Goal: Task Accomplishment & Management: Complete application form

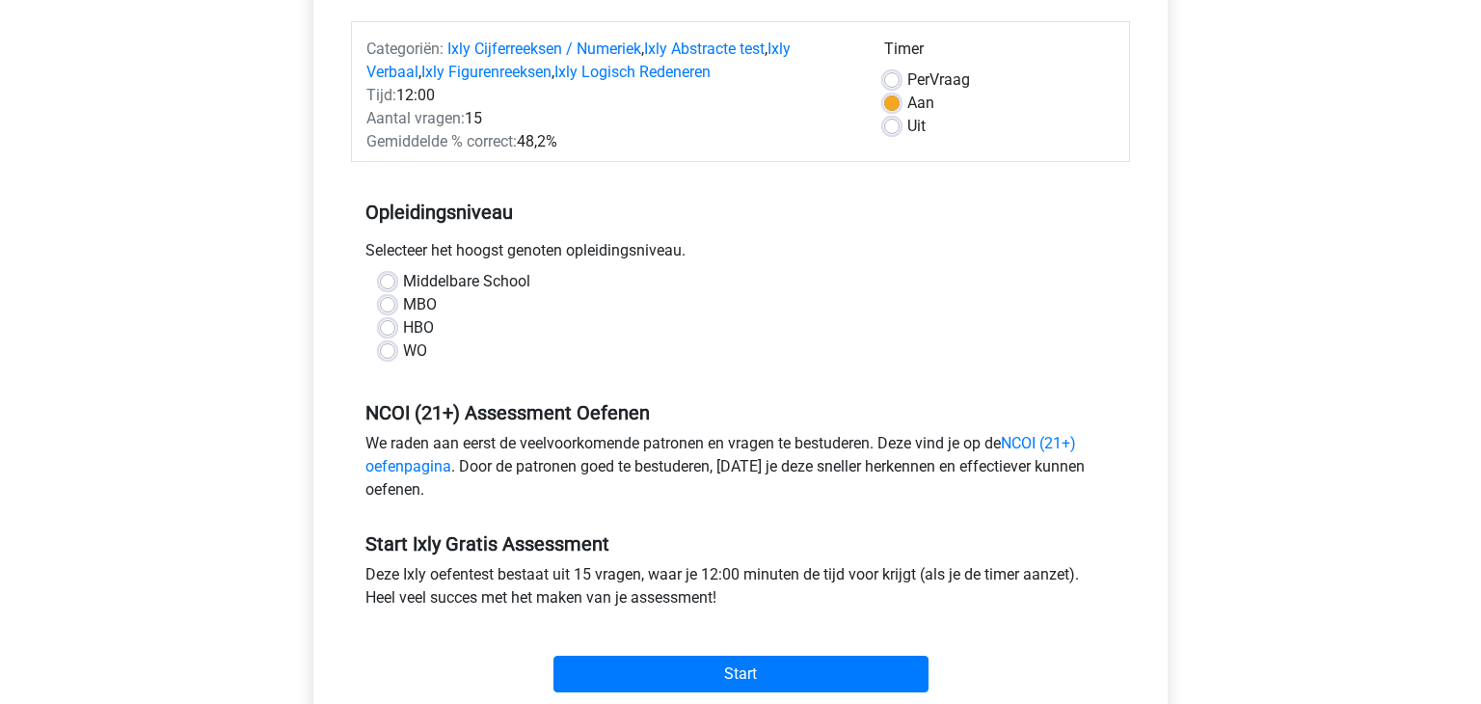
scroll to position [231, 0]
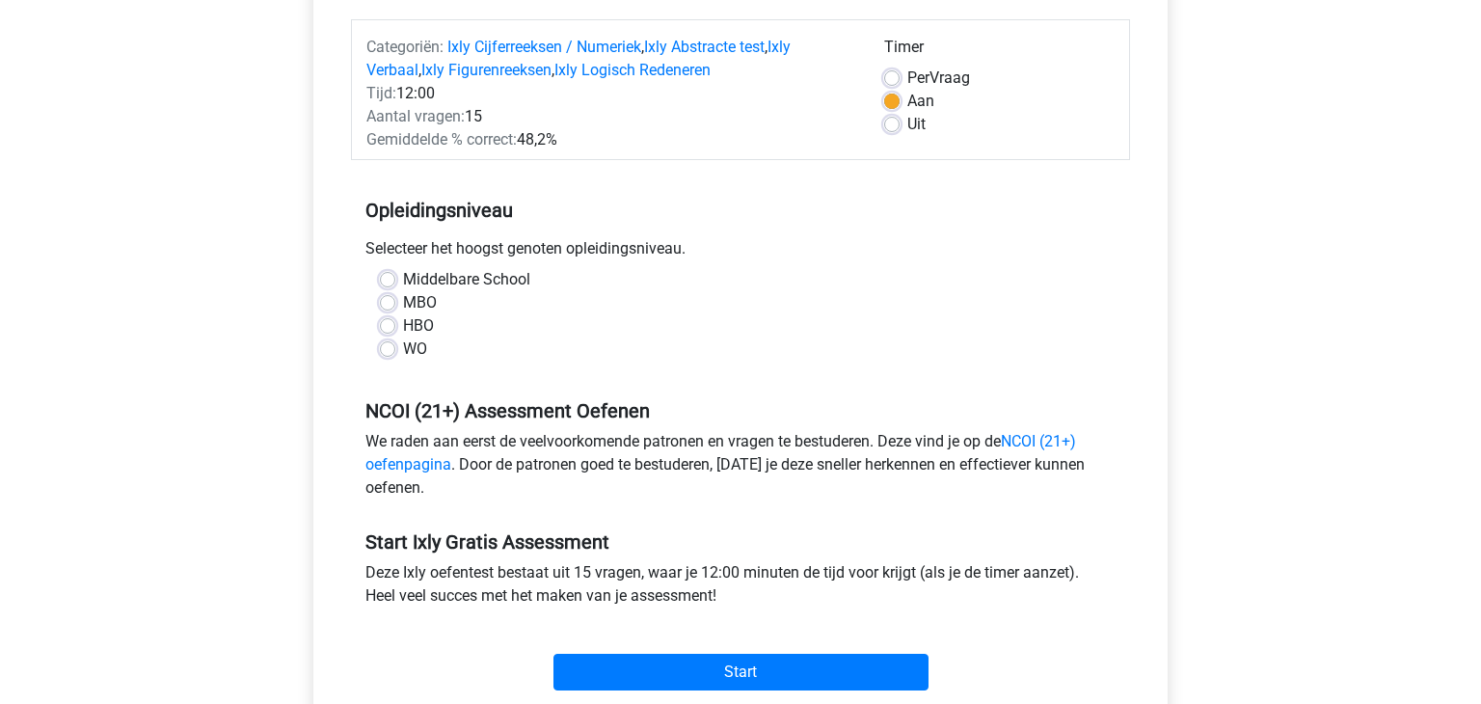
click at [403, 300] on label "MBO" at bounding box center [420, 302] width 34 height 23
click at [389, 300] on input "MBO" at bounding box center [387, 300] width 15 height 19
radio input "true"
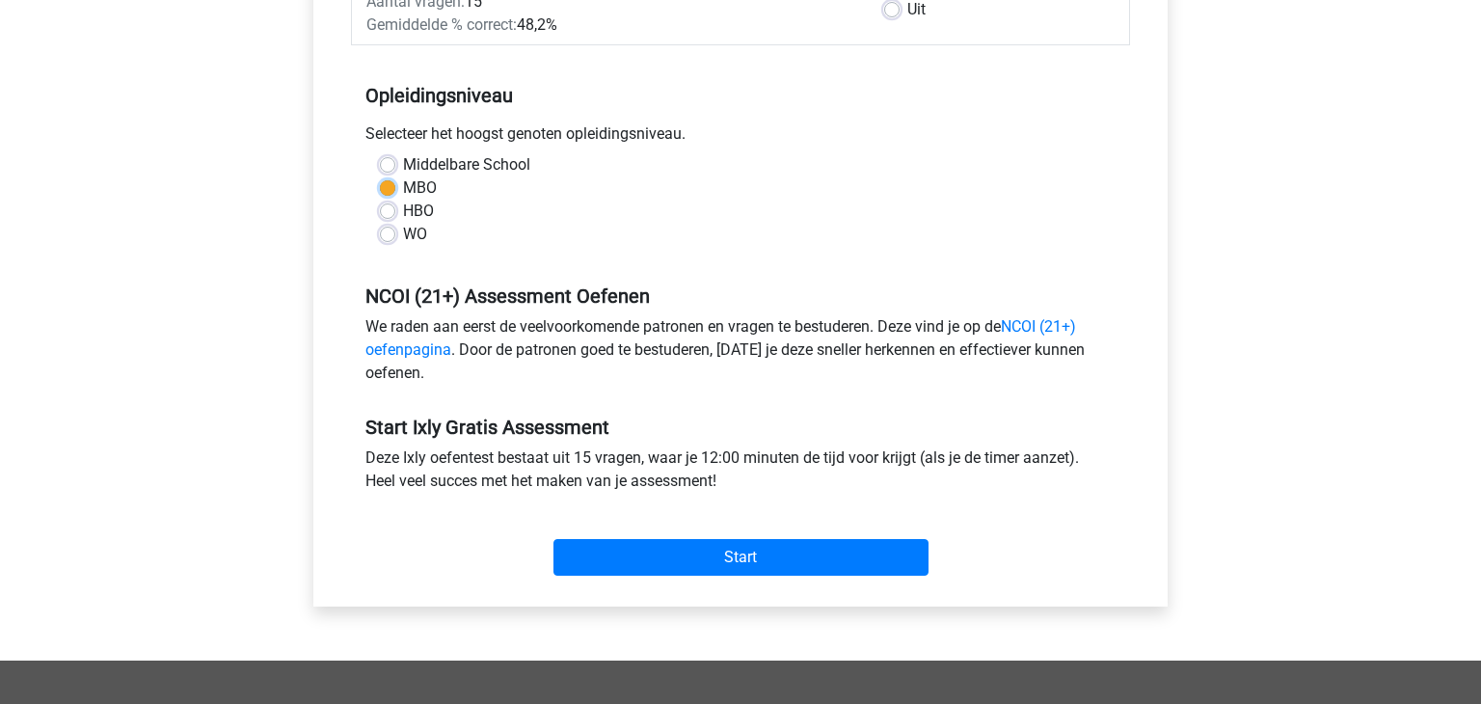
scroll to position [350, 0]
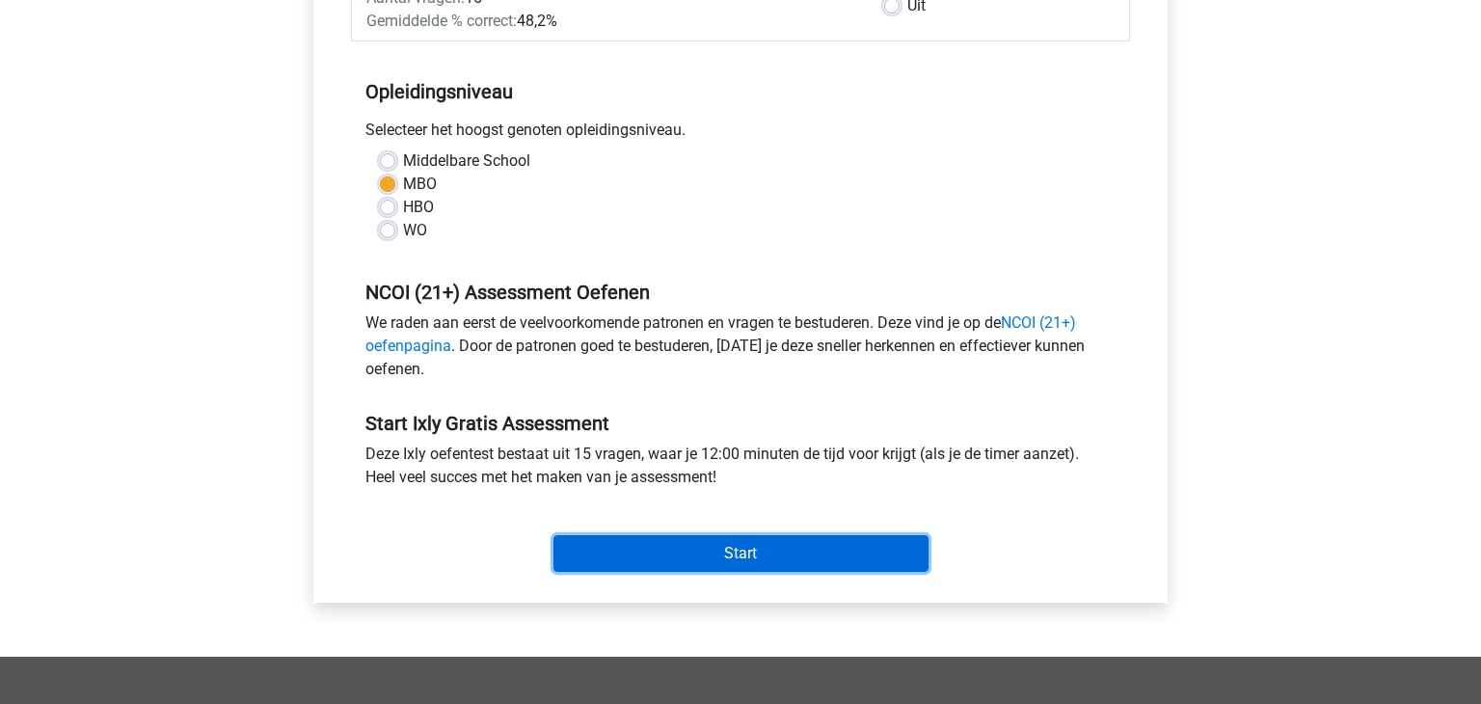
click at [759, 541] on input "Start" at bounding box center [740, 553] width 375 height 37
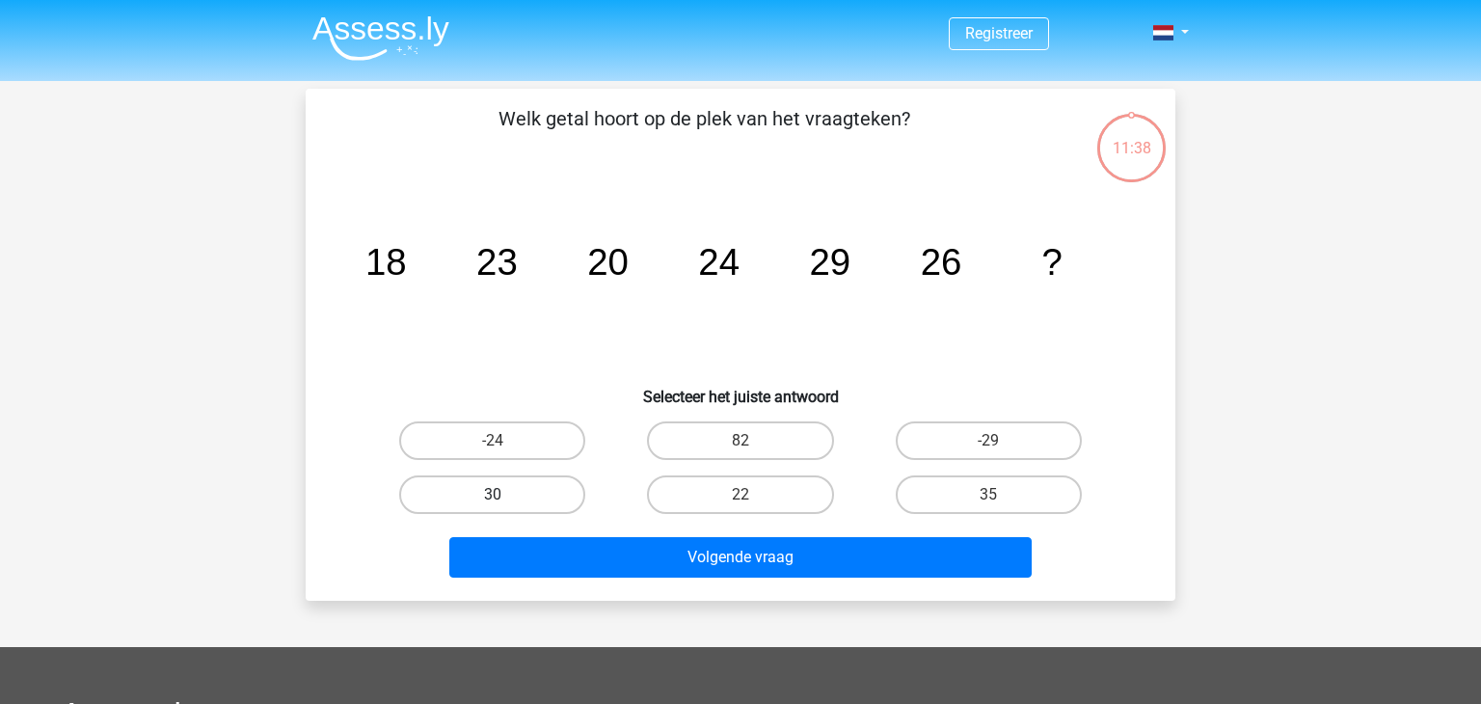
click at [450, 486] on label "30" at bounding box center [492, 494] width 186 height 39
click at [493, 495] on input "30" at bounding box center [499, 501] width 13 height 13
radio input "true"
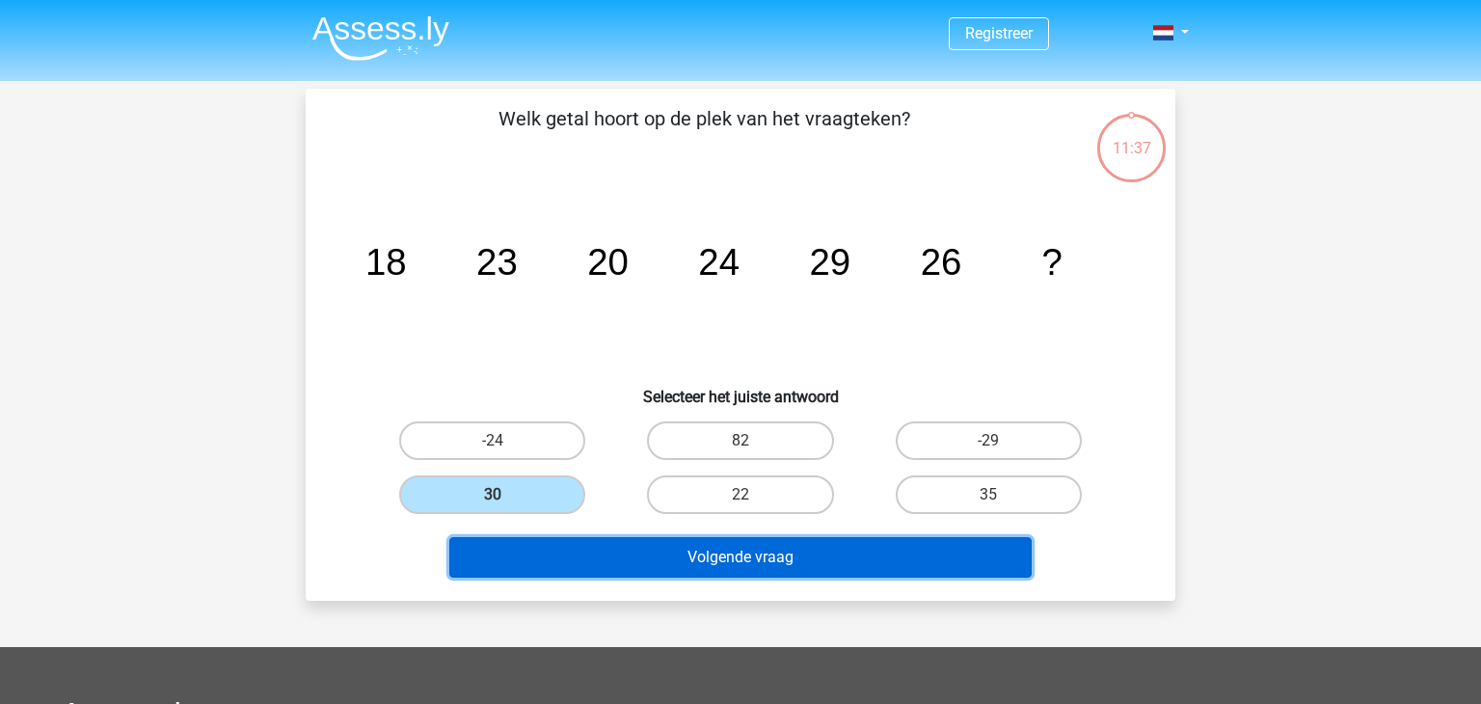
click at [547, 537] on button "Volgende vraag" at bounding box center [740, 557] width 583 height 40
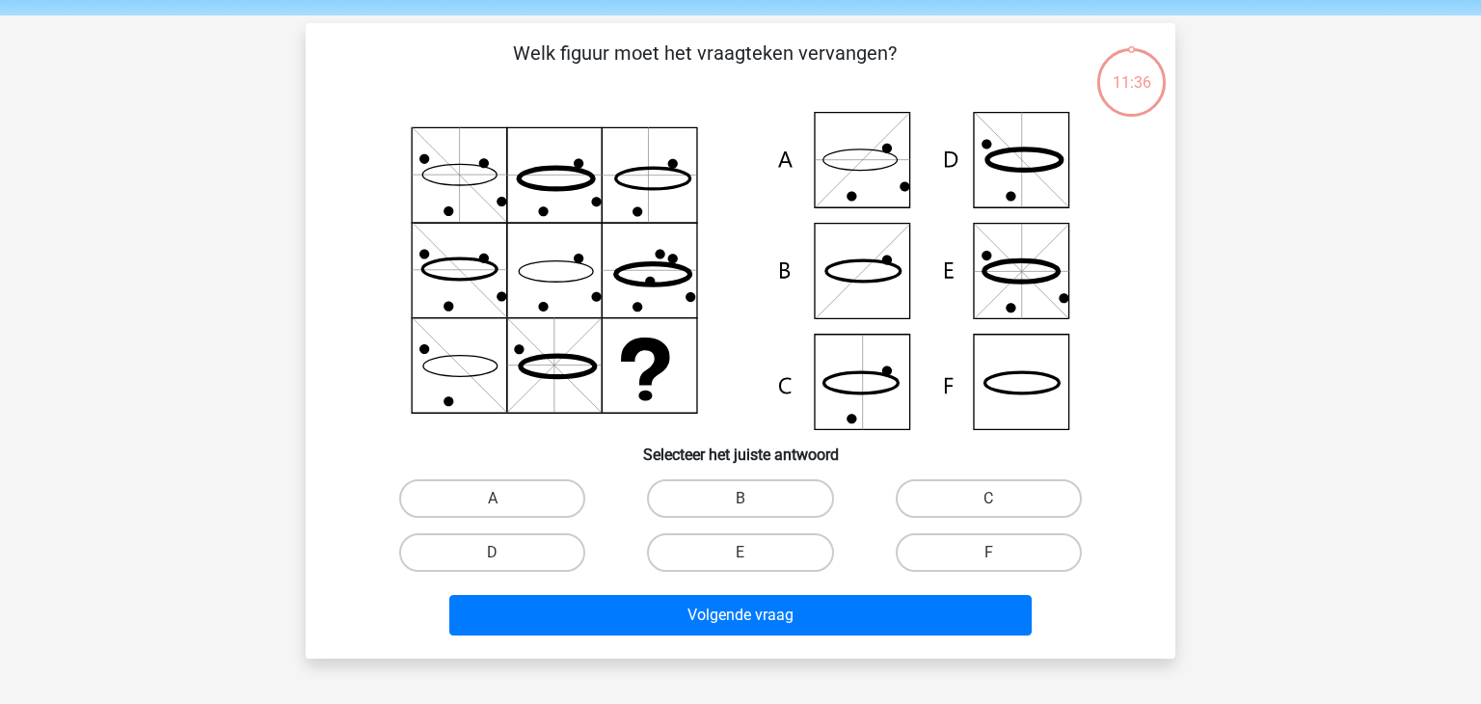
scroll to position [89, 0]
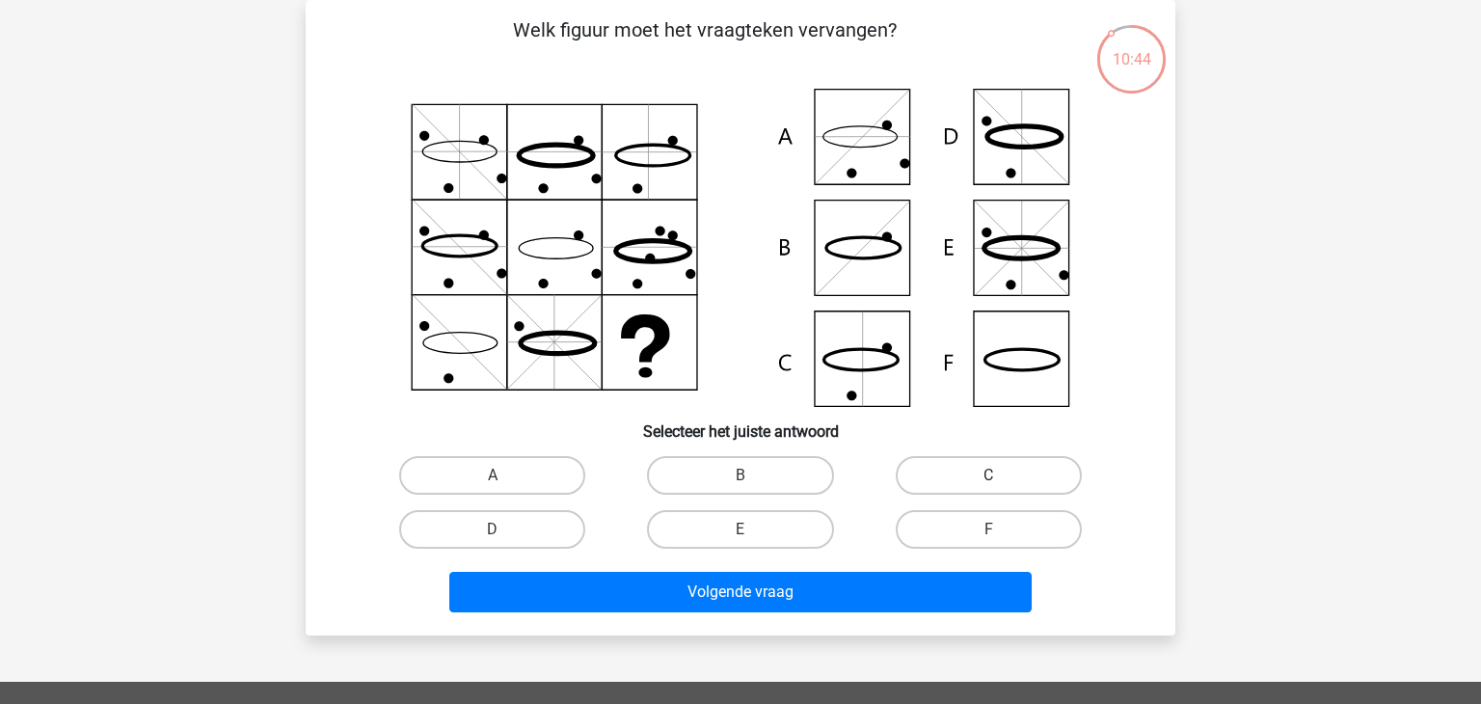
click at [1004, 479] on label "C" at bounding box center [989, 475] width 186 height 39
click at [1001, 479] on input "C" at bounding box center [994, 481] width 13 height 13
radio input "true"
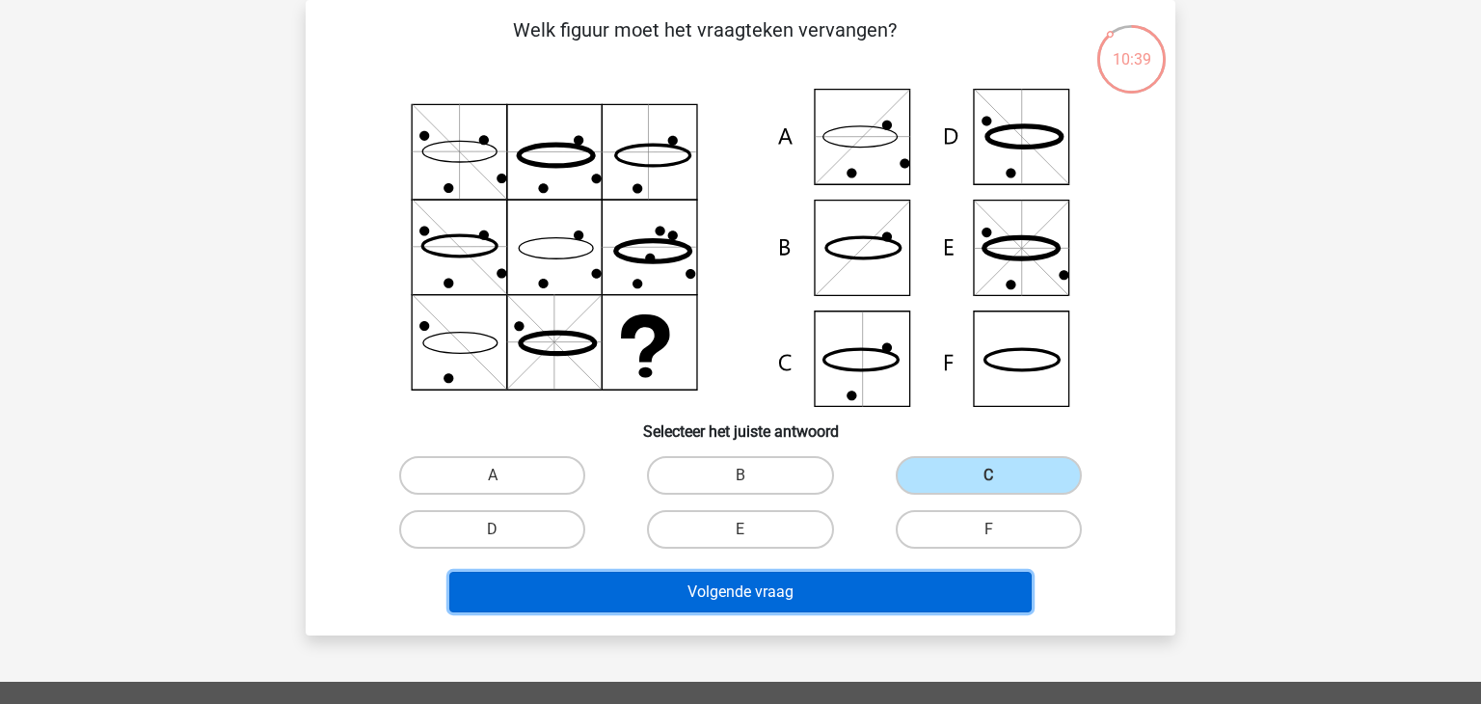
click at [820, 581] on button "Volgende vraag" at bounding box center [740, 592] width 583 height 40
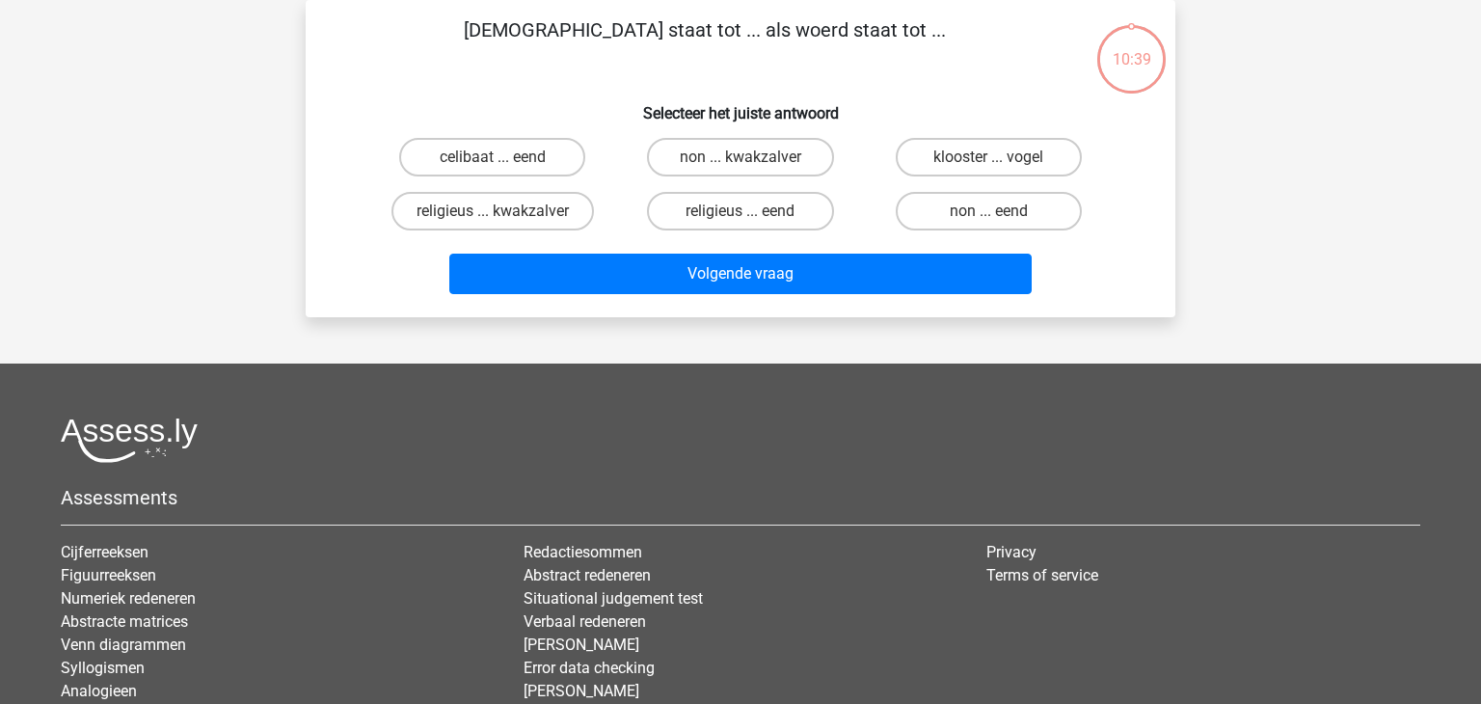
scroll to position [0, 0]
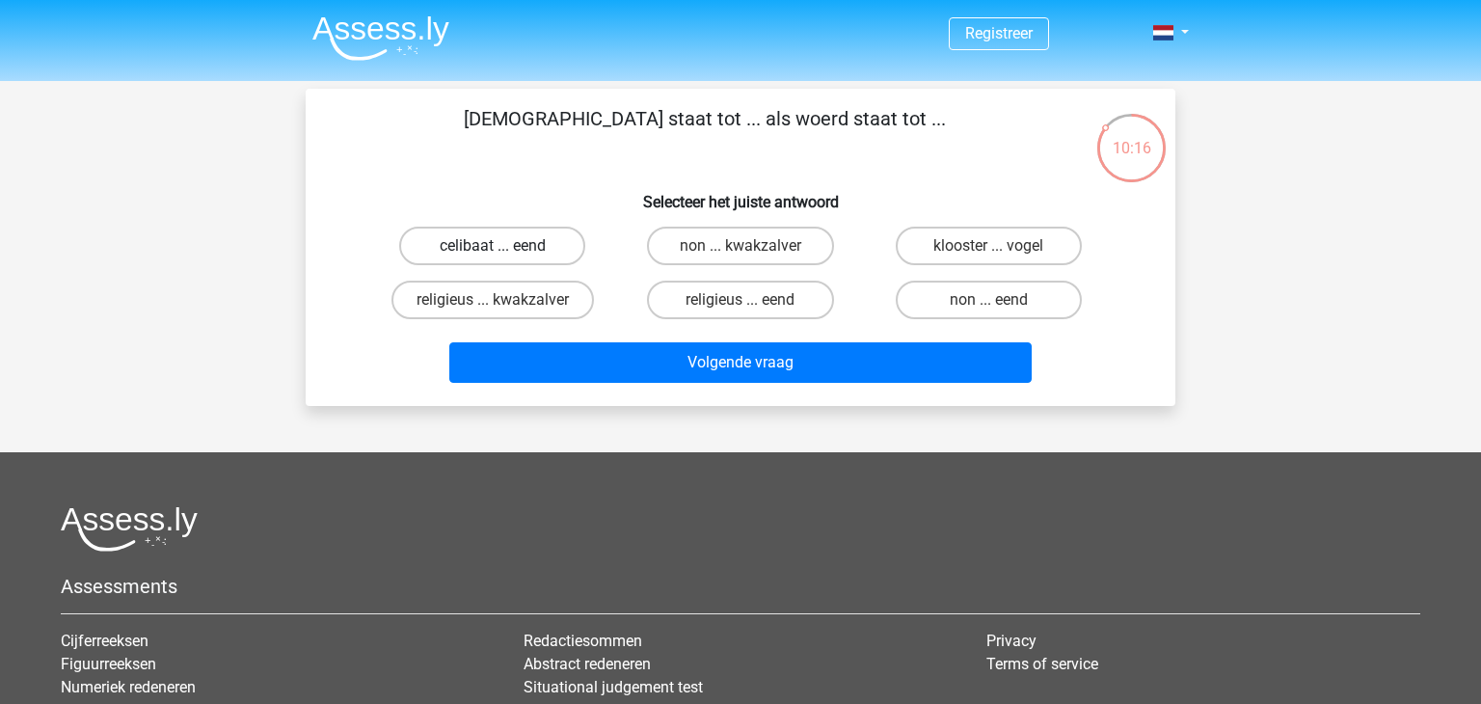
click at [510, 254] on label "celibaat ... eend" at bounding box center [492, 246] width 186 height 39
click at [505, 254] on input "celibaat ... eend" at bounding box center [499, 252] width 13 height 13
radio input "true"
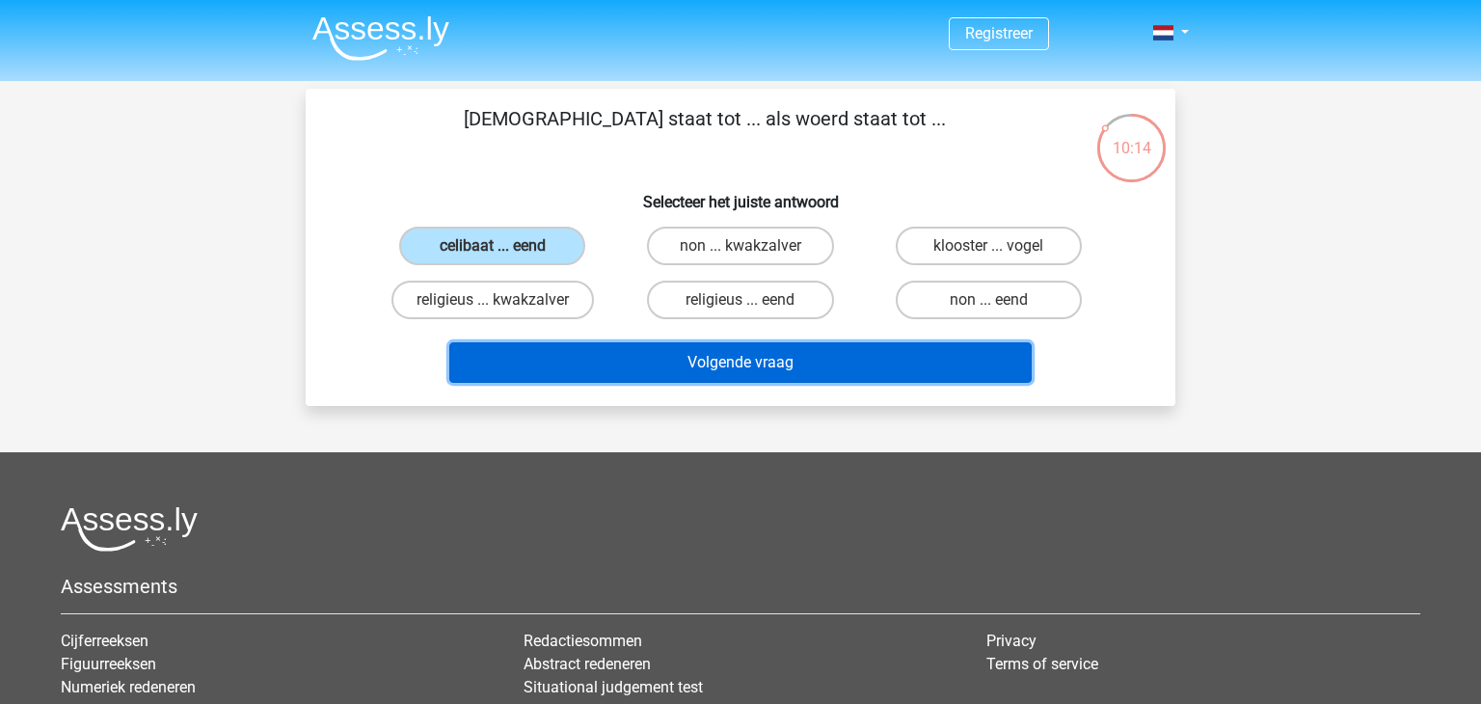
click at [688, 354] on button "Volgende vraag" at bounding box center [740, 362] width 583 height 40
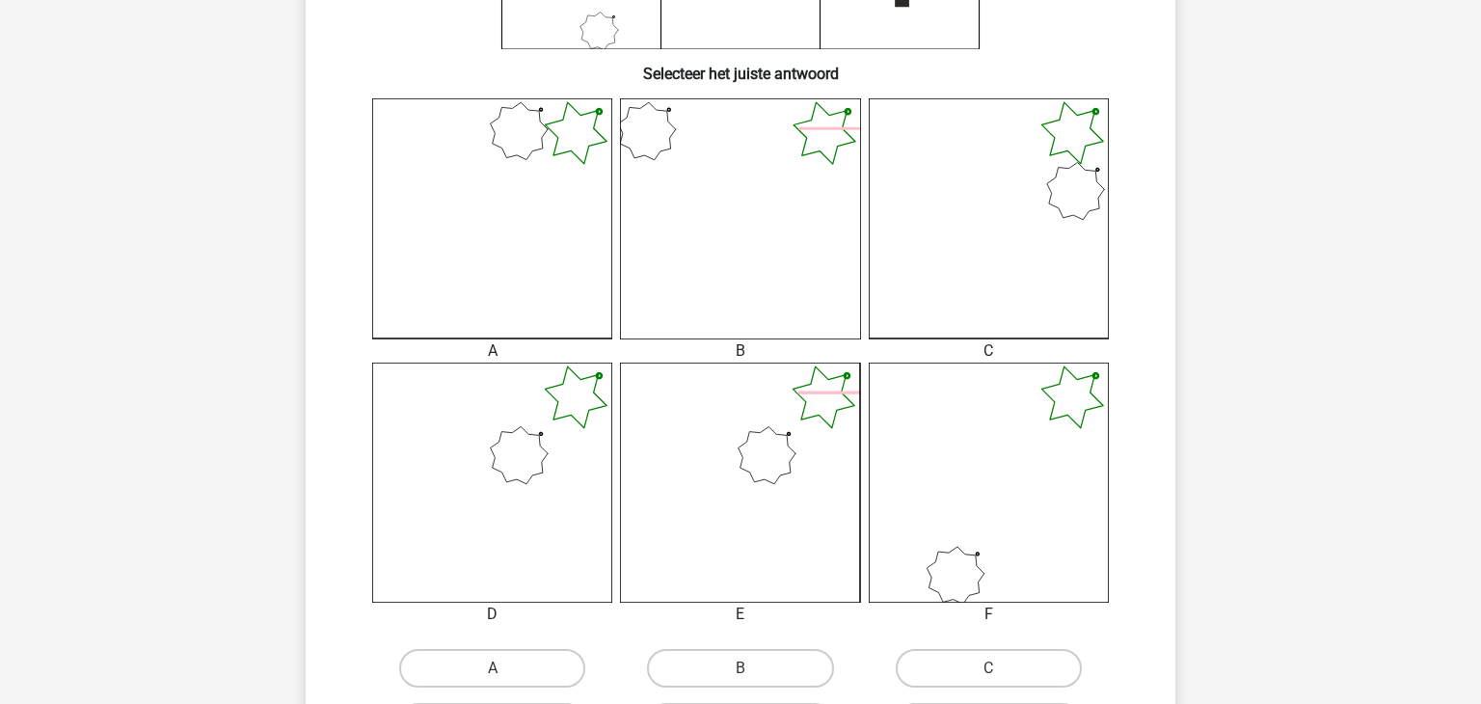
scroll to position [619, 0]
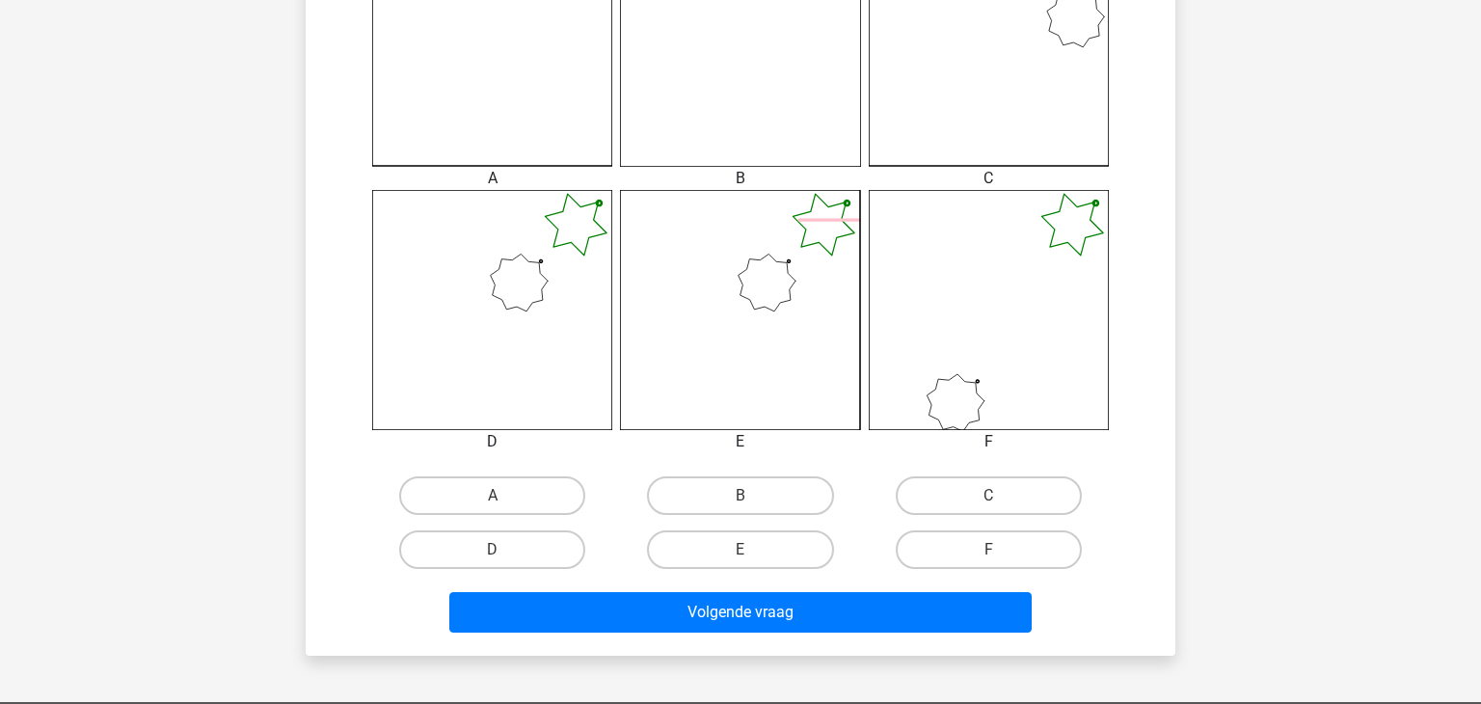
click at [493, 551] on input "D" at bounding box center [499, 556] width 13 height 13
radio input "true"
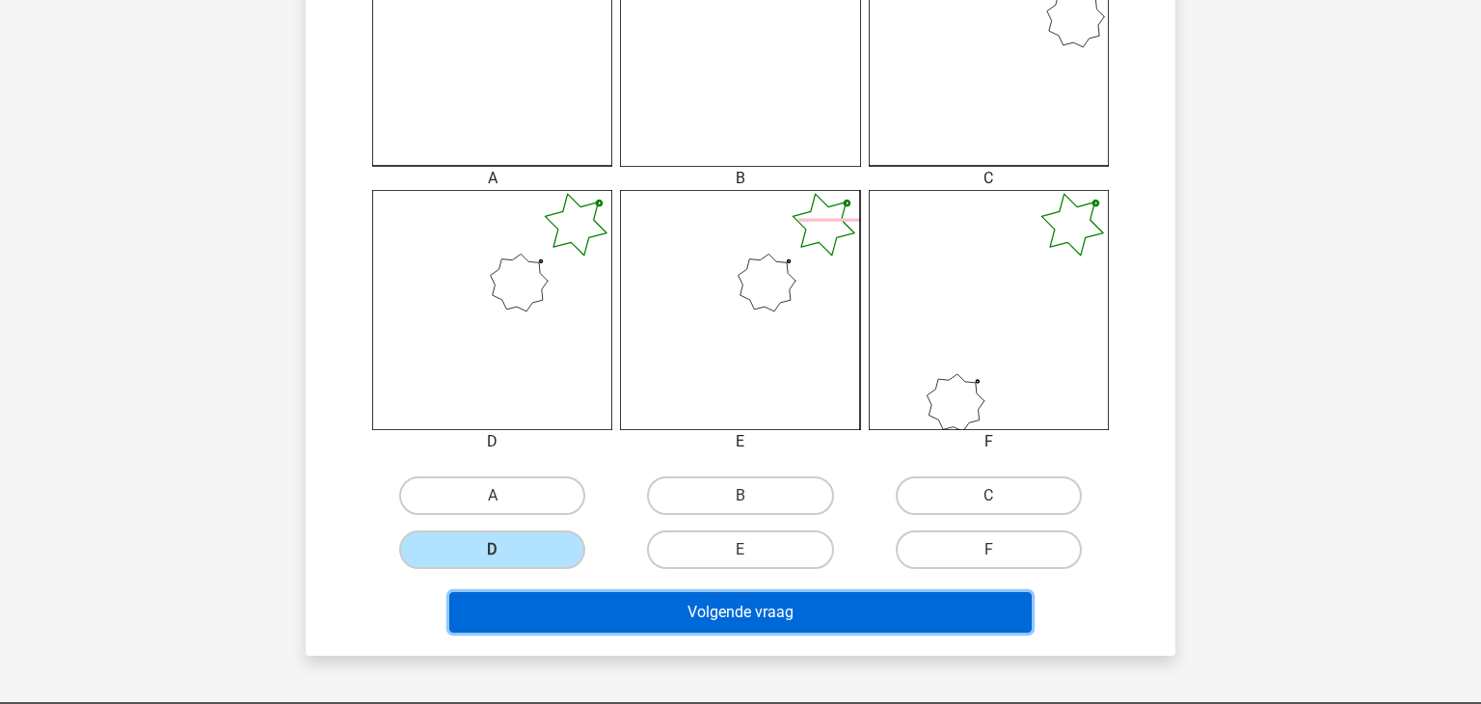
click at [580, 607] on button "Volgende vraag" at bounding box center [740, 612] width 583 height 40
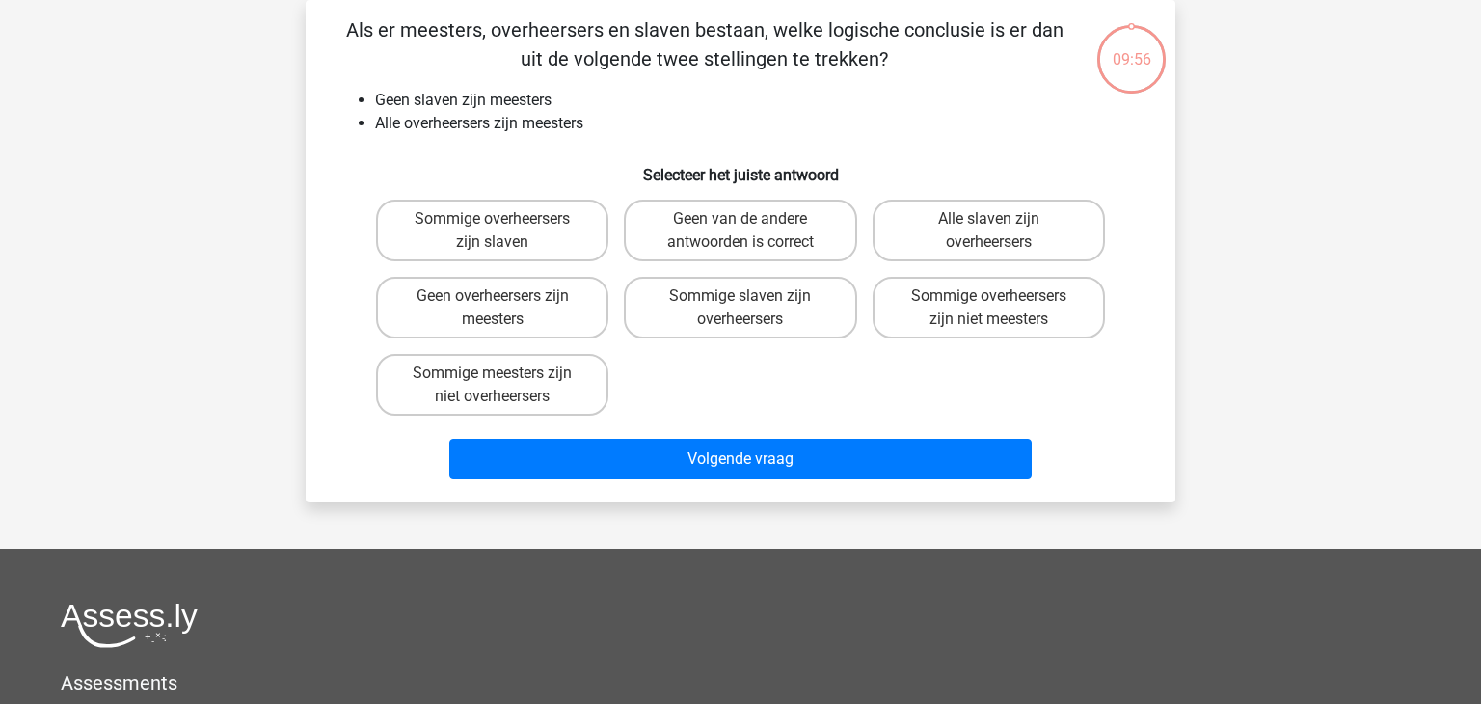
scroll to position [0, 0]
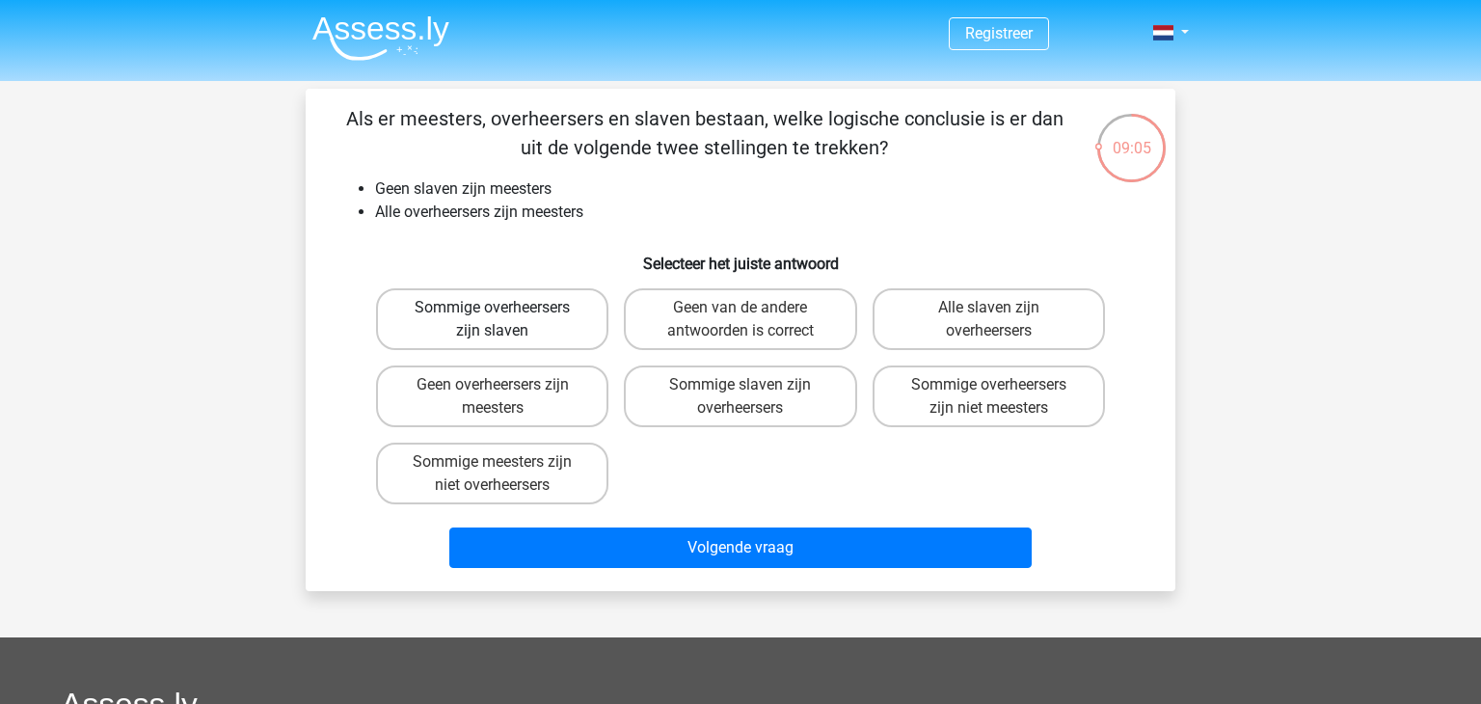
click at [524, 318] on label "Sommige overheersers zijn slaven" at bounding box center [492, 319] width 232 height 62
click at [505, 318] on input "Sommige overheersers zijn slaven" at bounding box center [499, 314] width 13 height 13
radio input "true"
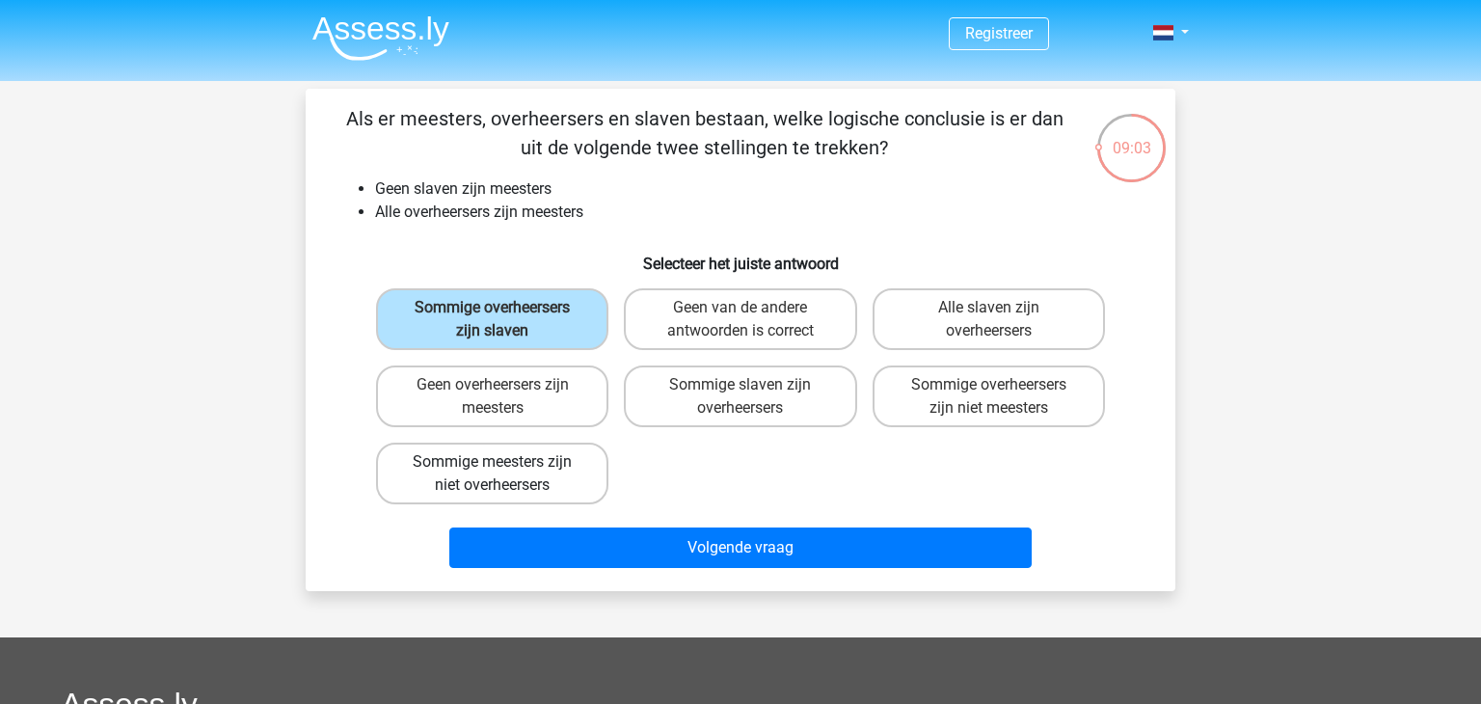
click at [569, 480] on label "Sommige meesters zijn niet overheersers" at bounding box center [492, 474] width 232 height 62
click at [505, 474] on input "Sommige meesters zijn niet overheersers" at bounding box center [499, 468] width 13 height 13
radio input "true"
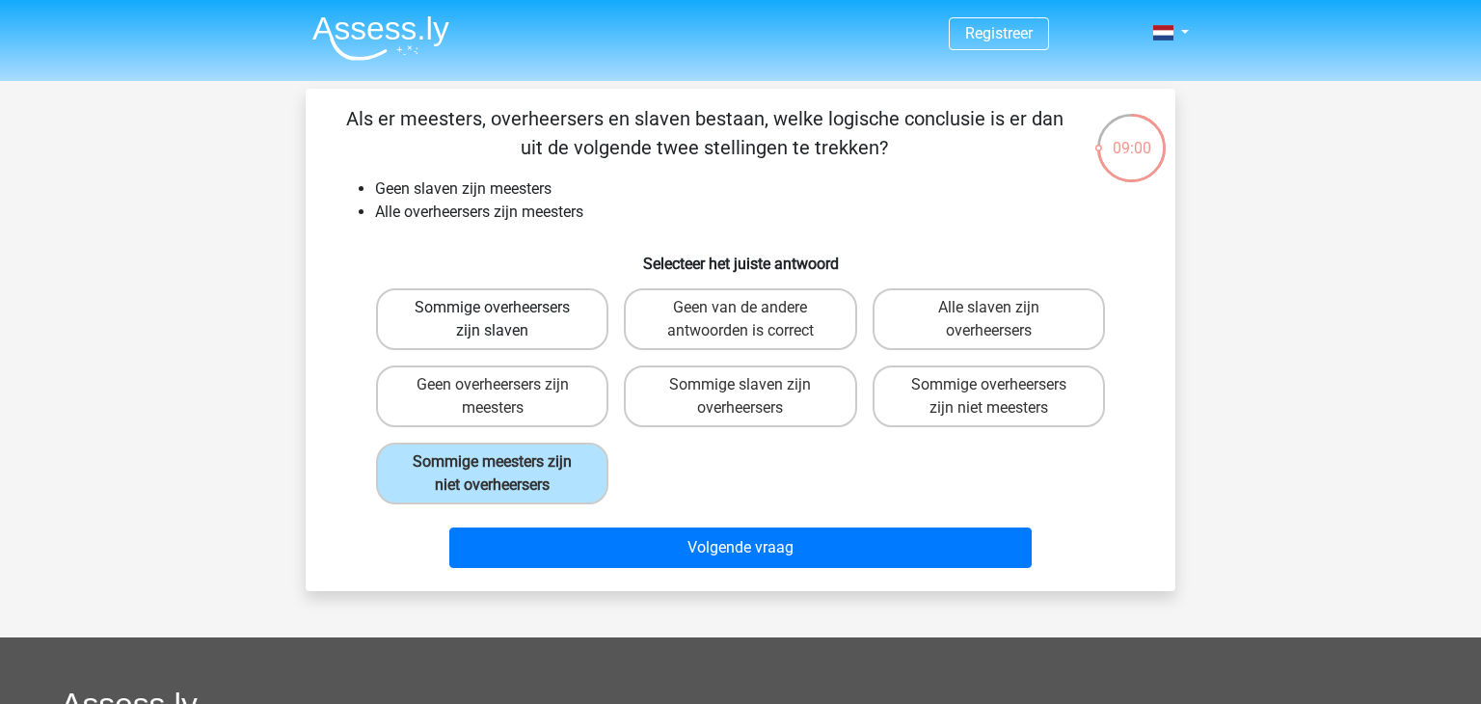
click at [406, 304] on label "Sommige overheersers zijn slaven" at bounding box center [492, 319] width 232 height 62
click at [493, 308] on input "Sommige overheersers zijn slaven" at bounding box center [499, 314] width 13 height 13
radio input "true"
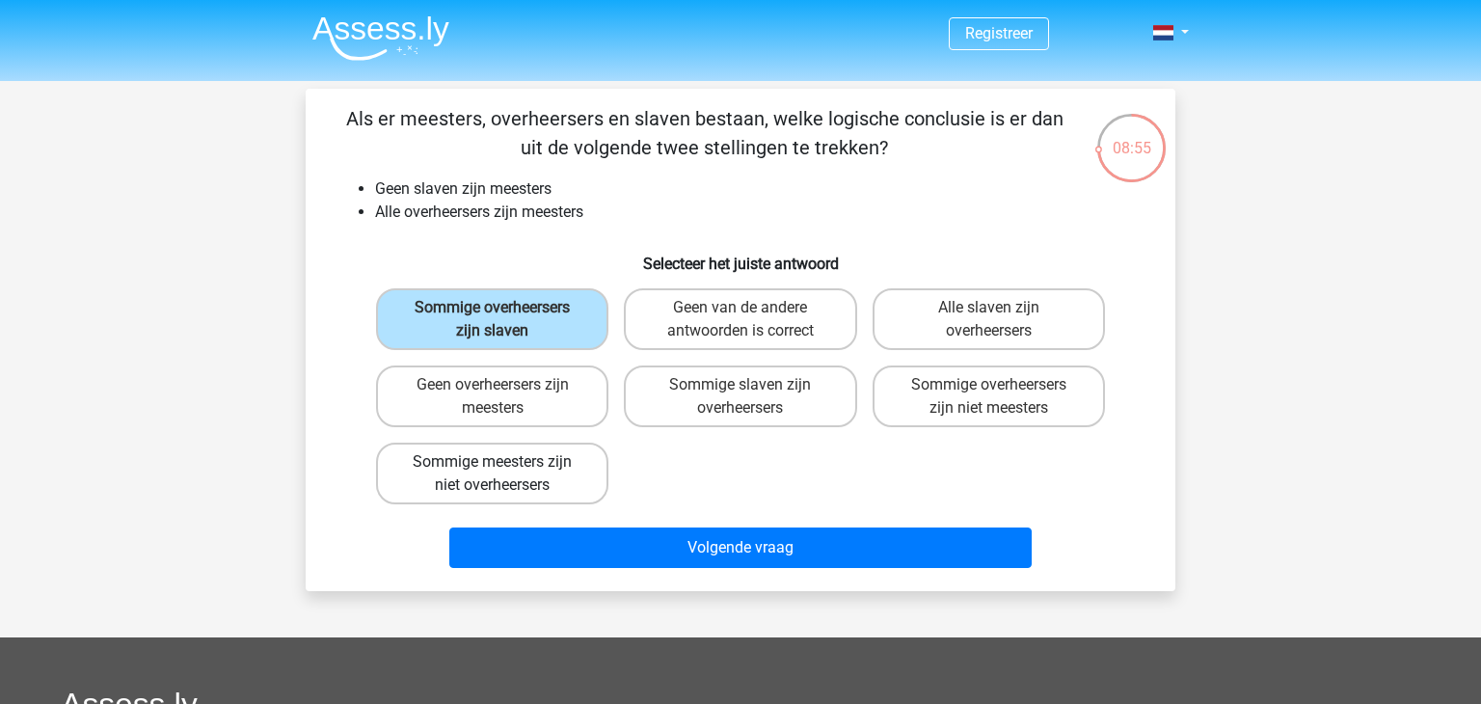
click at [462, 456] on label "Sommige meesters zijn niet overheersers" at bounding box center [492, 474] width 232 height 62
click at [493, 462] on input "Sommige meesters zijn niet overheersers" at bounding box center [499, 468] width 13 height 13
radio input "true"
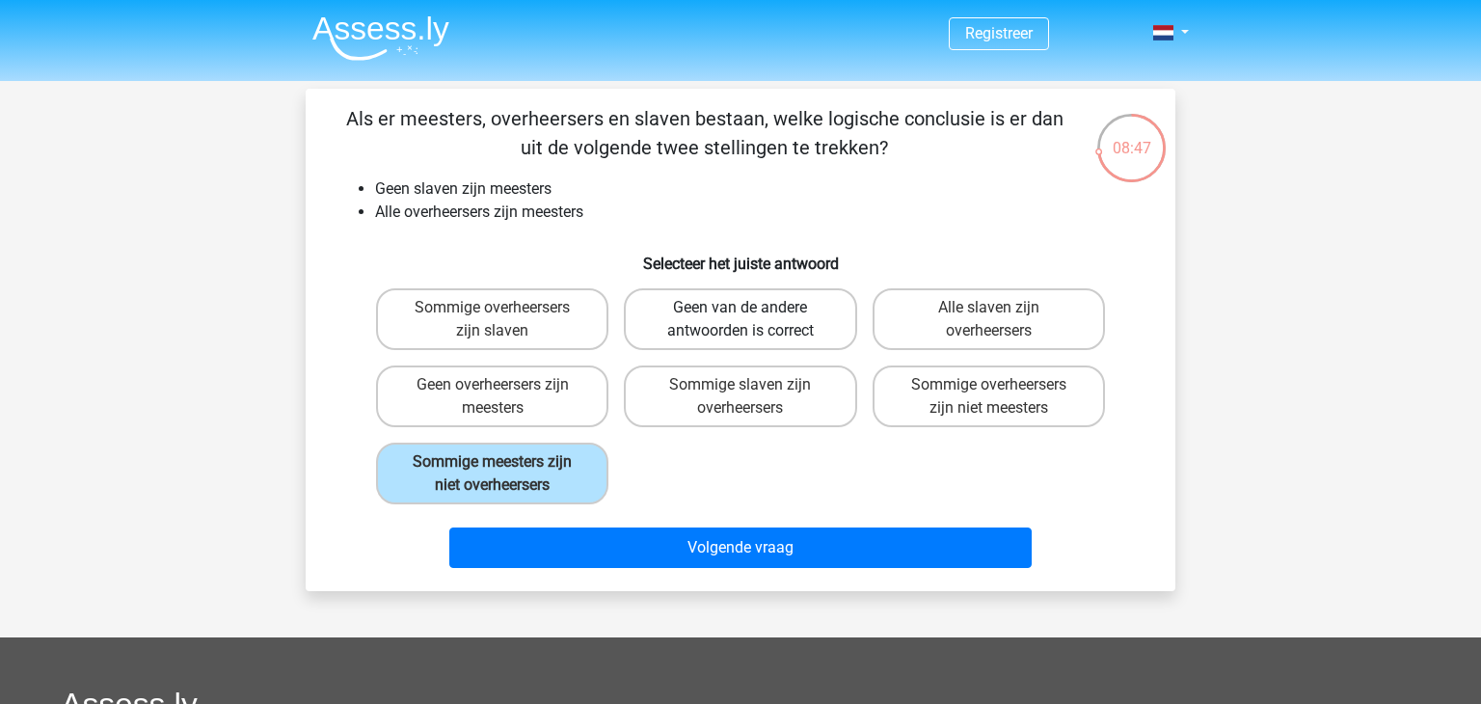
click at [706, 316] on label "Geen van de andere antwoorden is correct" at bounding box center [740, 319] width 232 height 62
click at [741, 316] on input "Geen van de andere antwoorden is correct" at bounding box center [747, 314] width 13 height 13
radio input "true"
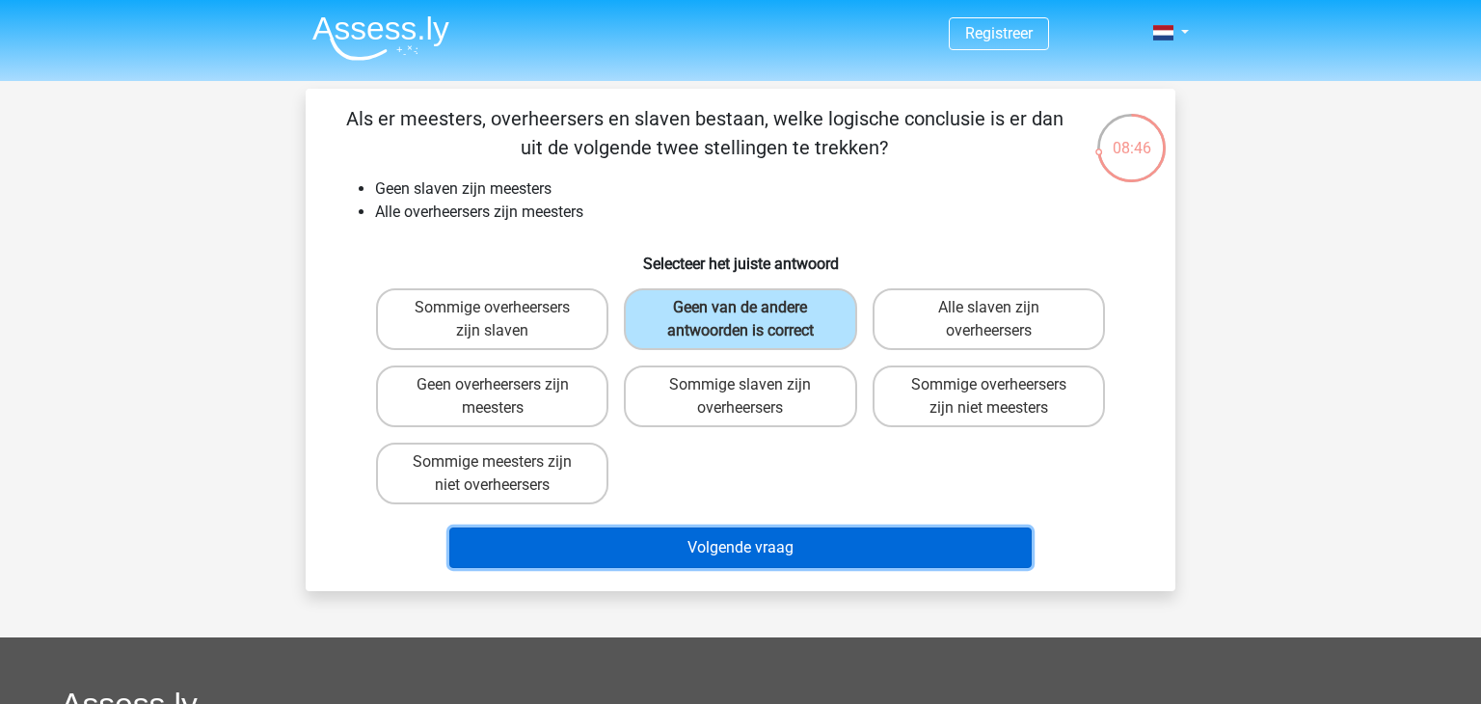
click at [704, 539] on button "Volgende vraag" at bounding box center [740, 547] width 583 height 40
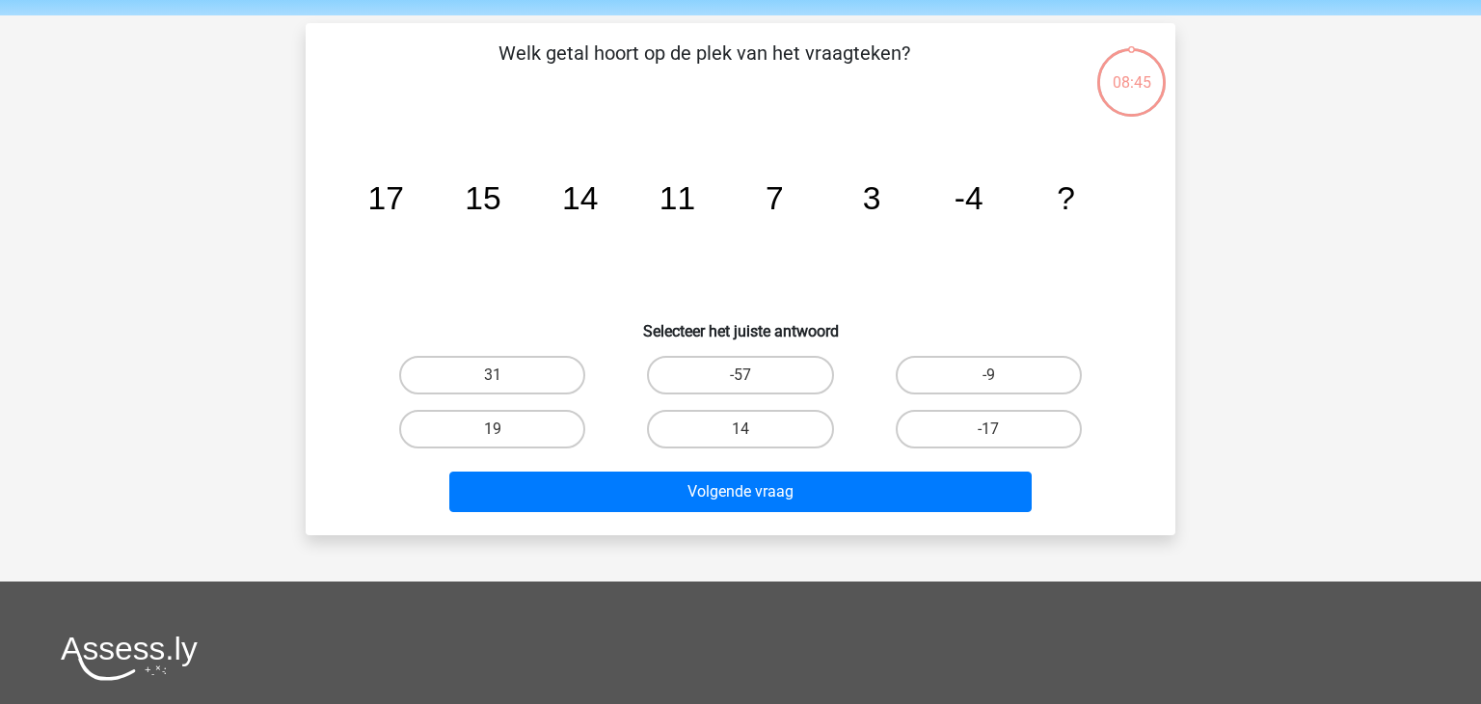
scroll to position [89, 0]
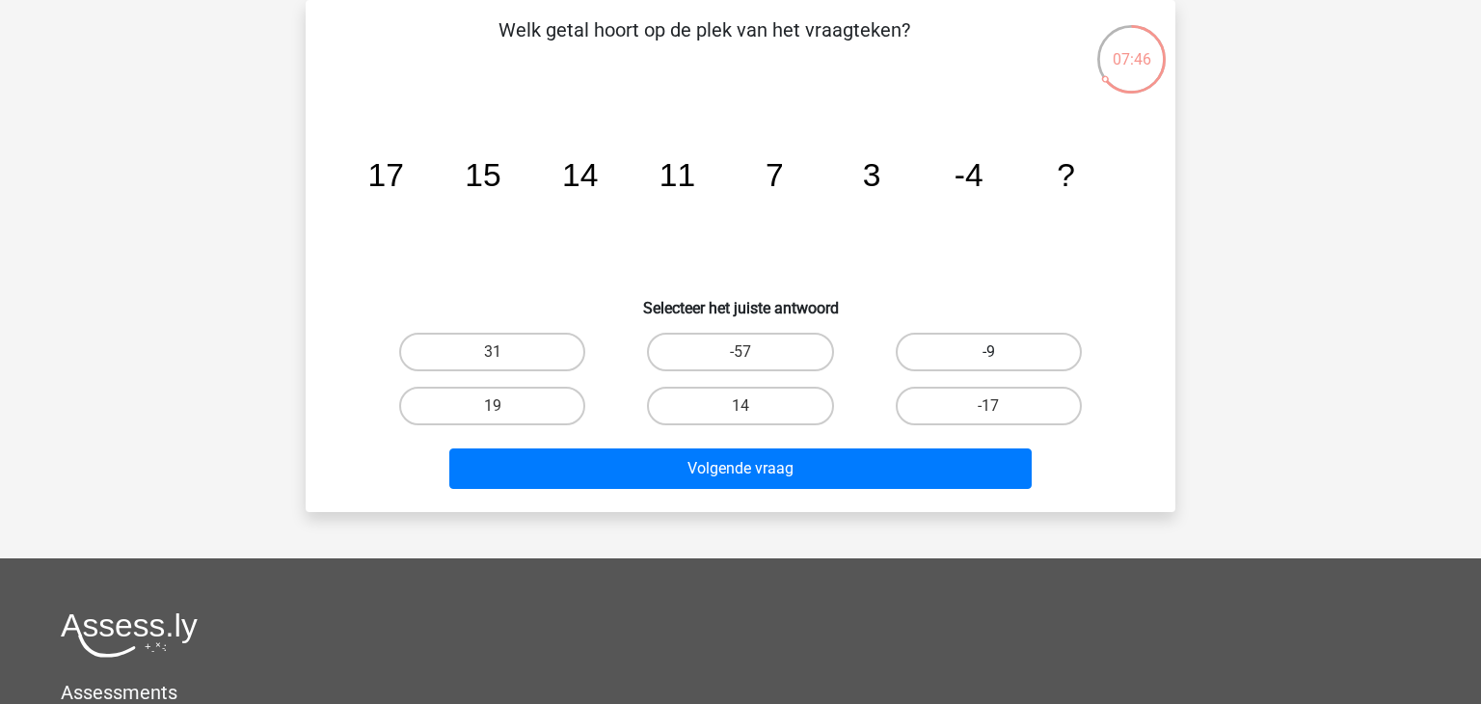
click at [976, 356] on label "-9" at bounding box center [989, 352] width 186 height 39
click at [988, 356] on input "-9" at bounding box center [994, 358] width 13 height 13
radio input "true"
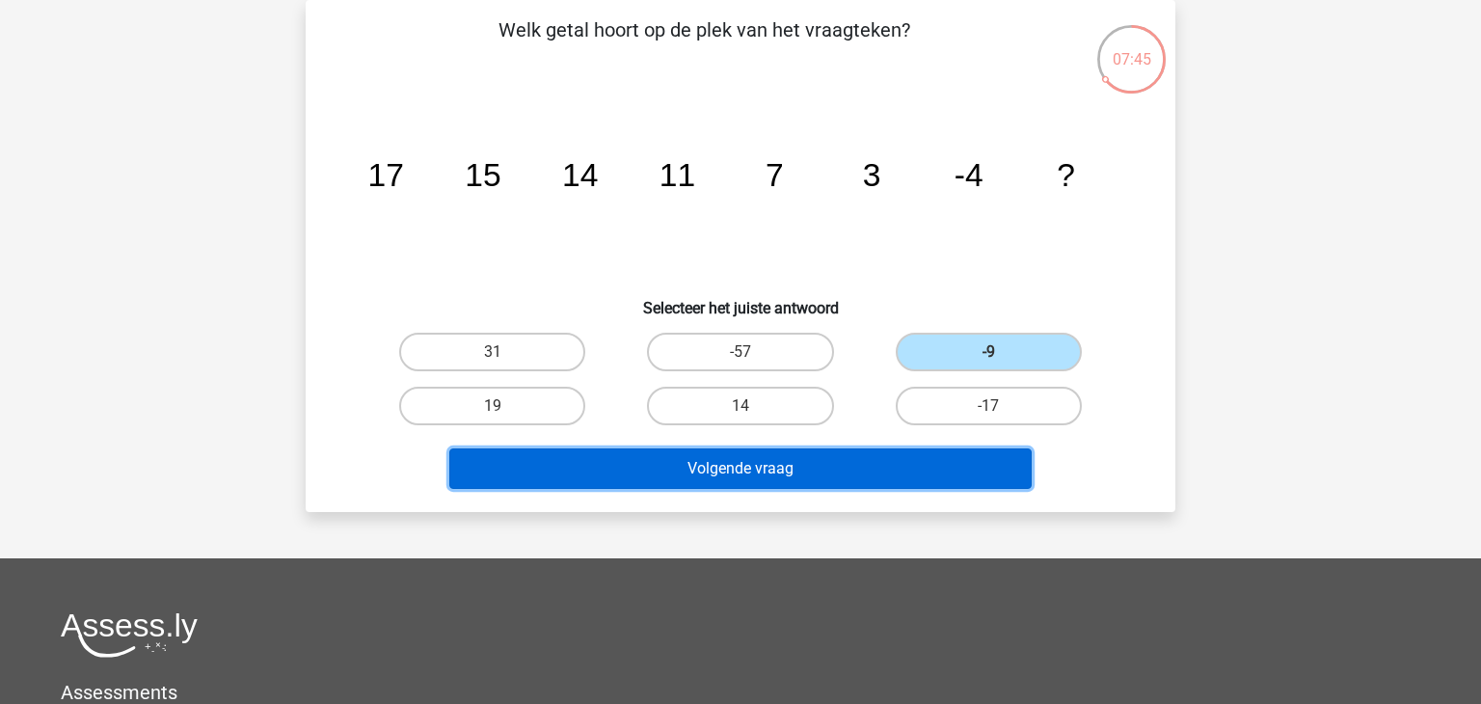
click at [830, 472] on button "Volgende vraag" at bounding box center [740, 468] width 583 height 40
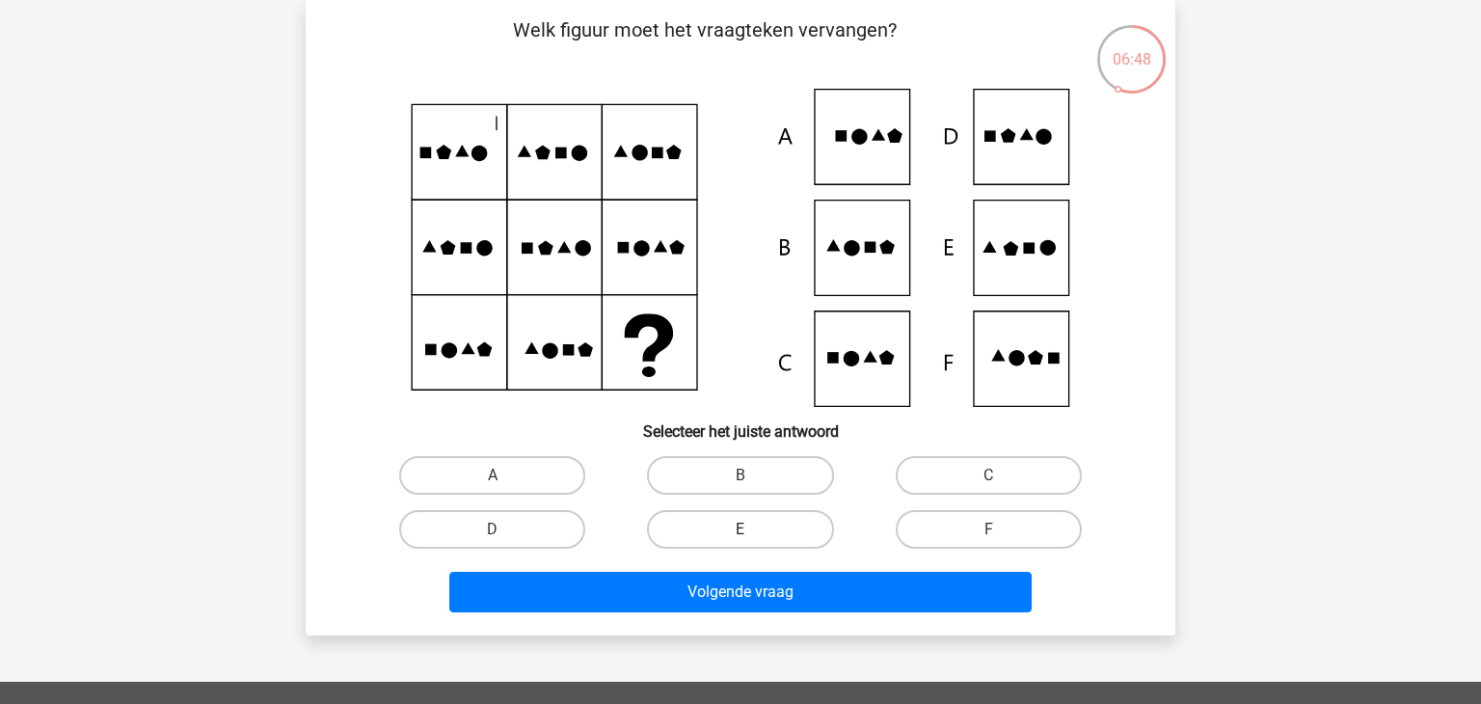
click at [685, 539] on label "E" at bounding box center [740, 529] width 186 height 39
click at [741, 539] on input "E" at bounding box center [747, 535] width 13 height 13
radio input "true"
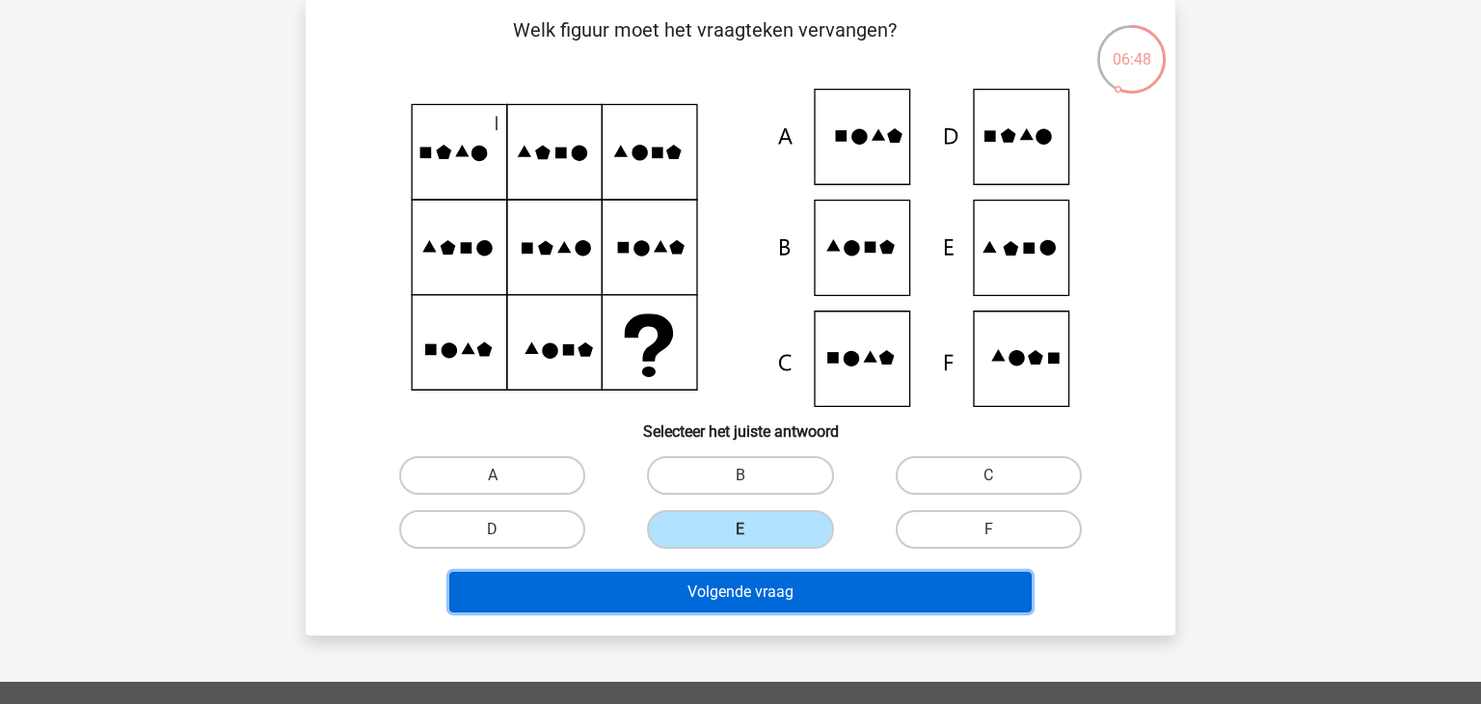
click at [703, 604] on button "Volgende vraag" at bounding box center [740, 592] width 583 height 40
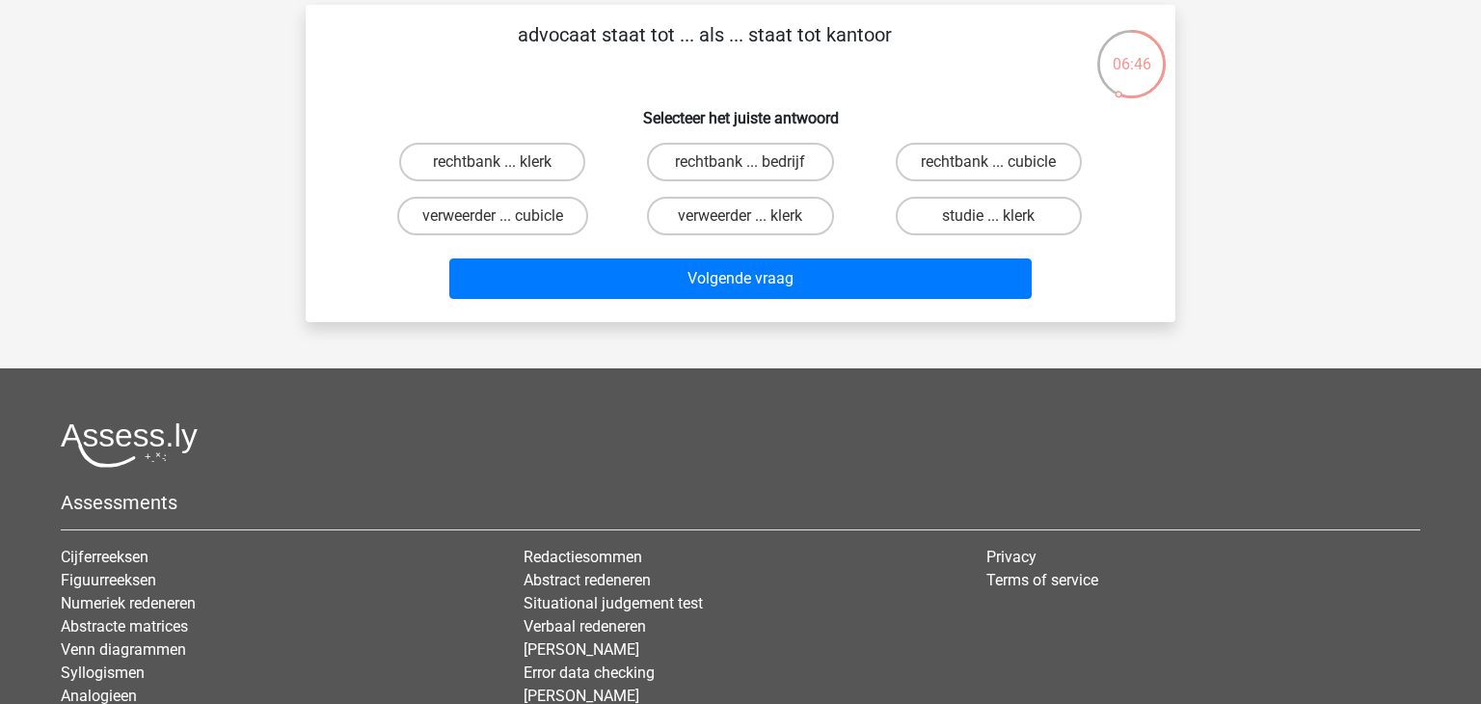
scroll to position [0, 0]
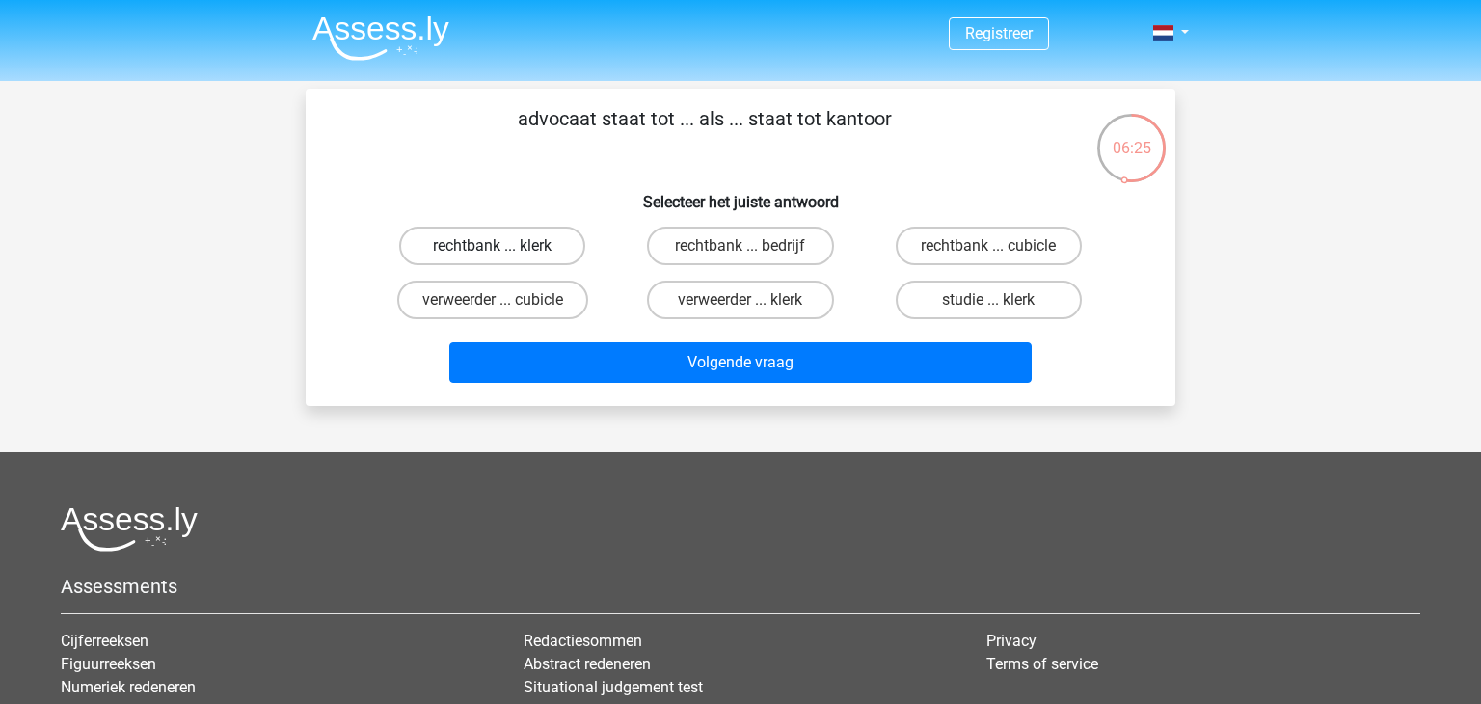
click at [483, 254] on label "rechtbank ... klerk" at bounding box center [492, 246] width 186 height 39
click at [493, 254] on input "rechtbank ... klerk" at bounding box center [499, 252] width 13 height 13
radio input "true"
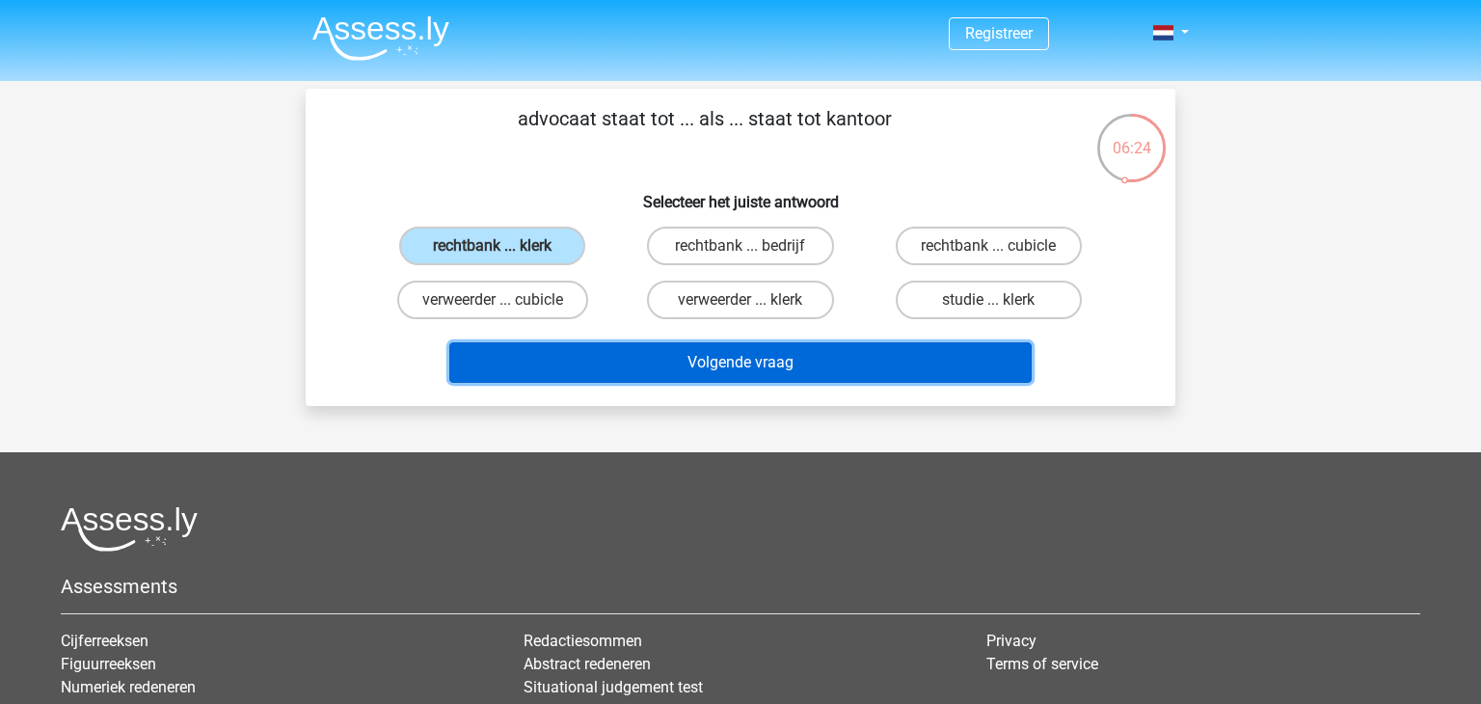
click at [559, 342] on button "Volgende vraag" at bounding box center [740, 362] width 583 height 40
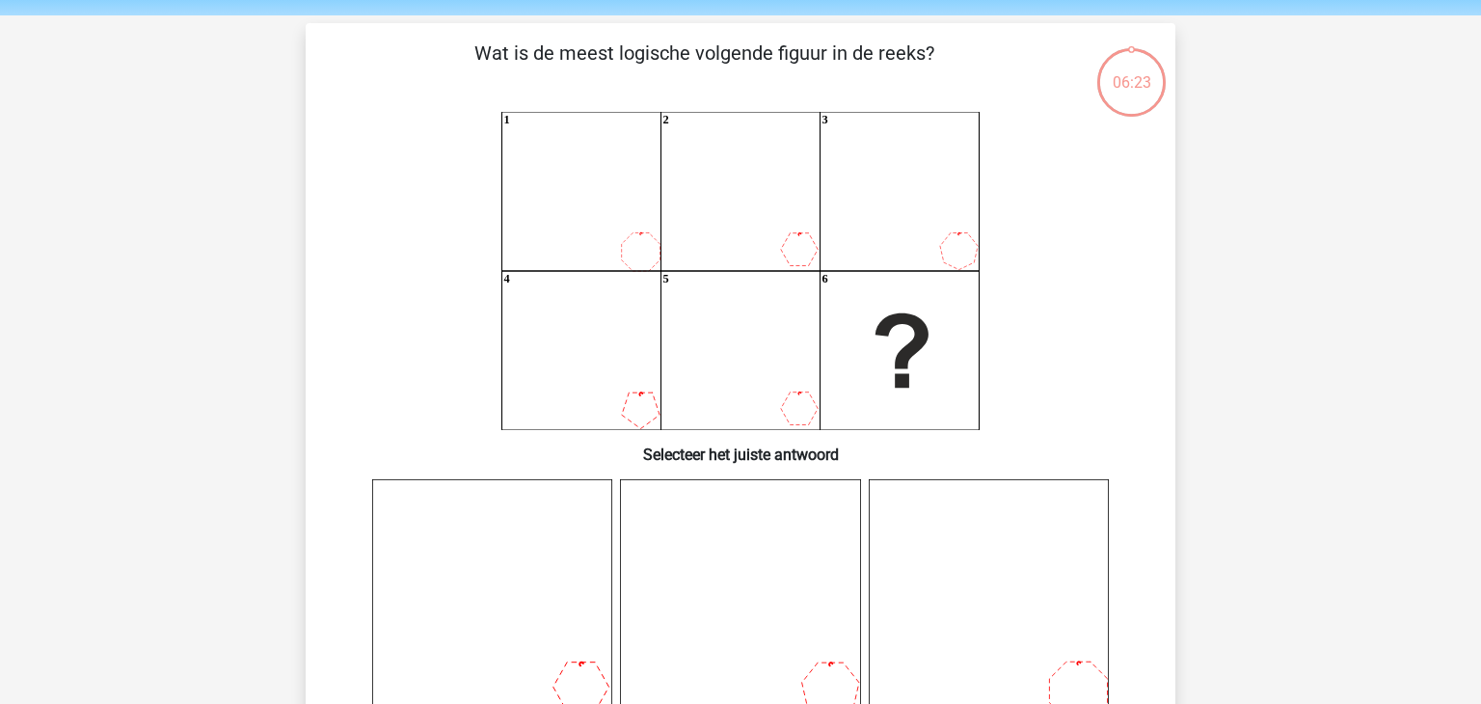
scroll to position [89, 0]
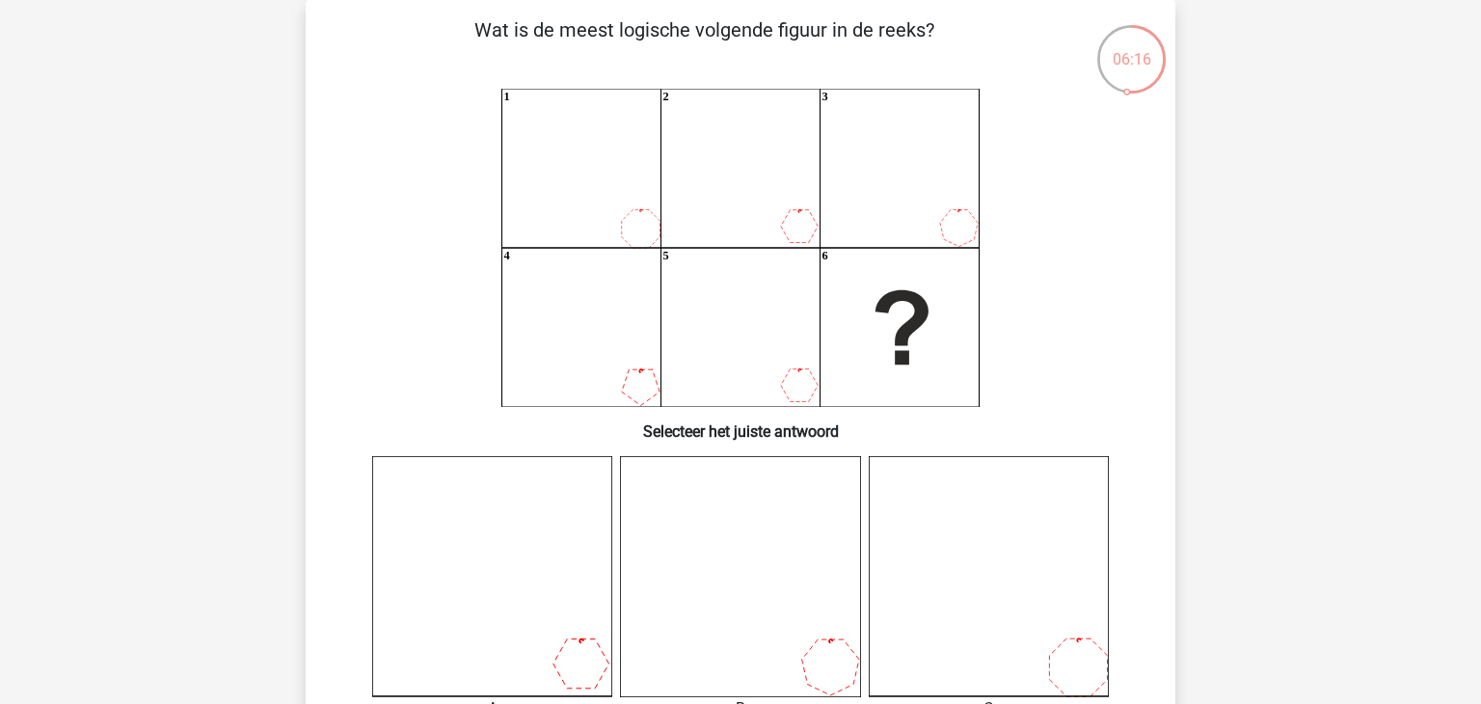
click at [423, 285] on icon "1 2 3 4 5 6" at bounding box center [740, 248] width 777 height 318
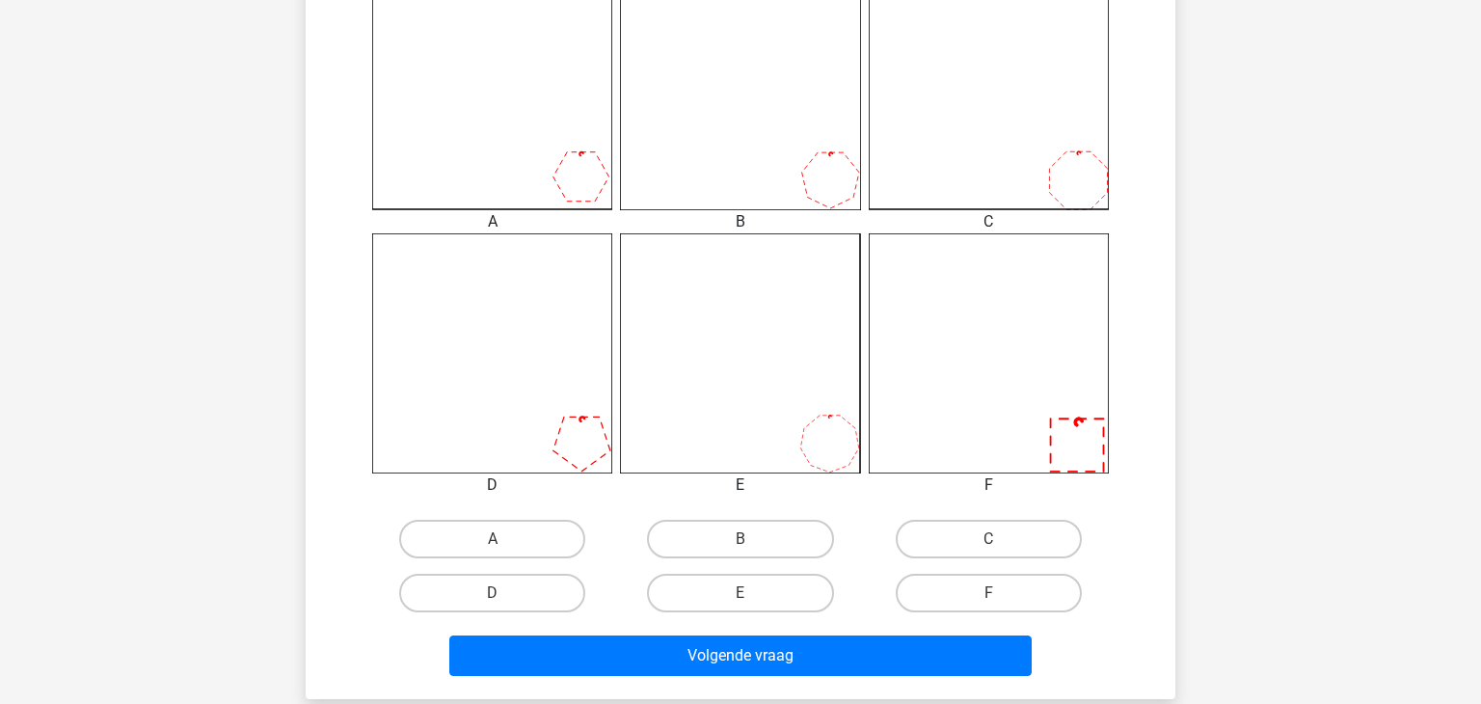
scroll to position [585, 0]
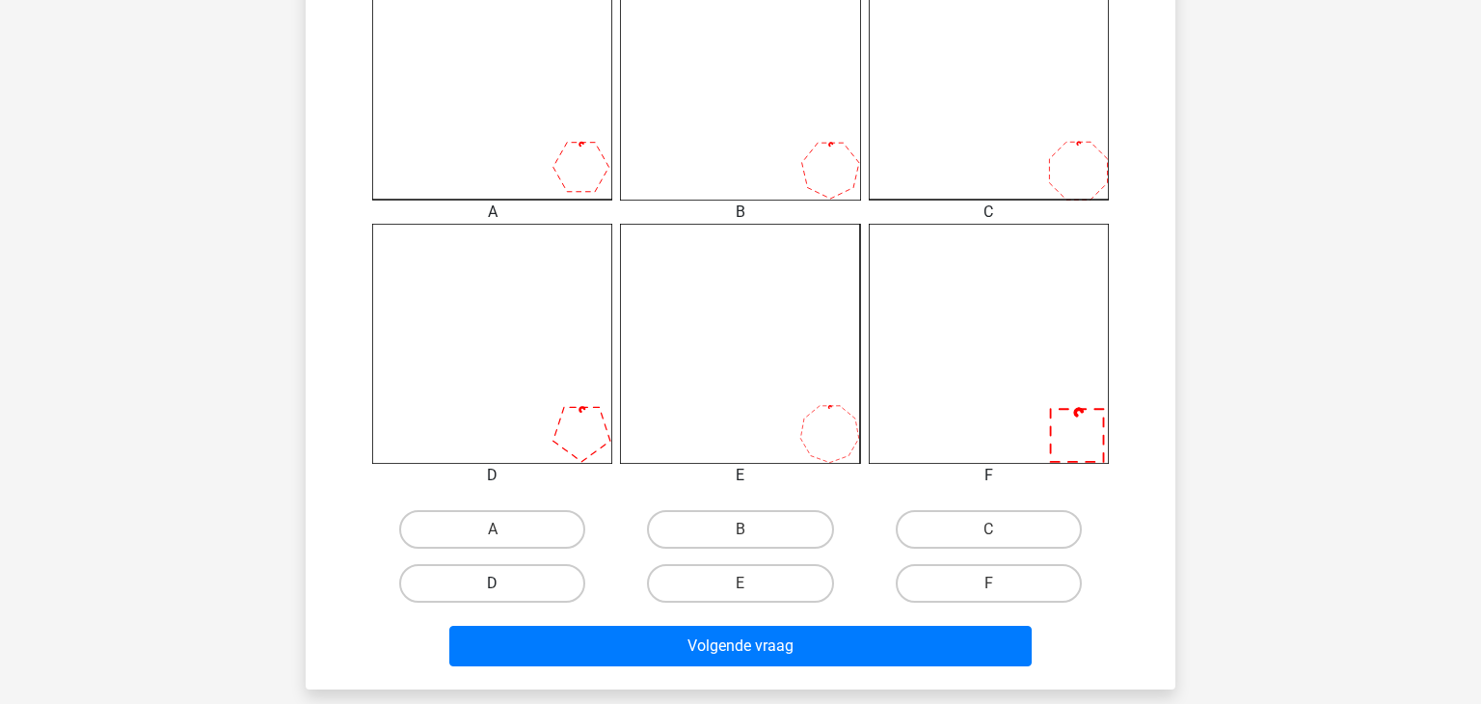
click at [552, 568] on label "D" at bounding box center [492, 583] width 186 height 39
click at [505, 583] on input "D" at bounding box center [499, 589] width 13 height 13
radio input "true"
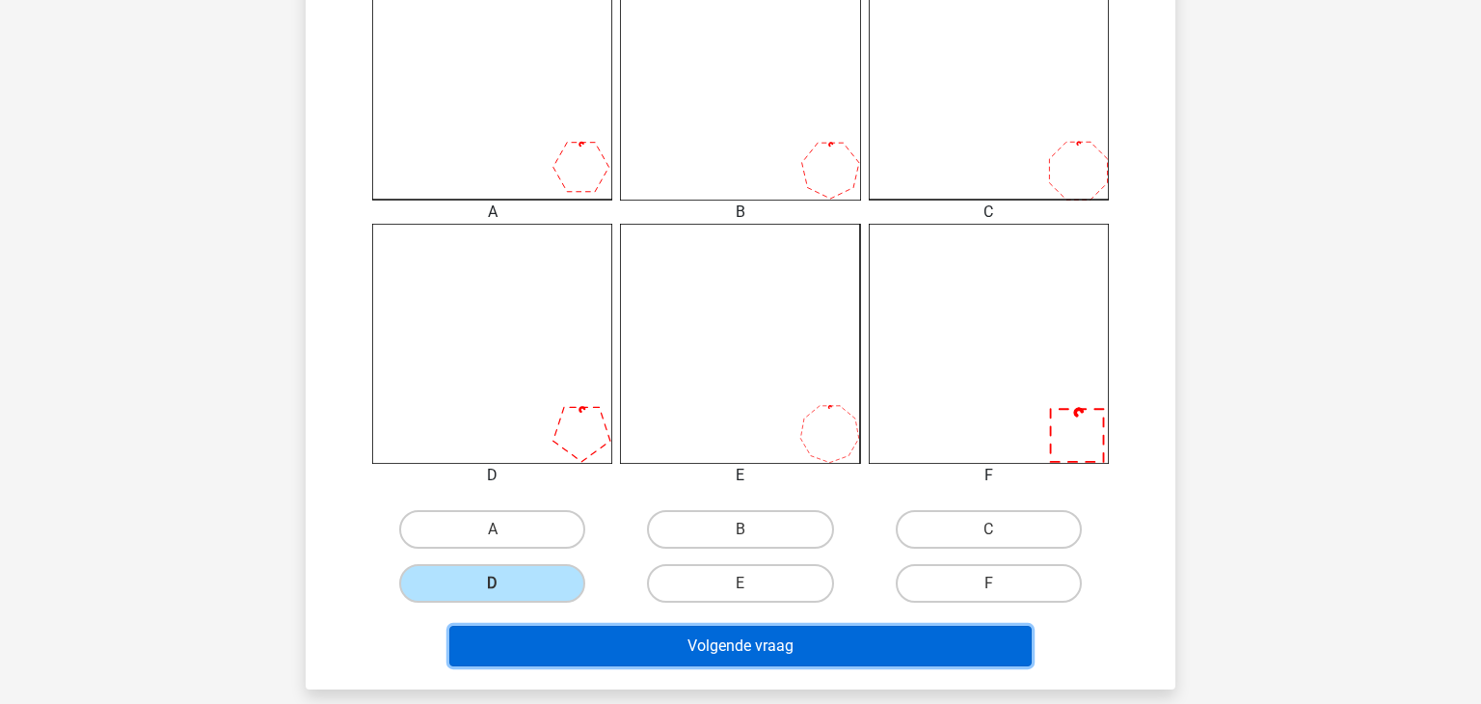
click at [620, 661] on button "Volgende vraag" at bounding box center [740, 646] width 583 height 40
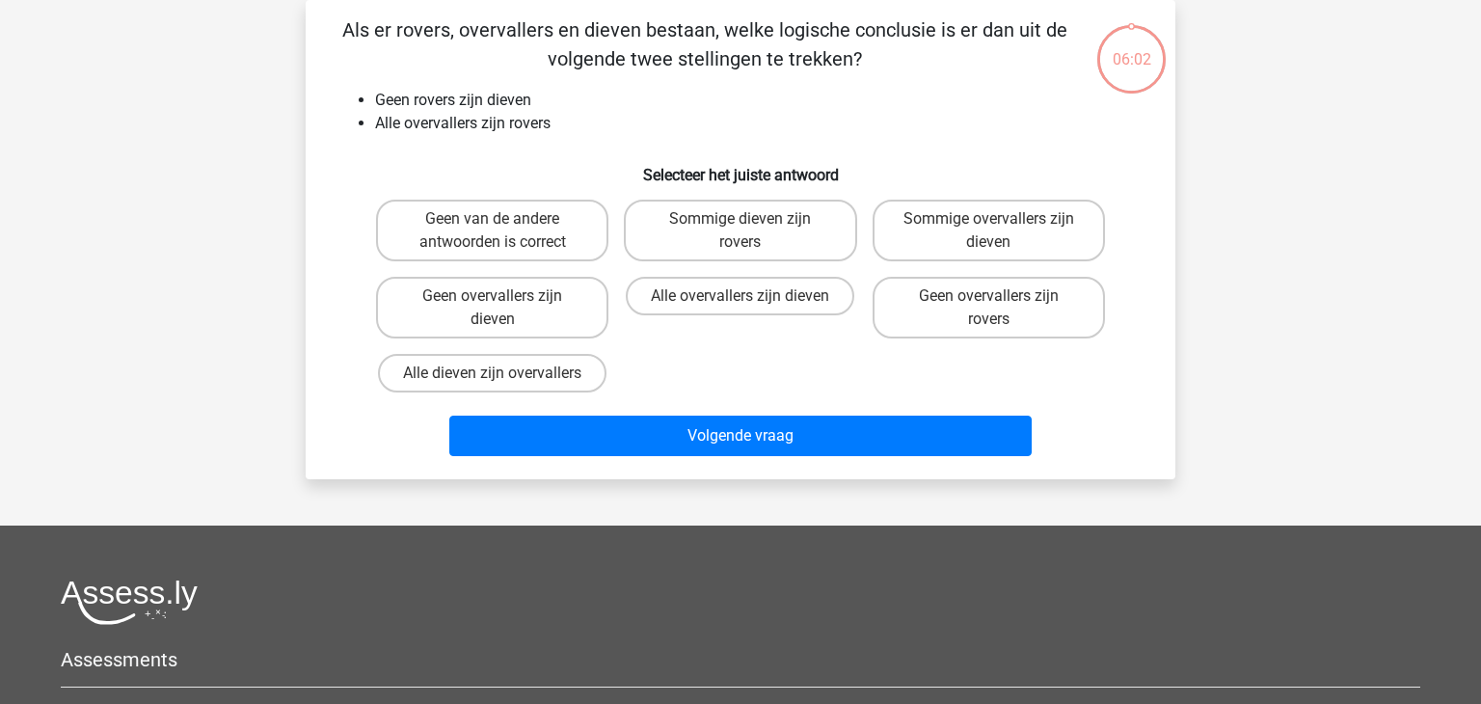
scroll to position [0, 0]
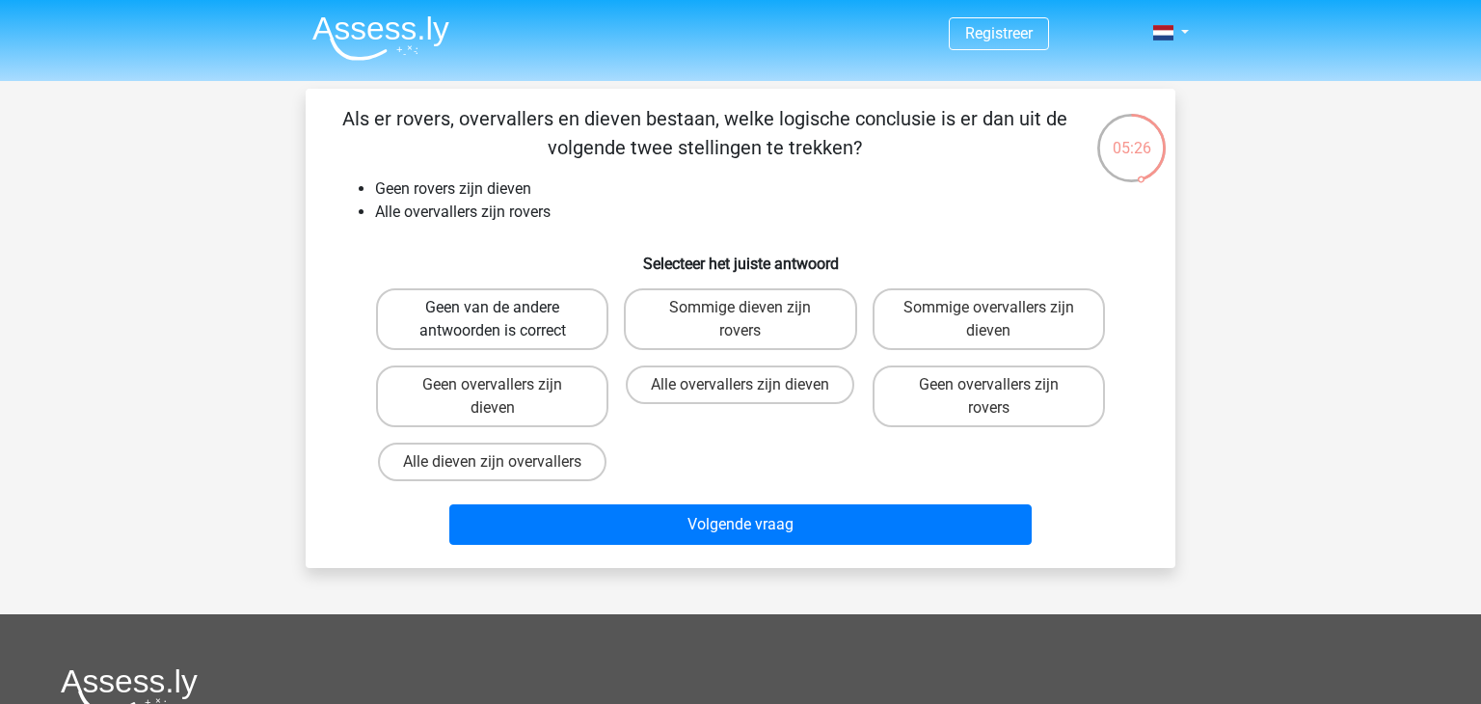
click at [499, 324] on label "Geen van de andere antwoorden is correct" at bounding box center [492, 319] width 232 height 62
click at [499, 320] on input "Geen van de andere antwoorden is correct" at bounding box center [499, 314] width 13 height 13
radio input "true"
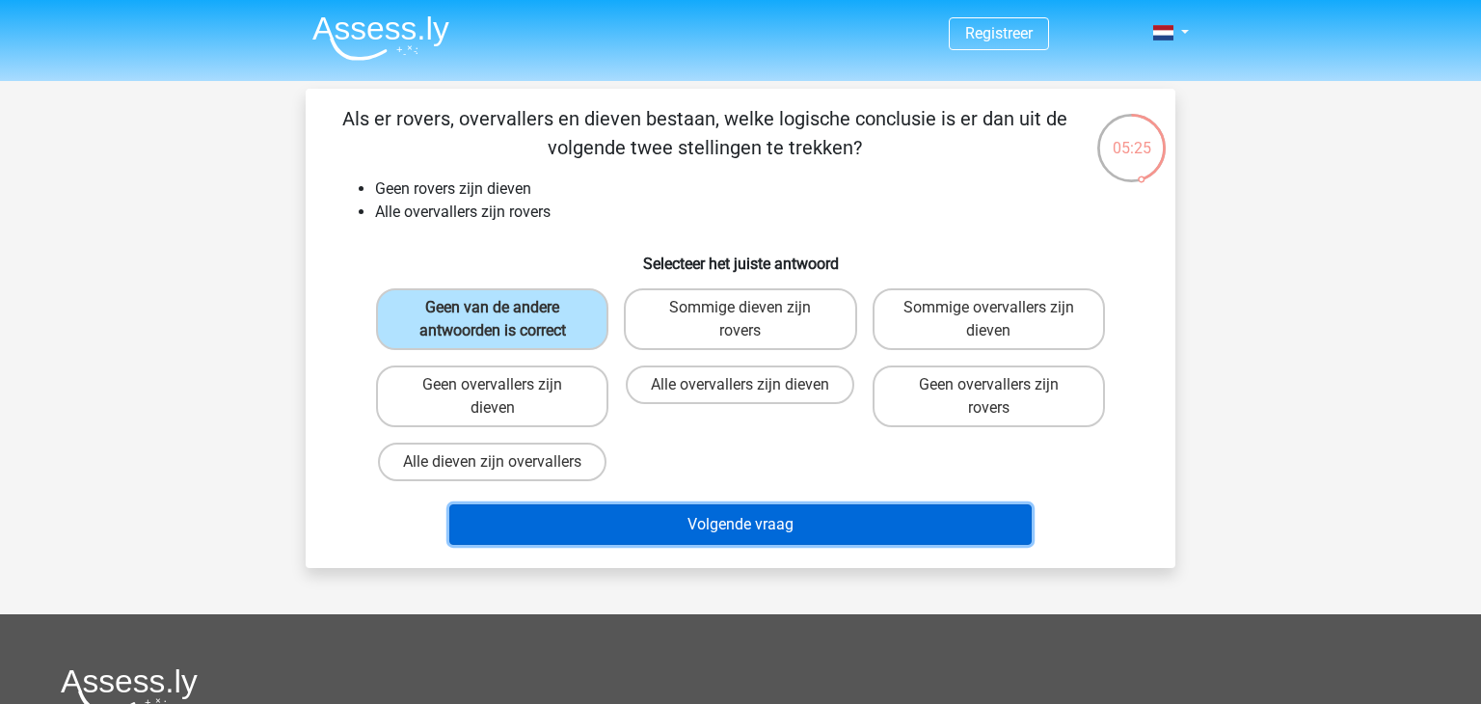
click at [699, 511] on button "Volgende vraag" at bounding box center [740, 524] width 583 height 40
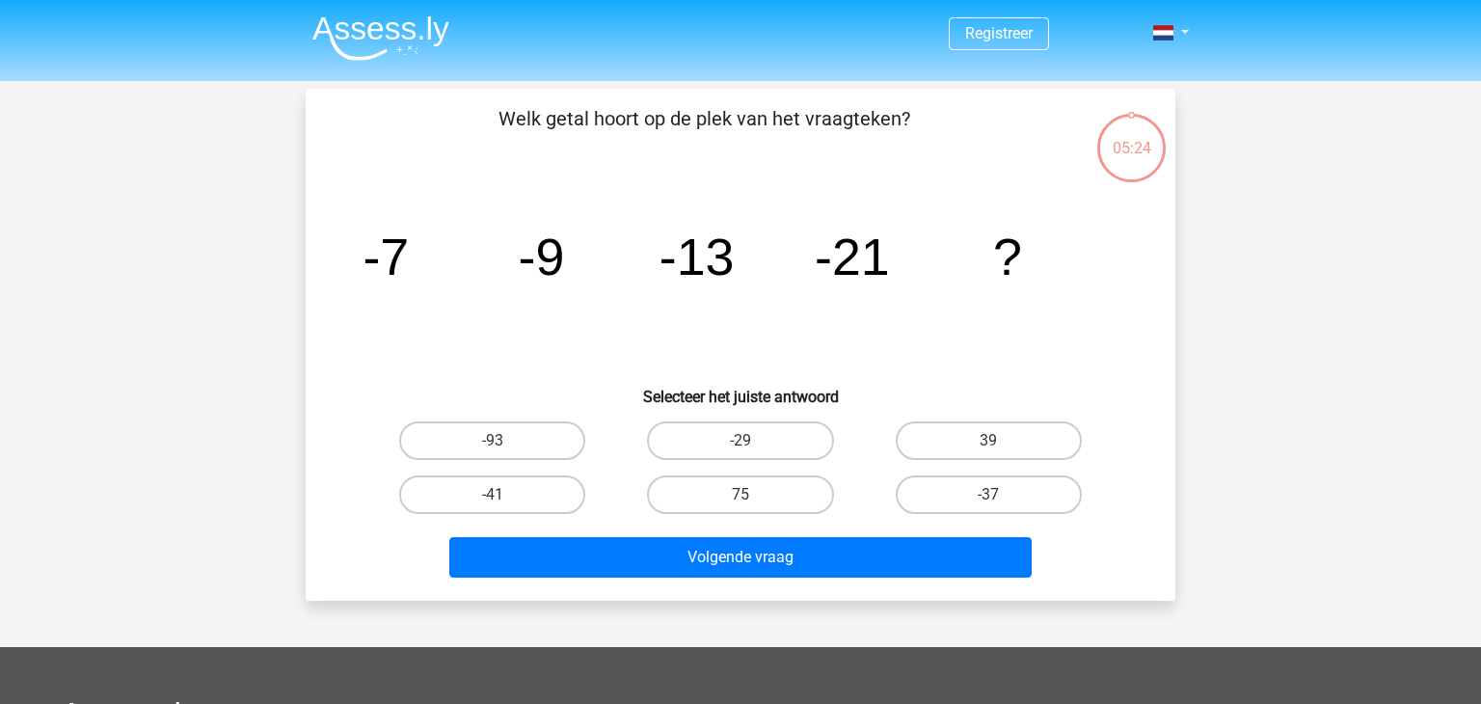
scroll to position [89, 0]
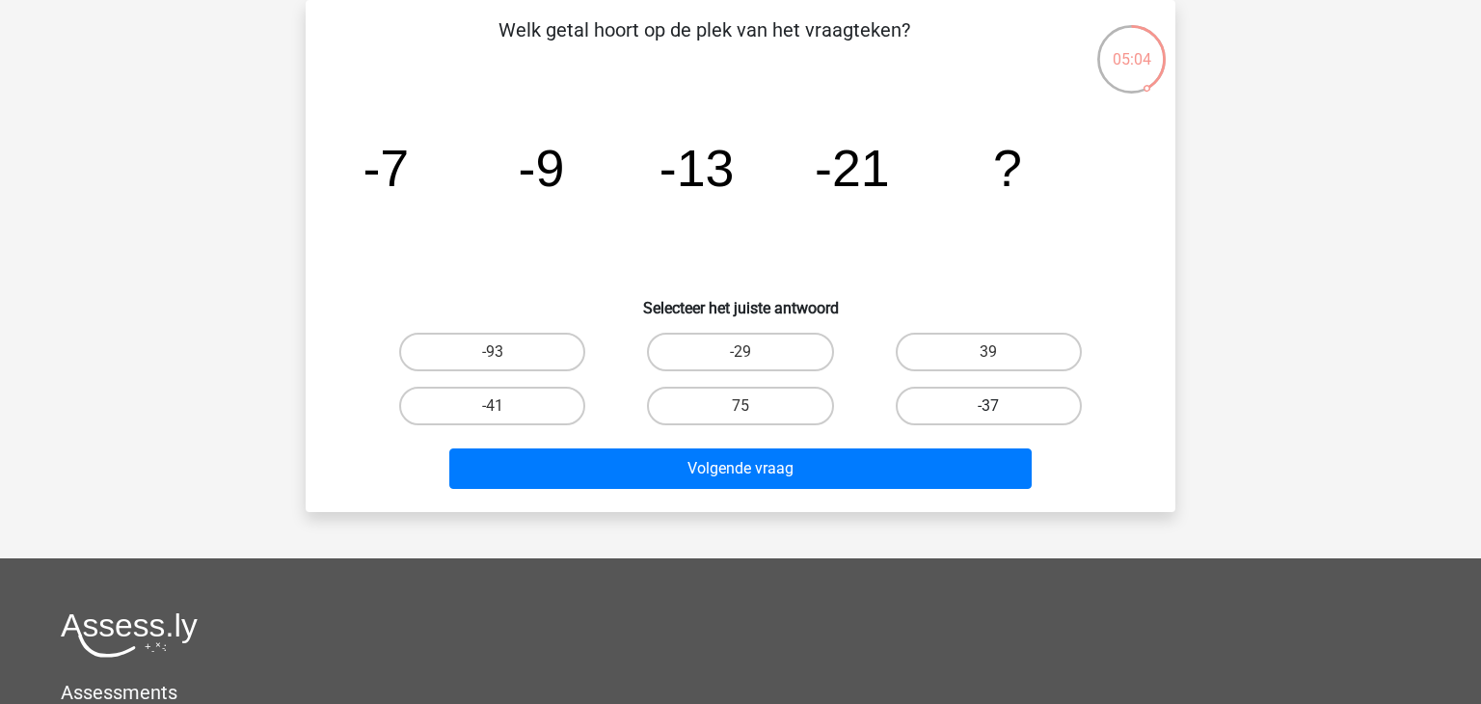
click at [949, 405] on label "-37" at bounding box center [989, 406] width 186 height 39
click at [988, 406] on input "-37" at bounding box center [994, 412] width 13 height 13
radio input "true"
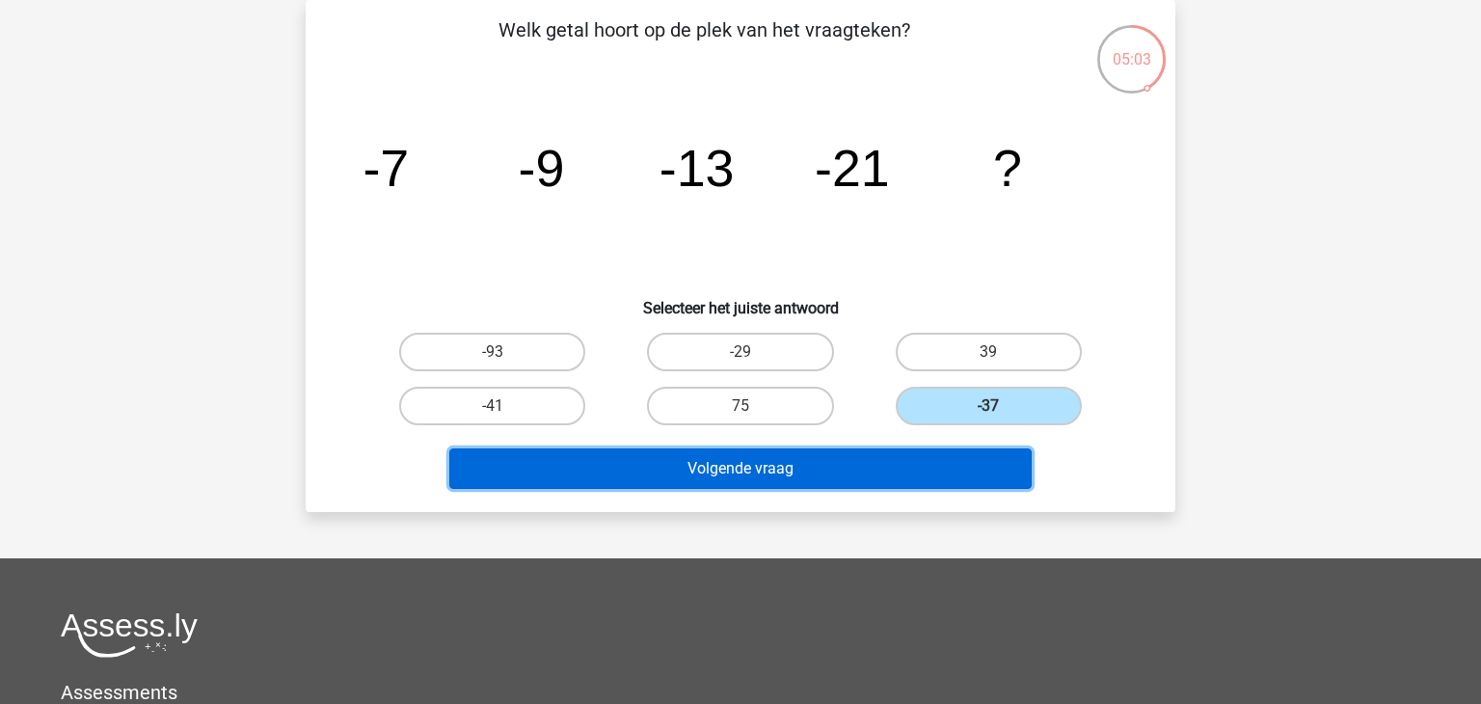
click at [905, 485] on button "Volgende vraag" at bounding box center [740, 468] width 583 height 40
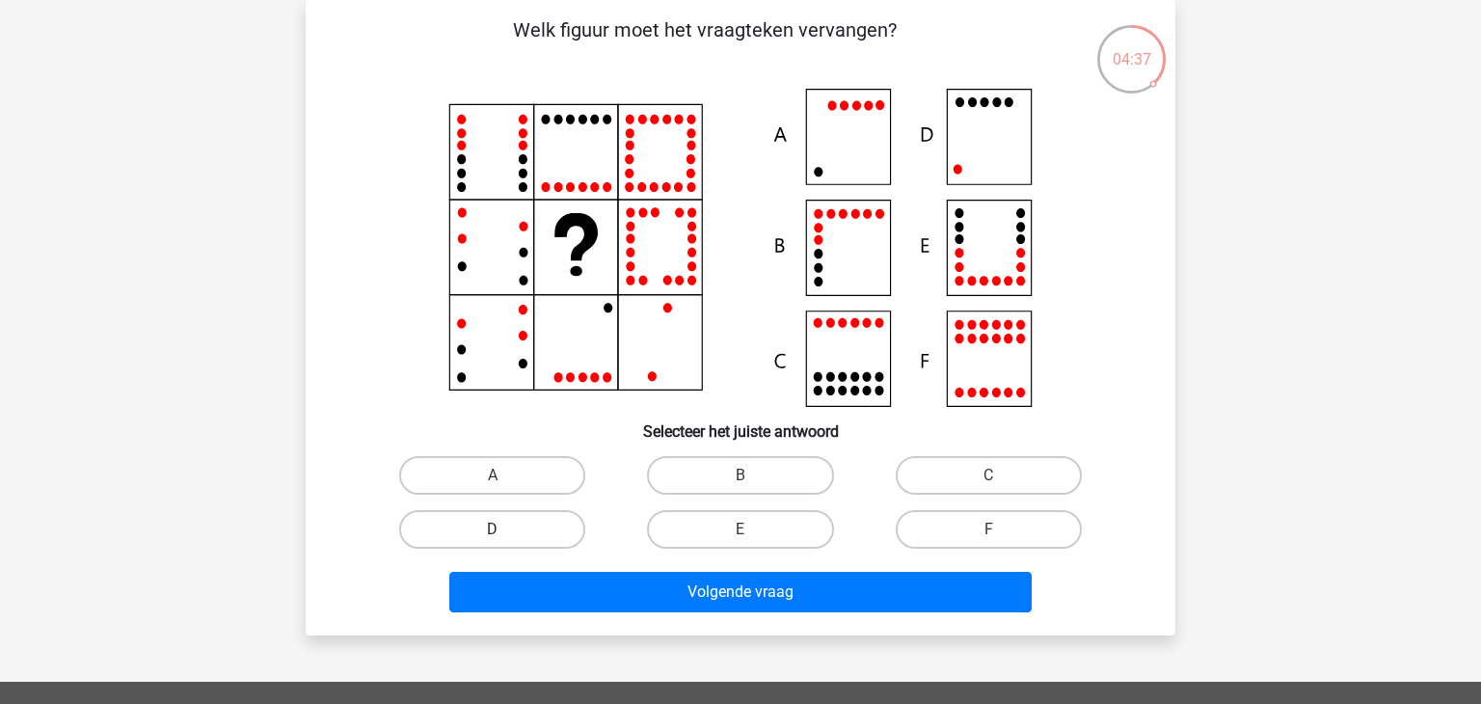
click at [518, 519] on label "D" at bounding box center [492, 529] width 186 height 39
click at [505, 529] on input "D" at bounding box center [499, 535] width 13 height 13
radio input "true"
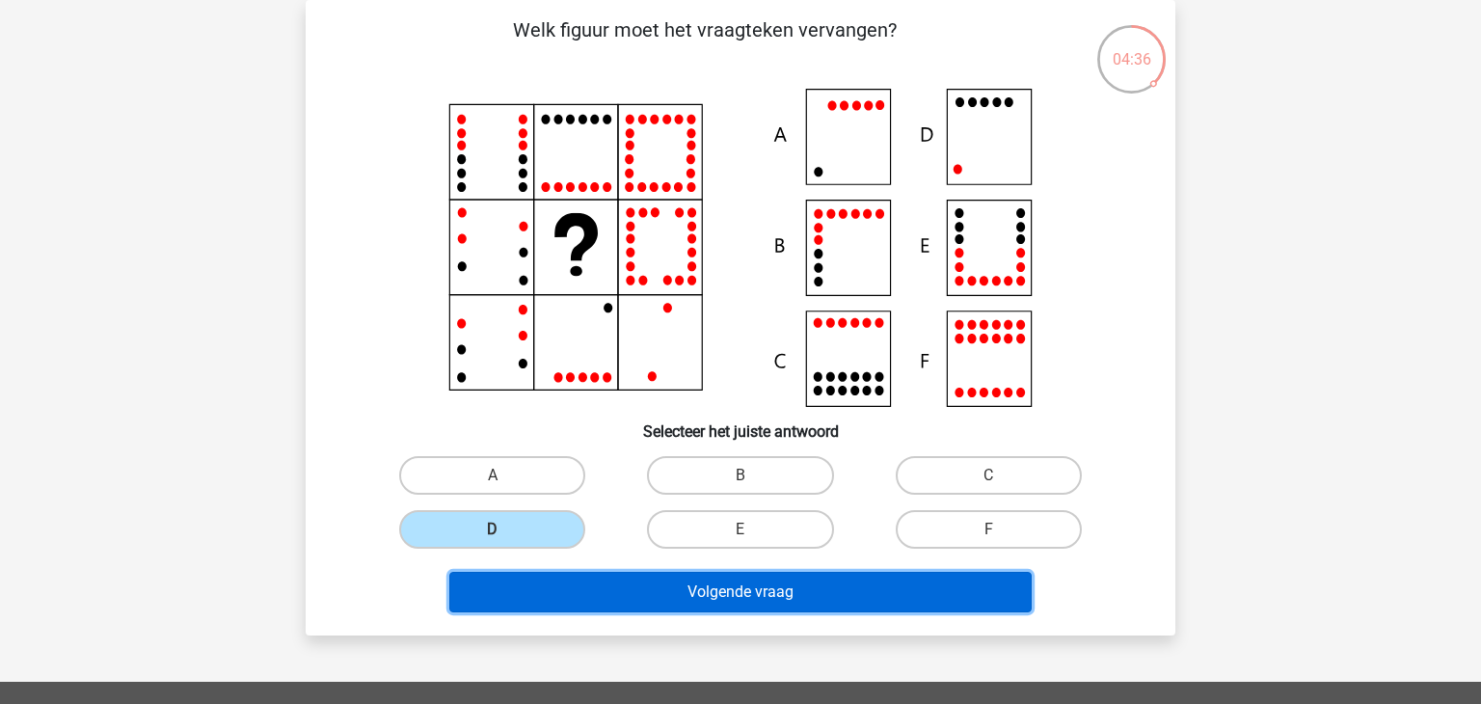
click at [558, 592] on button "Volgende vraag" at bounding box center [740, 592] width 583 height 40
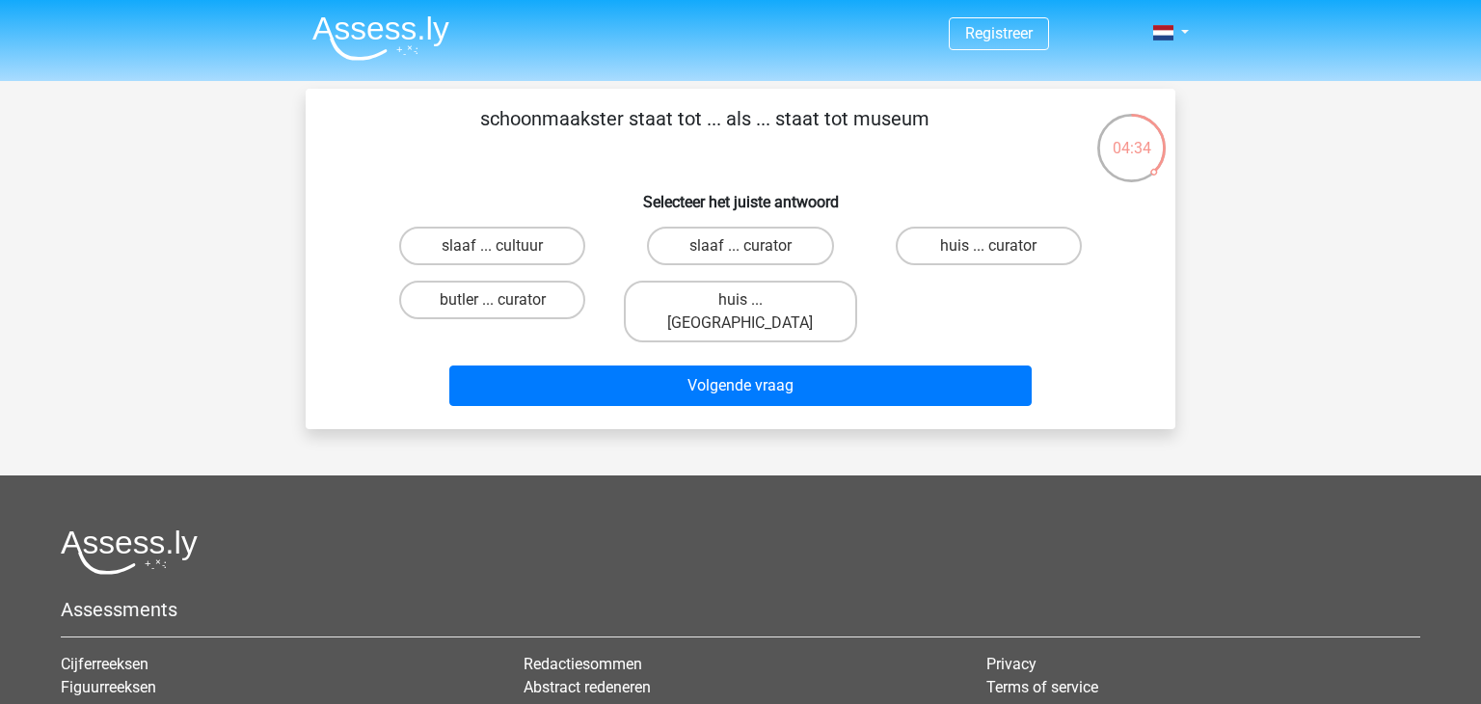
scroll to position [3, 0]
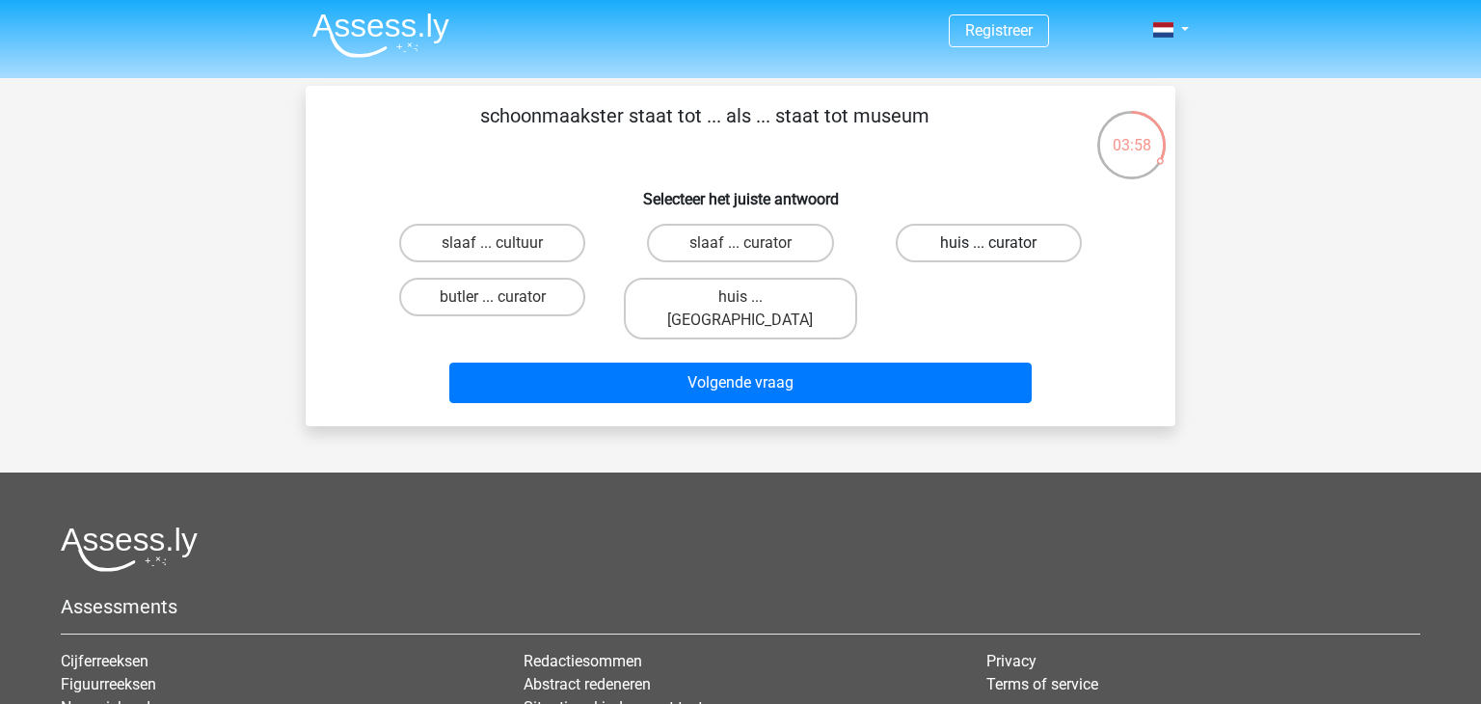
click at [965, 246] on label "huis ... curator" at bounding box center [989, 243] width 186 height 39
click at [988, 246] on input "huis ... curator" at bounding box center [994, 249] width 13 height 13
radio input "true"
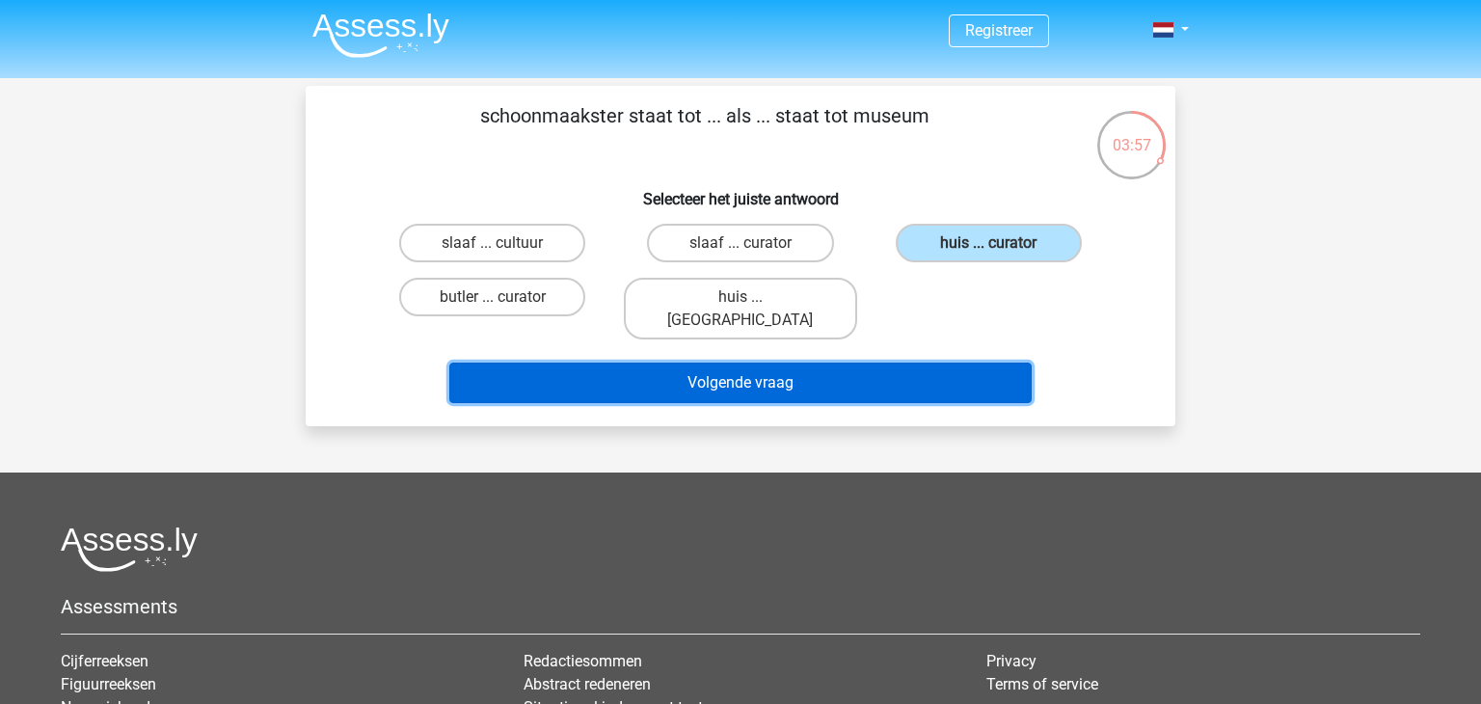
click at [886, 364] on button "Volgende vraag" at bounding box center [740, 383] width 583 height 40
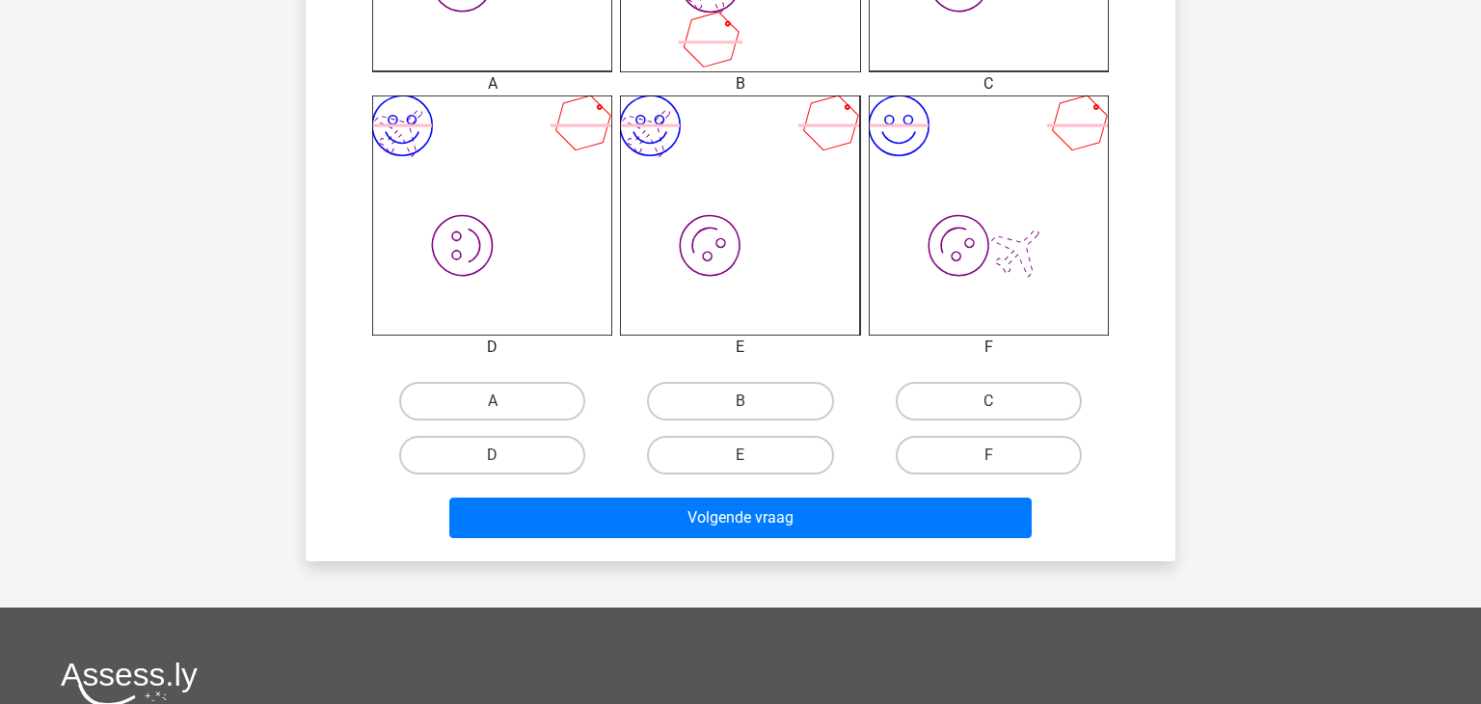
scroll to position [717, 0]
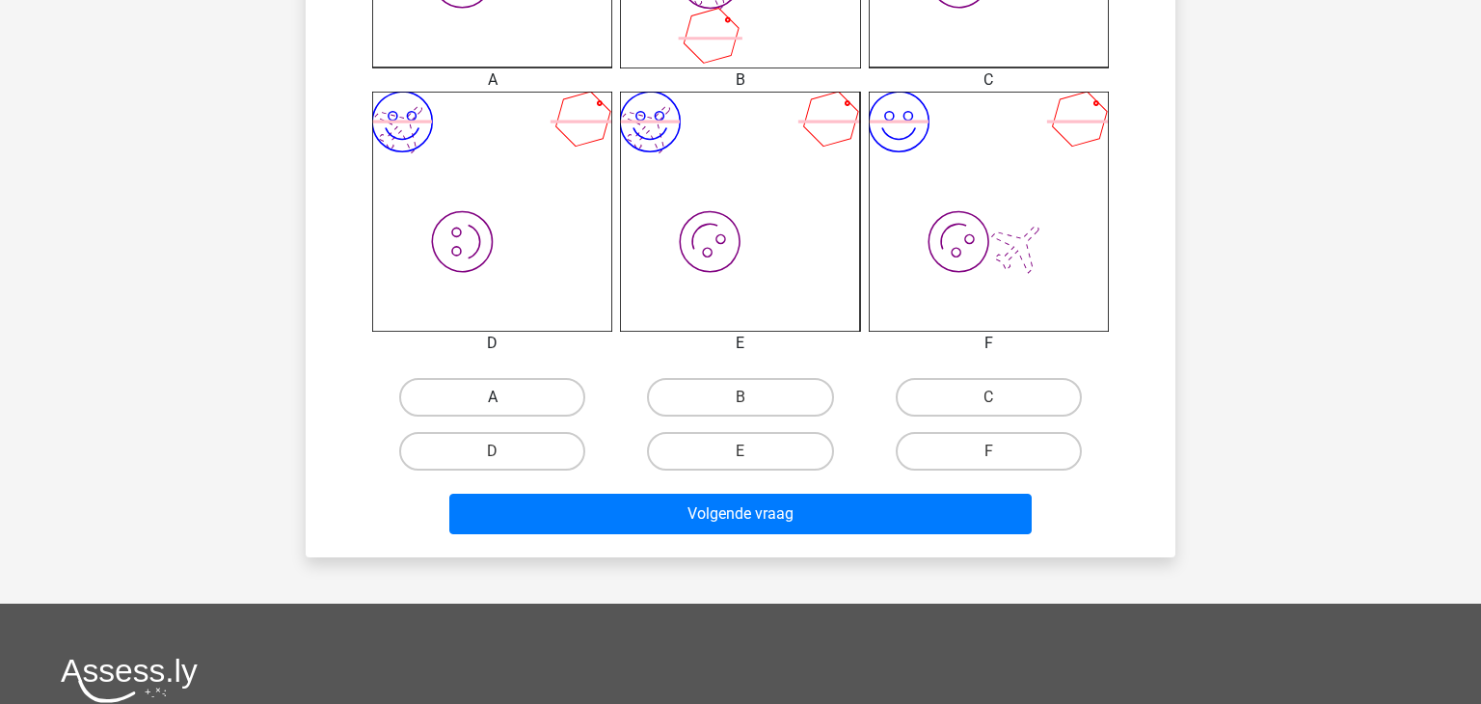
click at [456, 403] on label "A" at bounding box center [492, 397] width 186 height 39
click at [493, 403] on input "A" at bounding box center [499, 403] width 13 height 13
radio input "true"
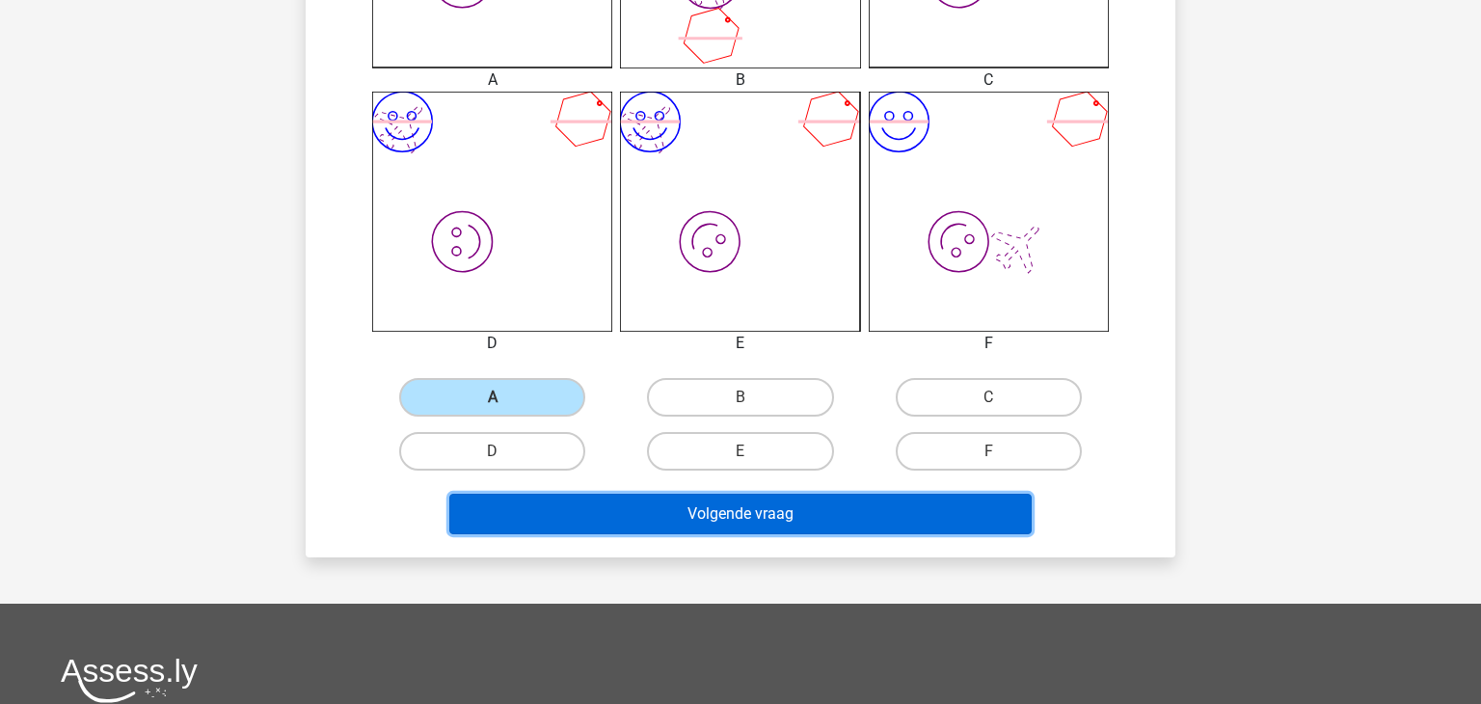
click at [566, 501] on button "Volgende vraag" at bounding box center [740, 514] width 583 height 40
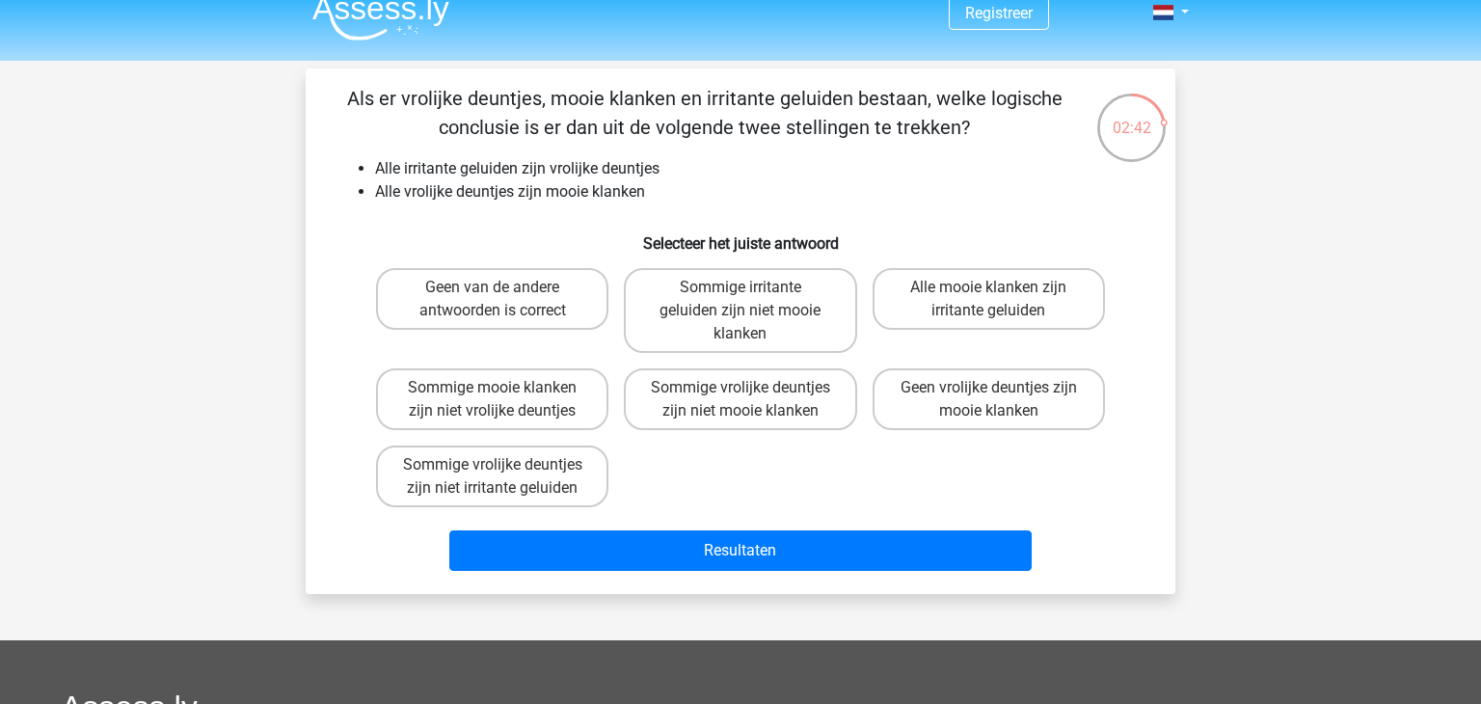
scroll to position [21, 0]
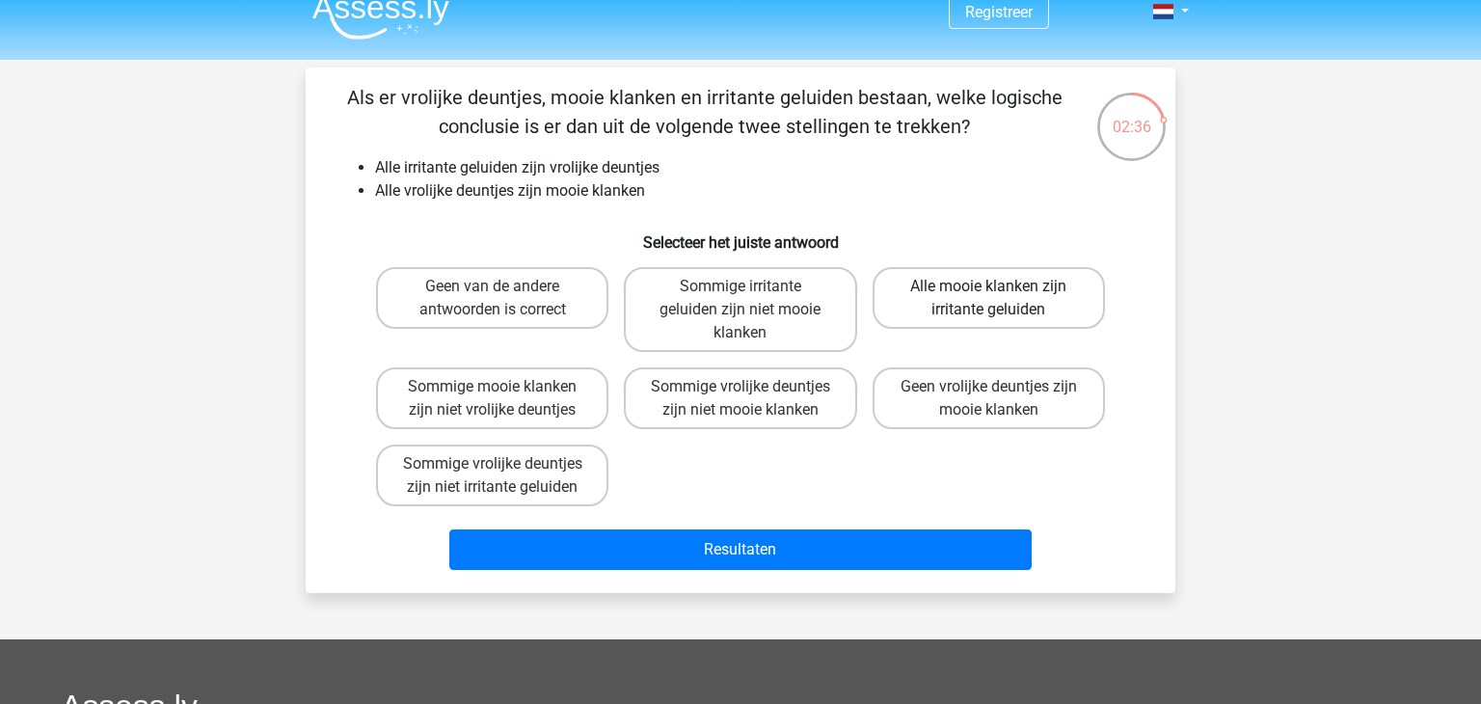
click at [942, 277] on label "Alle mooie klanken zijn irritante geluiden" at bounding box center [989, 298] width 232 height 62
click at [988, 286] on input "Alle mooie klanken zijn irritante geluiden" at bounding box center [994, 292] width 13 height 13
radio input "true"
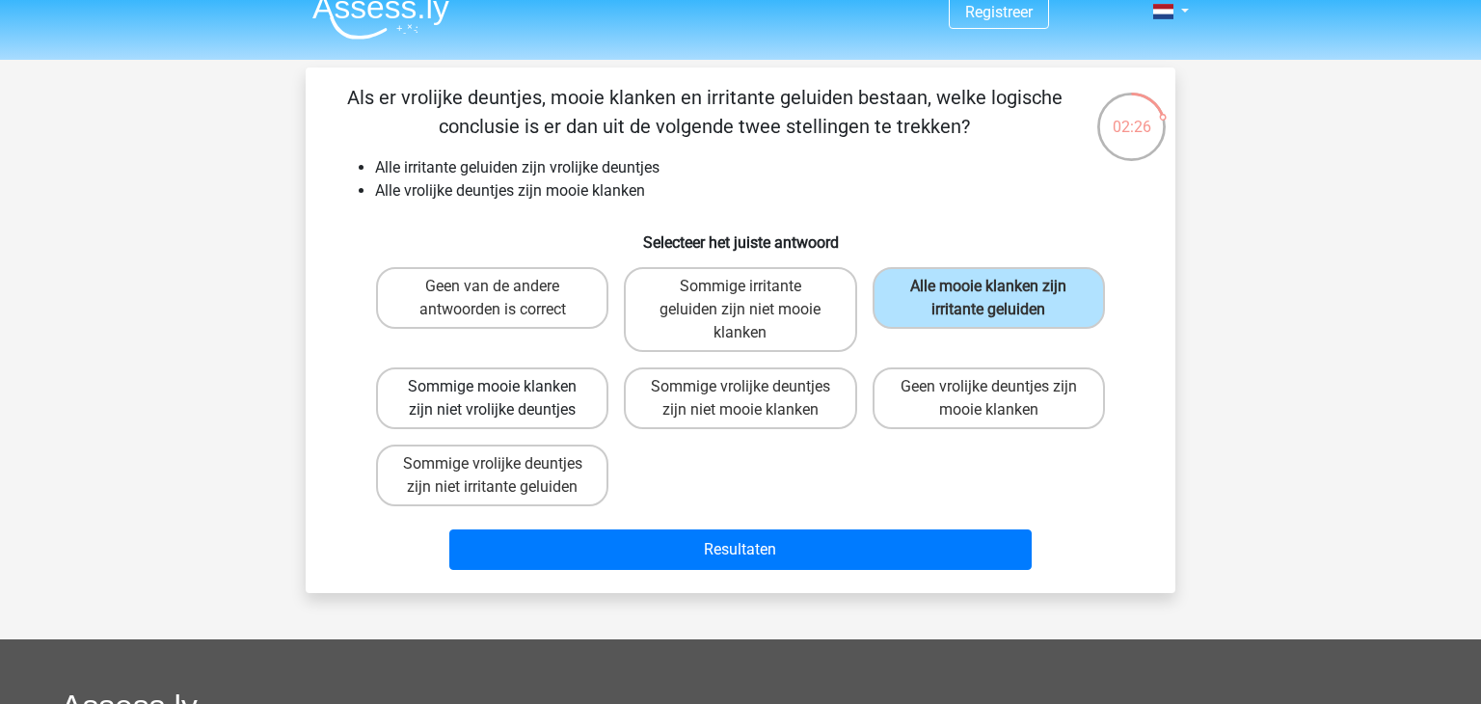
click at [511, 394] on label "Sommige mooie klanken zijn niet vrolijke deuntjes" at bounding box center [492, 398] width 232 height 62
click at [505, 394] on input "Sommige mooie klanken zijn niet vrolijke deuntjes" at bounding box center [499, 393] width 13 height 13
radio input "true"
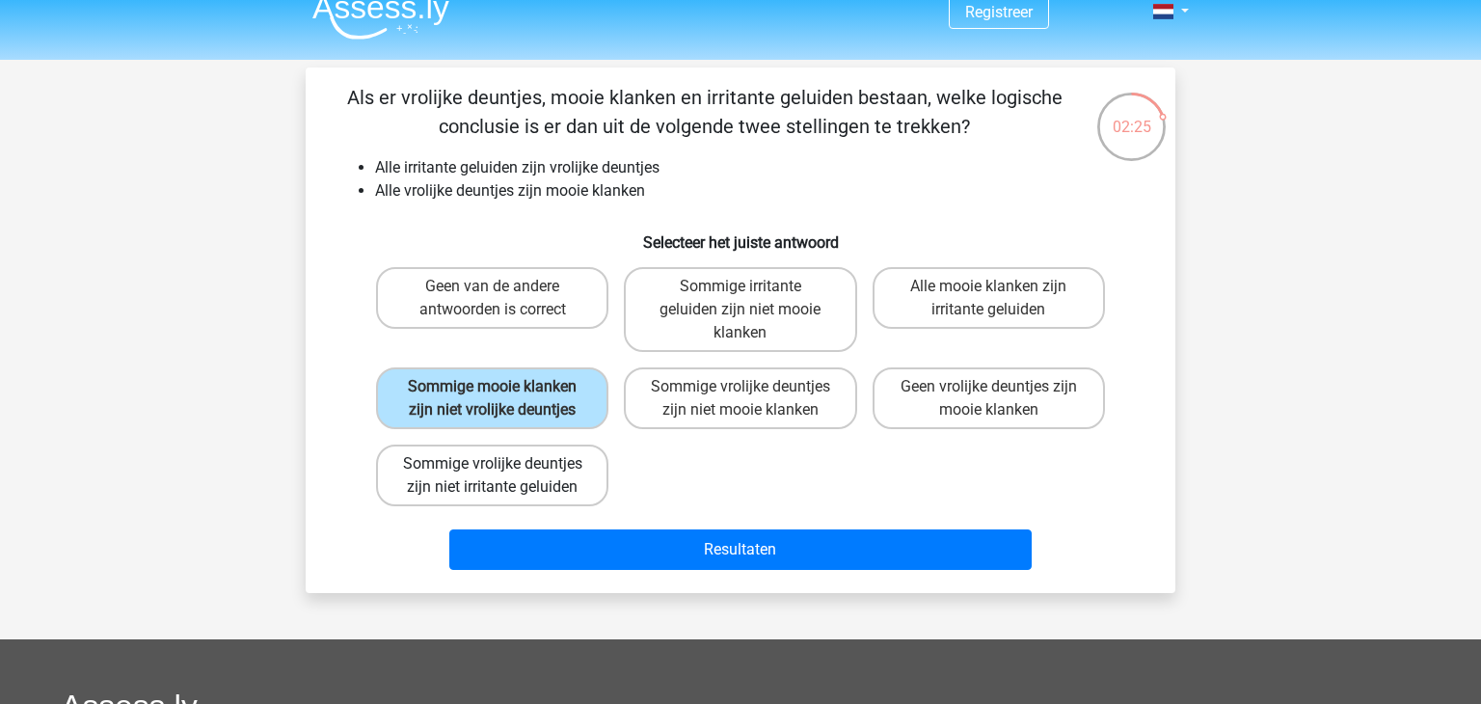
click at [537, 470] on label "Sommige vrolijke deuntjes zijn niet irritante geluiden" at bounding box center [492, 476] width 232 height 62
click at [505, 470] on input "Sommige vrolijke deuntjes zijn niet irritante geluiden" at bounding box center [499, 470] width 13 height 13
radio input "true"
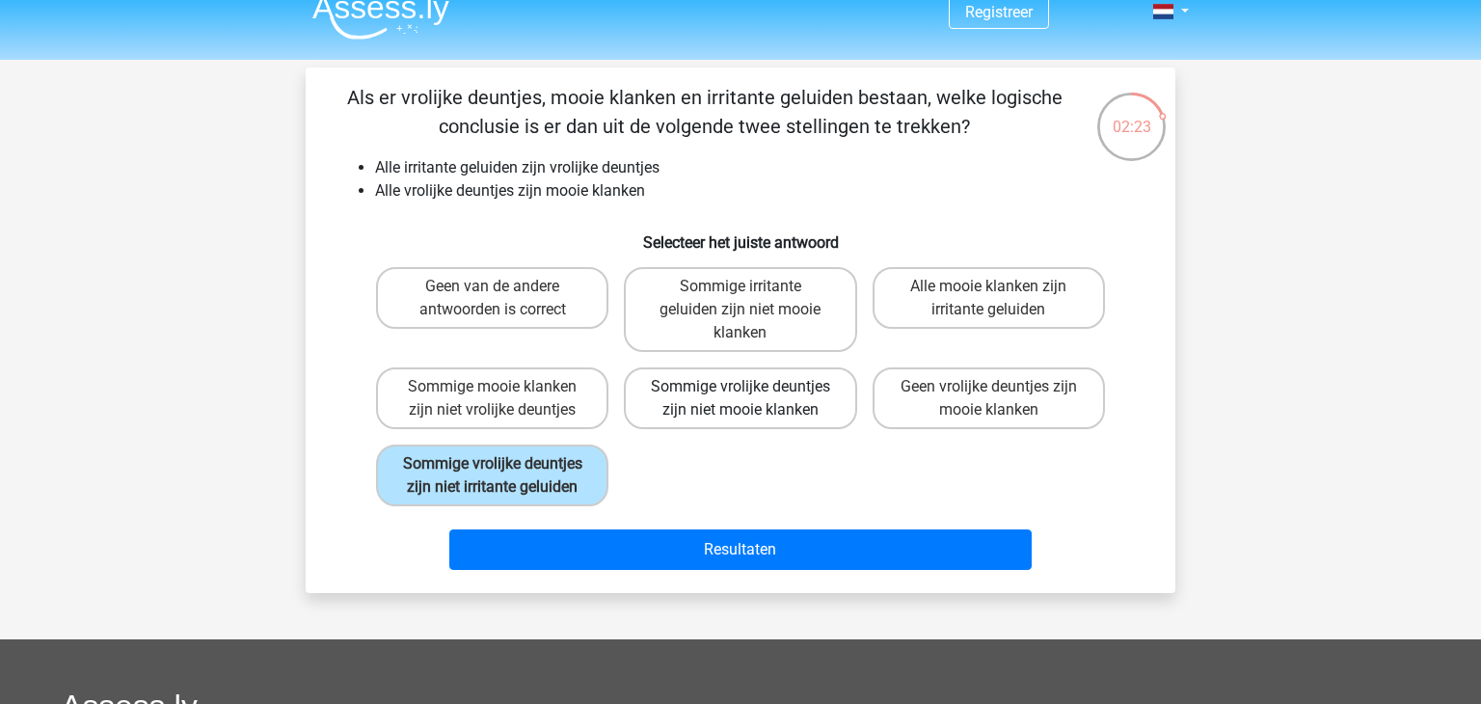
click at [674, 408] on label "Sommige vrolijke deuntjes zijn niet mooie klanken" at bounding box center [740, 398] width 232 height 62
click at [741, 399] on input "Sommige vrolijke deuntjes zijn niet mooie klanken" at bounding box center [747, 393] width 13 height 13
radio input "true"
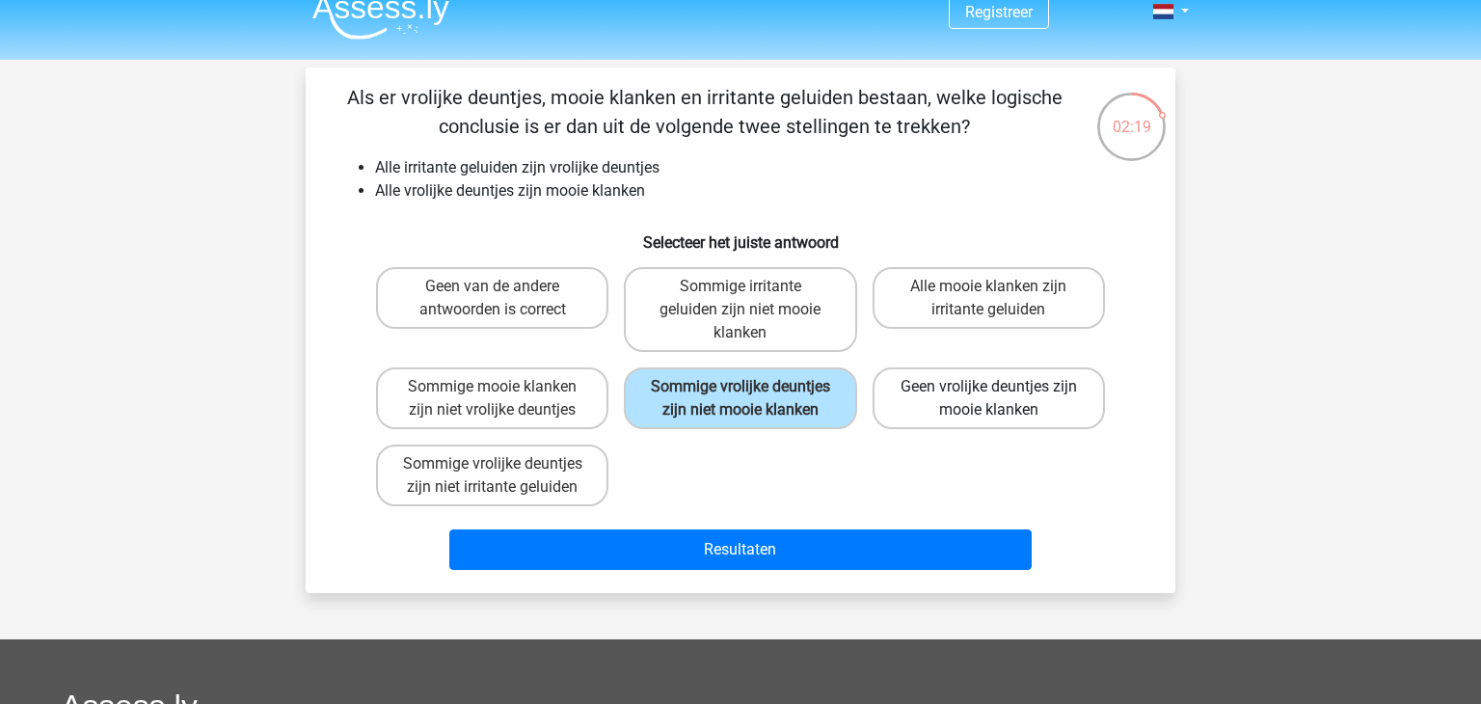
click at [995, 411] on label "Geen vrolijke deuntjes zijn mooie klanken" at bounding box center [989, 398] width 232 height 62
click at [995, 399] on input "Geen vrolijke deuntjes zijn mooie klanken" at bounding box center [994, 393] width 13 height 13
radio input "true"
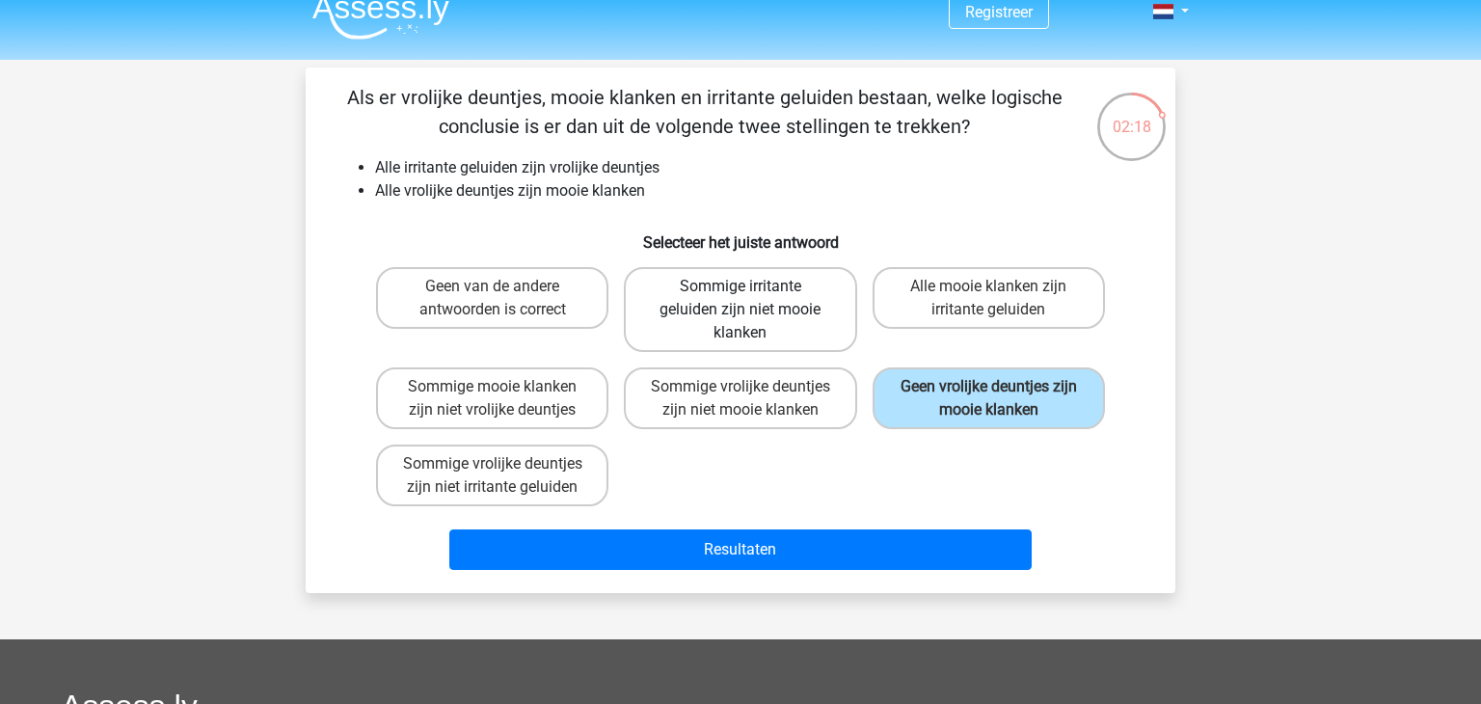
click at [664, 323] on label "Sommige irritante geluiden zijn niet mooie klanken" at bounding box center [740, 309] width 232 height 85
click at [741, 299] on input "Sommige irritante geluiden zijn niet mooie klanken" at bounding box center [747, 292] width 13 height 13
radio input "true"
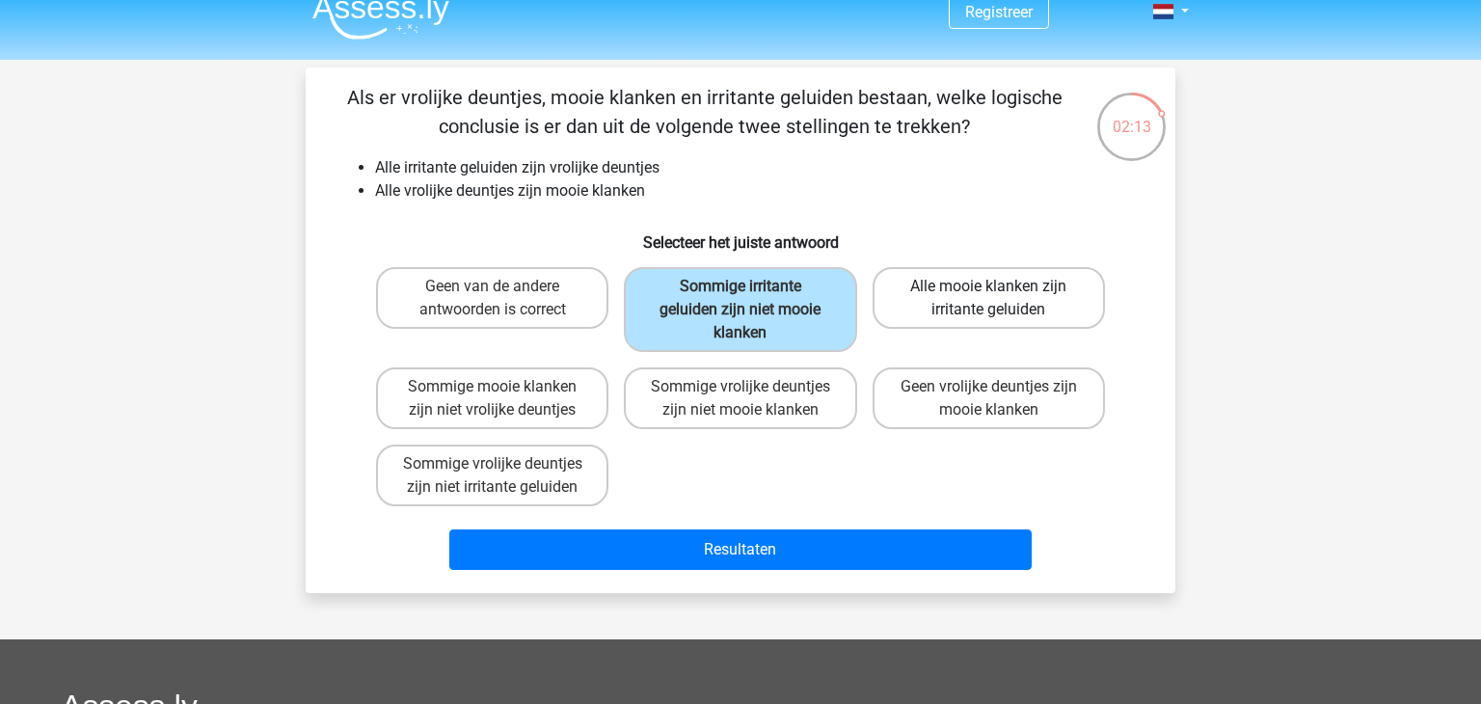
click at [943, 298] on label "Alle mooie klanken zijn irritante geluiden" at bounding box center [989, 298] width 232 height 62
click at [988, 298] on input "Alle mooie klanken zijn irritante geluiden" at bounding box center [994, 292] width 13 height 13
radio input "true"
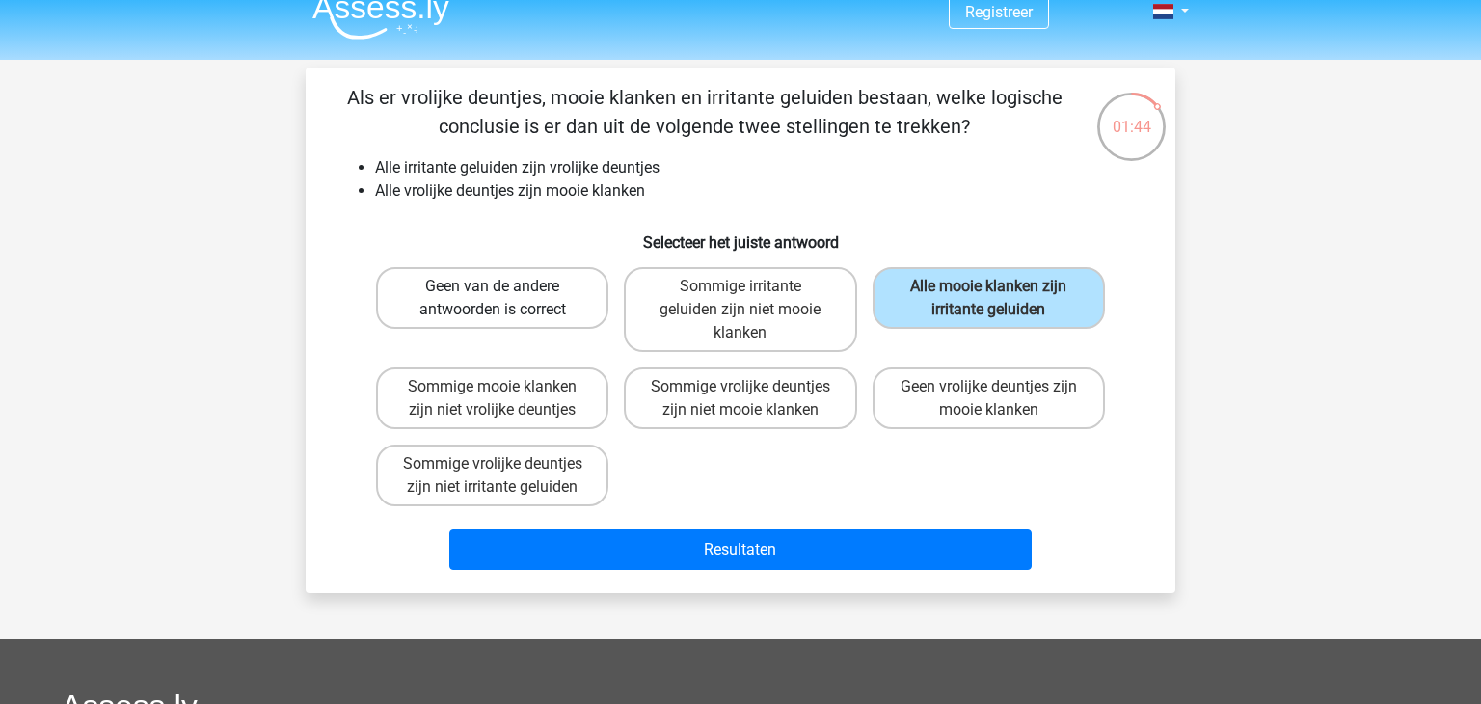
click at [547, 292] on label "Geen van de andere antwoorden is correct" at bounding box center [492, 298] width 232 height 62
click at [505, 292] on input "Geen van de andere antwoorden is correct" at bounding box center [499, 292] width 13 height 13
radio input "true"
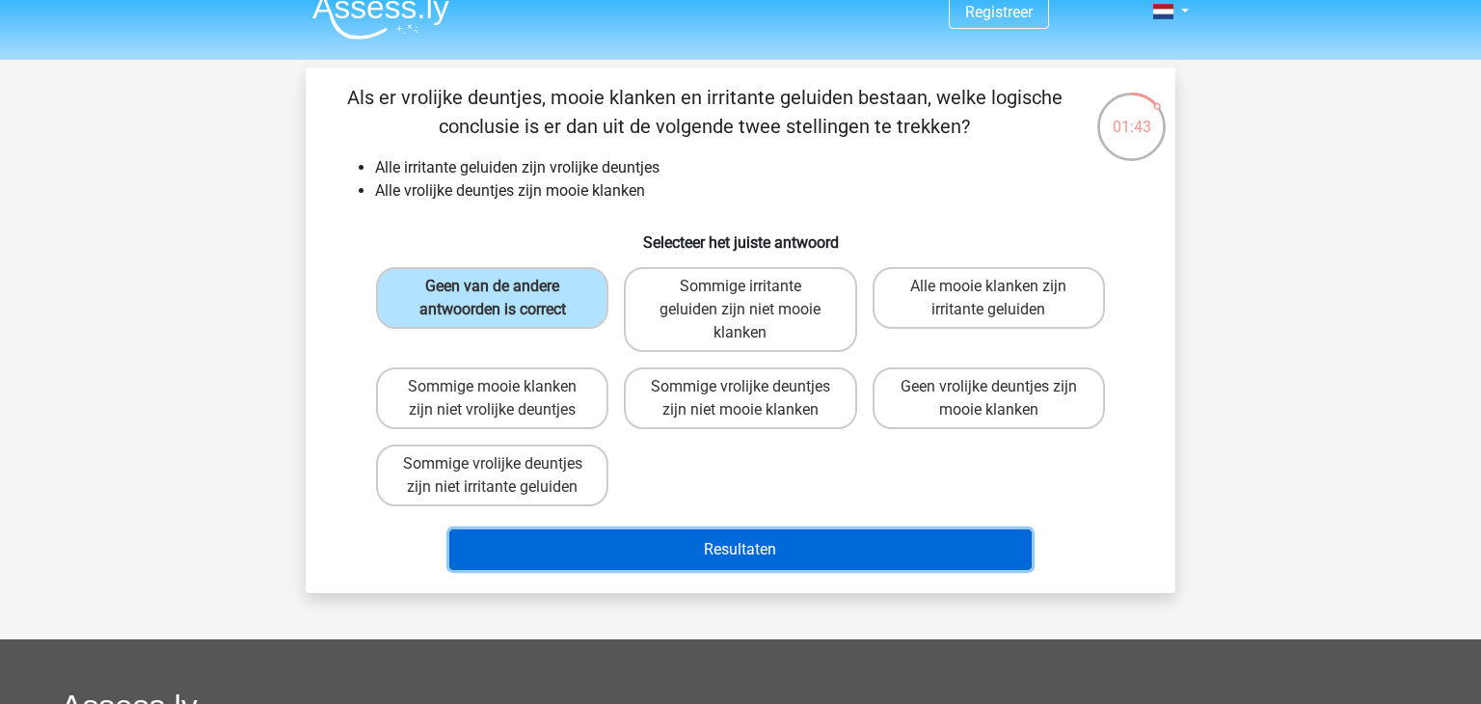
click at [690, 547] on button "Resultaten" at bounding box center [740, 549] width 583 height 40
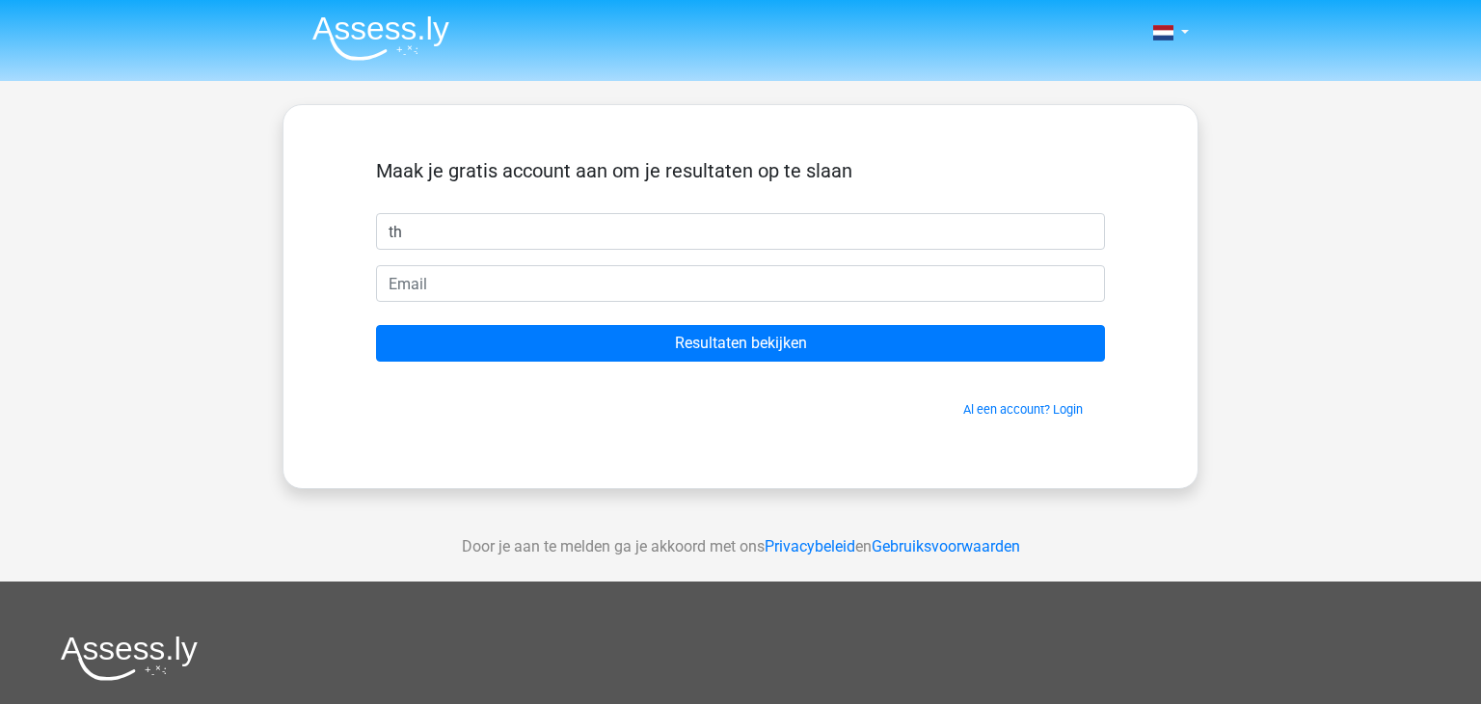
type input "t"
type input "[PERSON_NAME]"
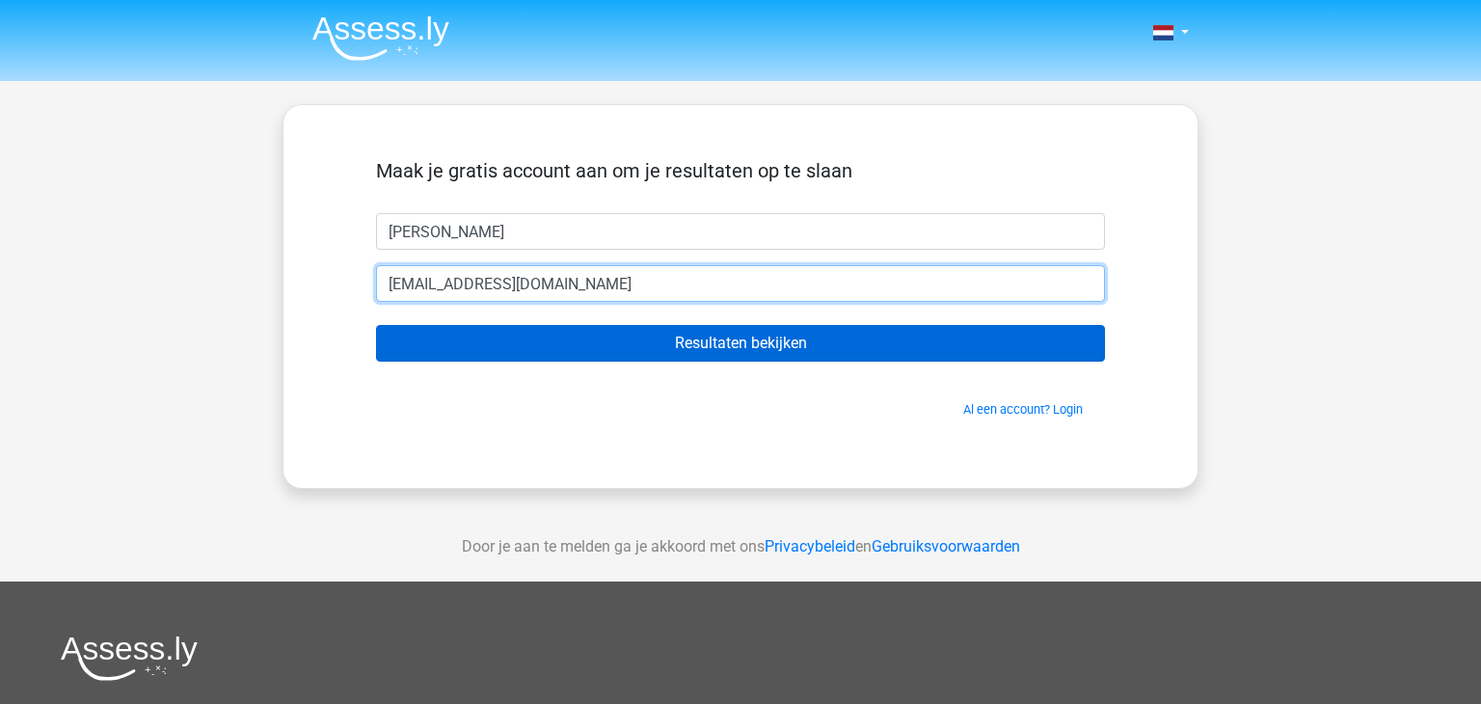
type input "[EMAIL_ADDRESS][DOMAIN_NAME]"
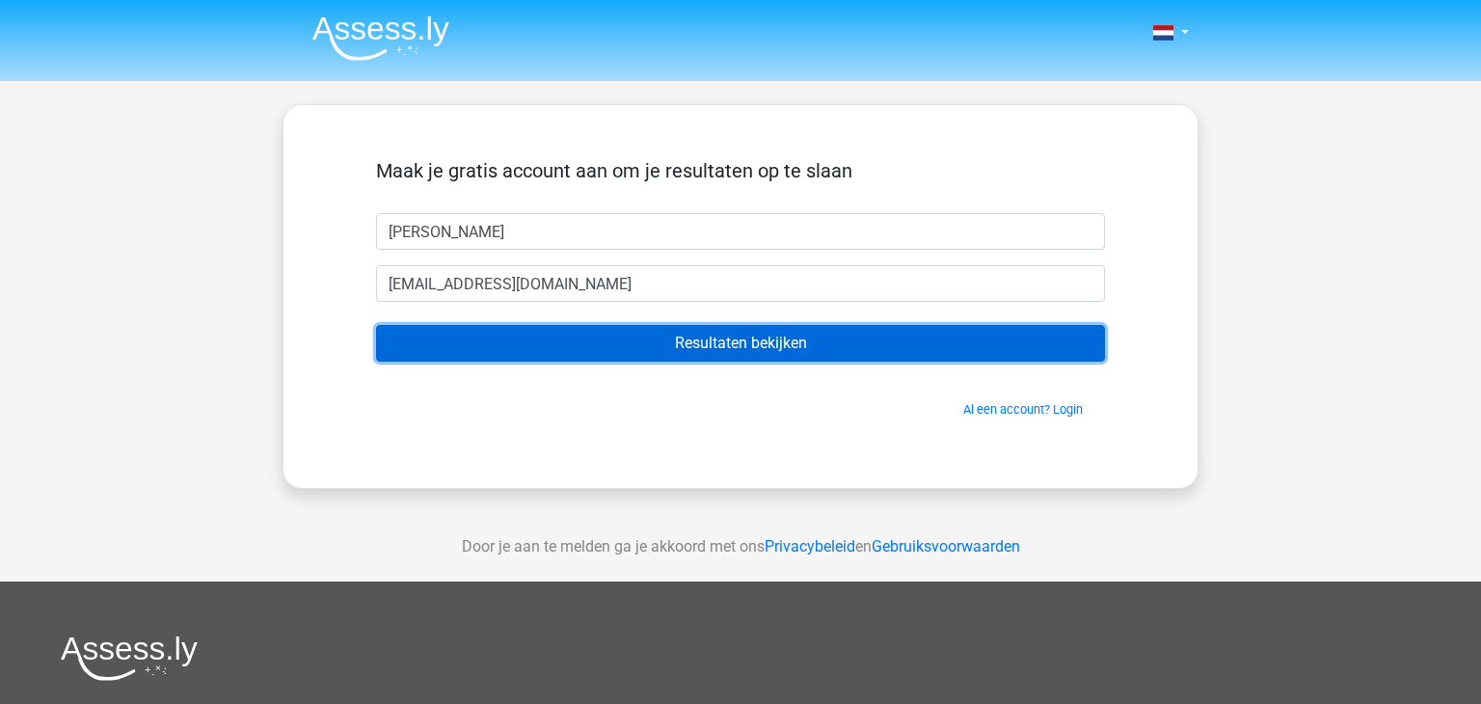
click at [843, 337] on input "Resultaten bekijken" at bounding box center [740, 343] width 729 height 37
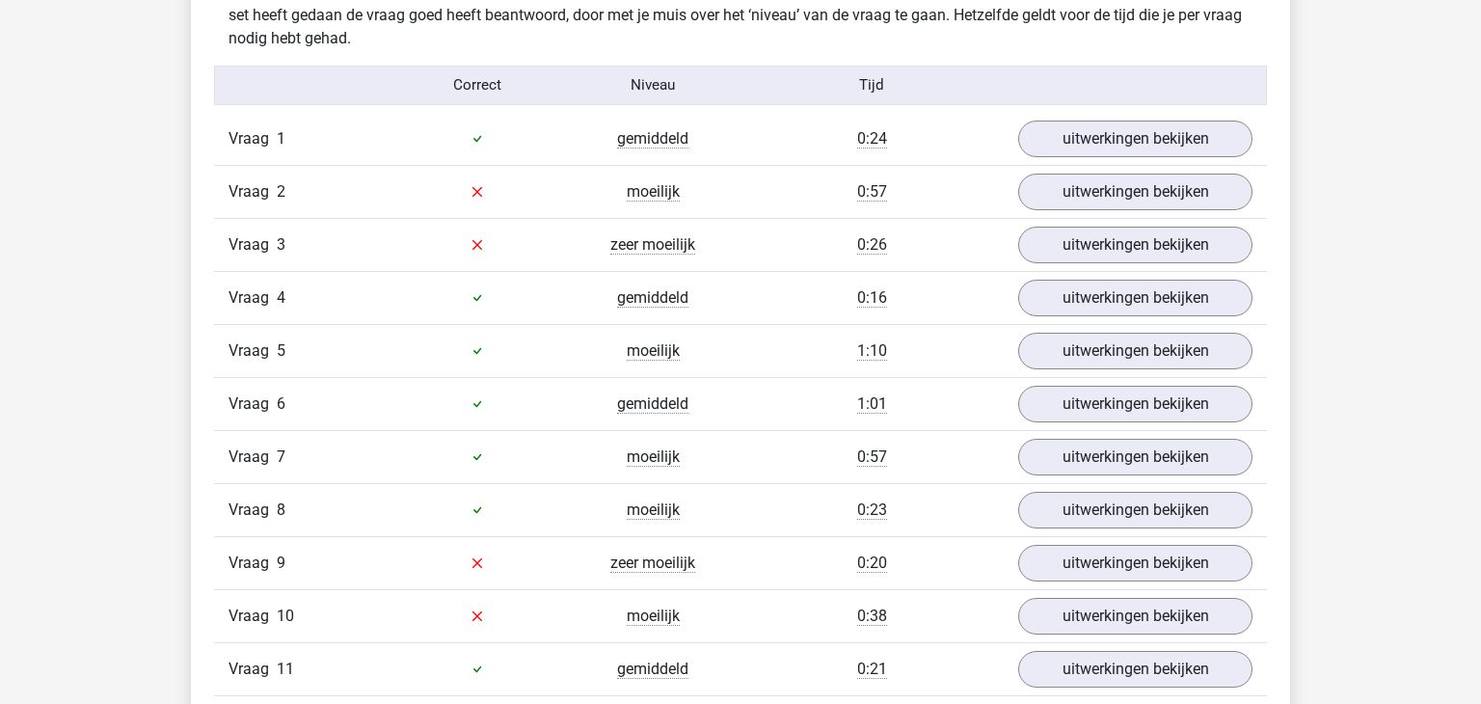
scroll to position [2153, 0]
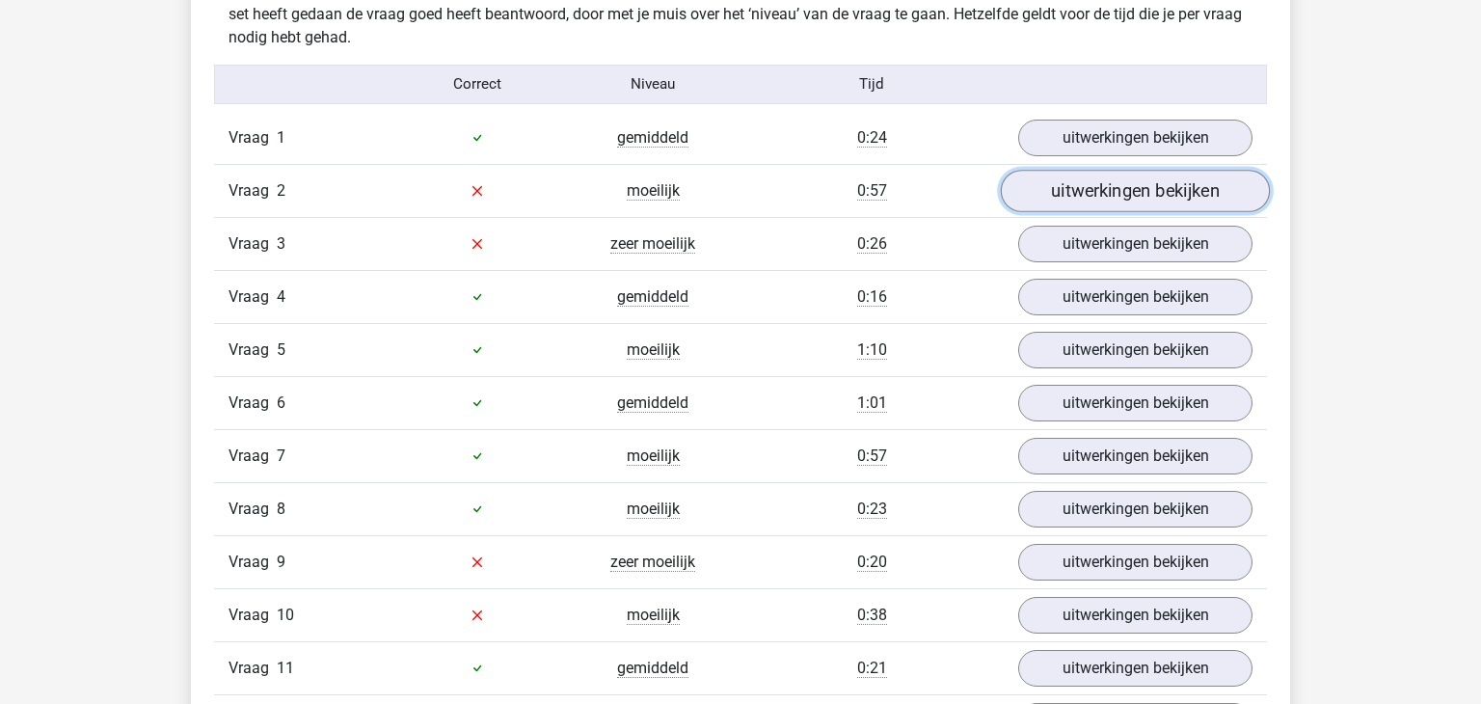
click at [1132, 199] on link "uitwerkingen bekijken" at bounding box center [1135, 191] width 269 height 42
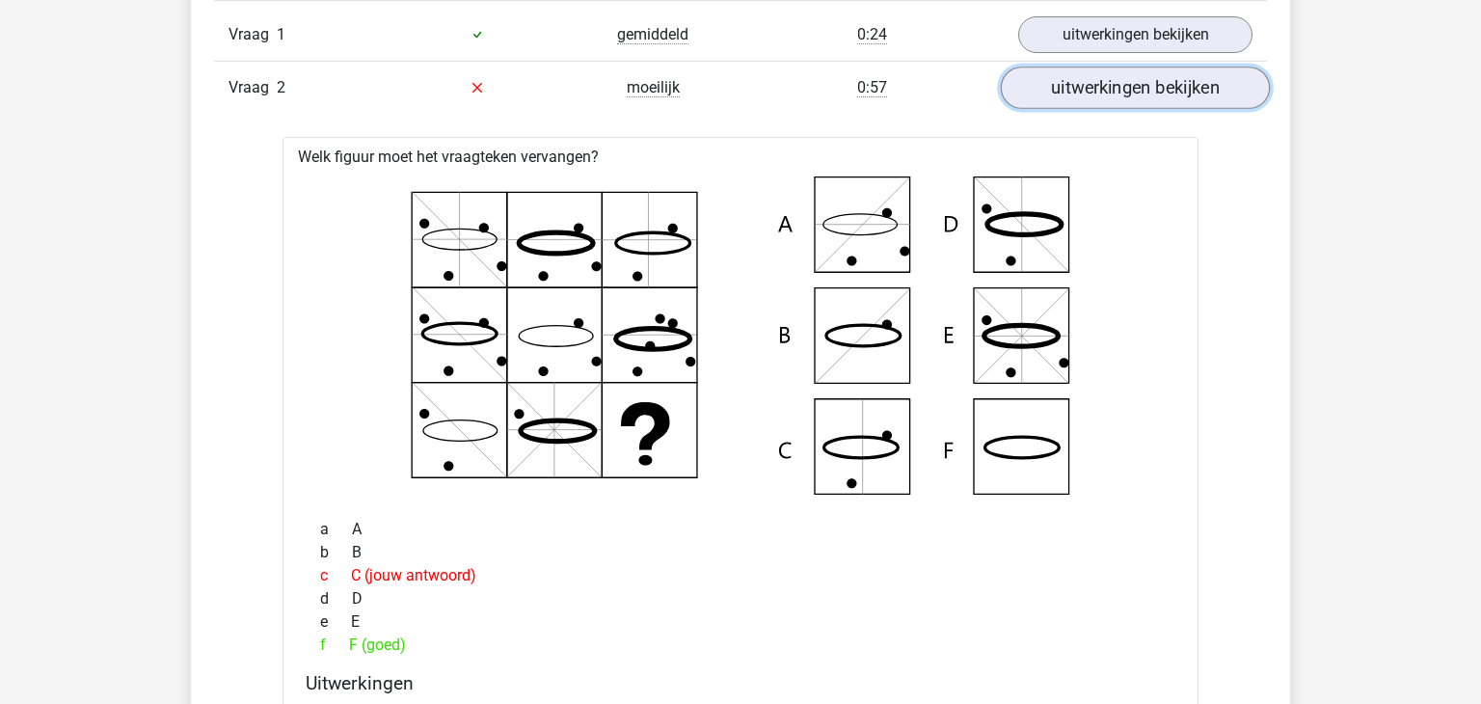
scroll to position [2259, 0]
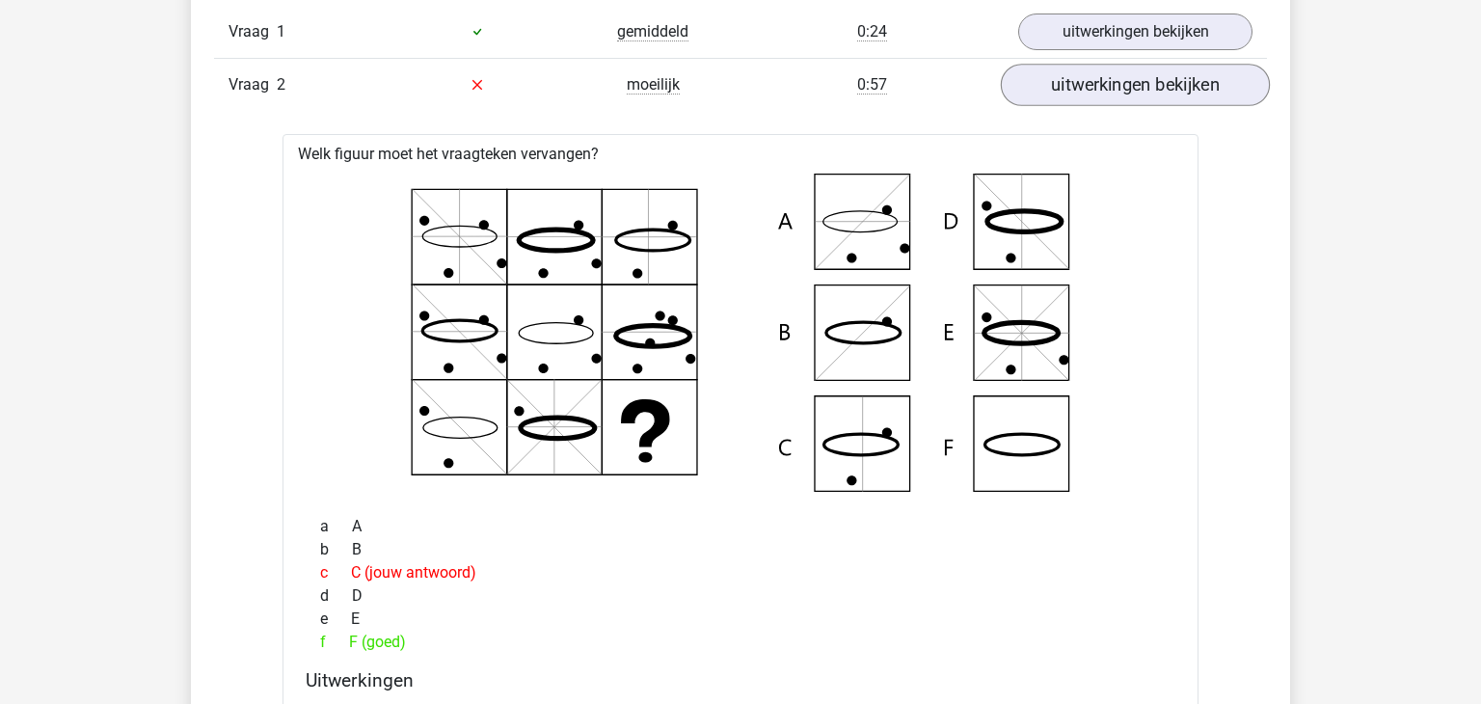
click at [1132, 199] on icon at bounding box center [740, 333] width 854 height 318
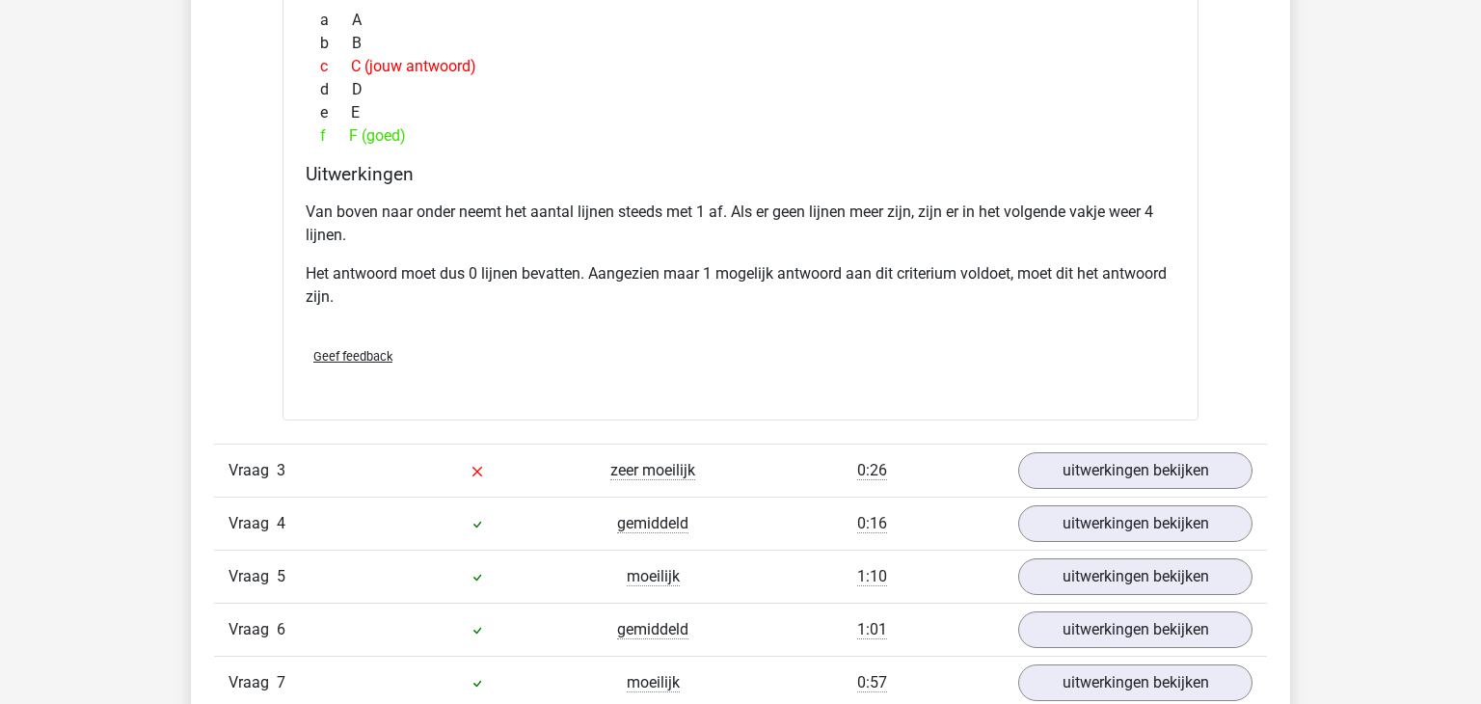
scroll to position [2766, 0]
click at [1068, 460] on link "uitwerkingen bekijken" at bounding box center [1135, 469] width 269 height 42
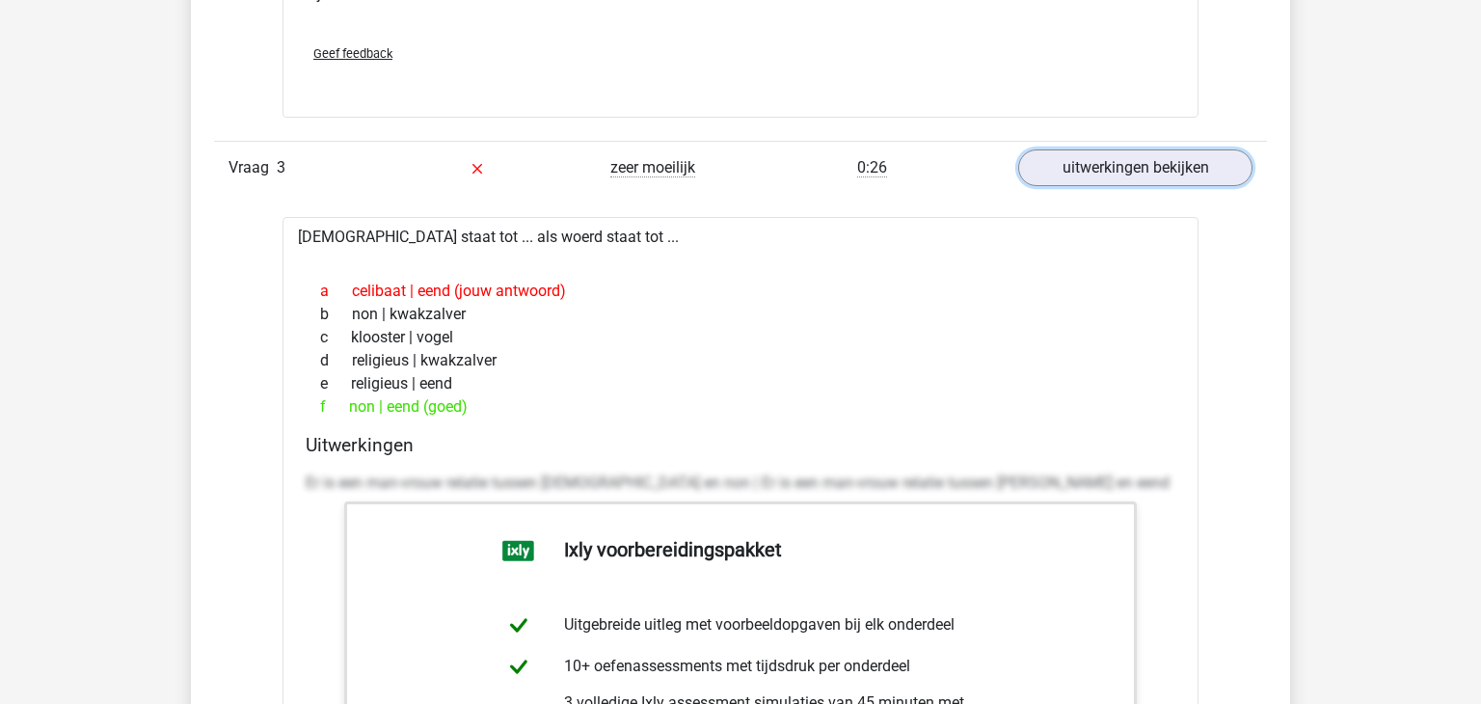
scroll to position [3064, 0]
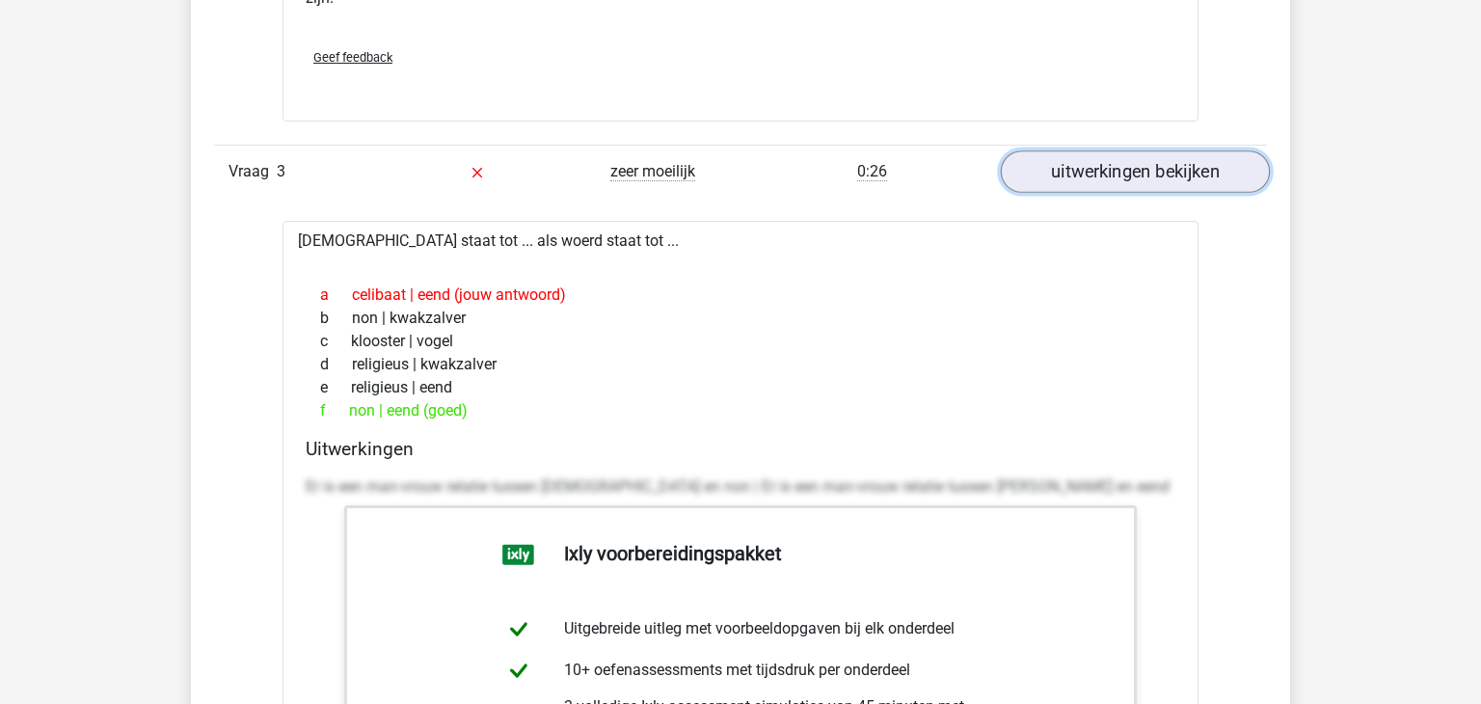
click at [1177, 173] on link "uitwerkingen bekijken" at bounding box center [1135, 171] width 269 height 42
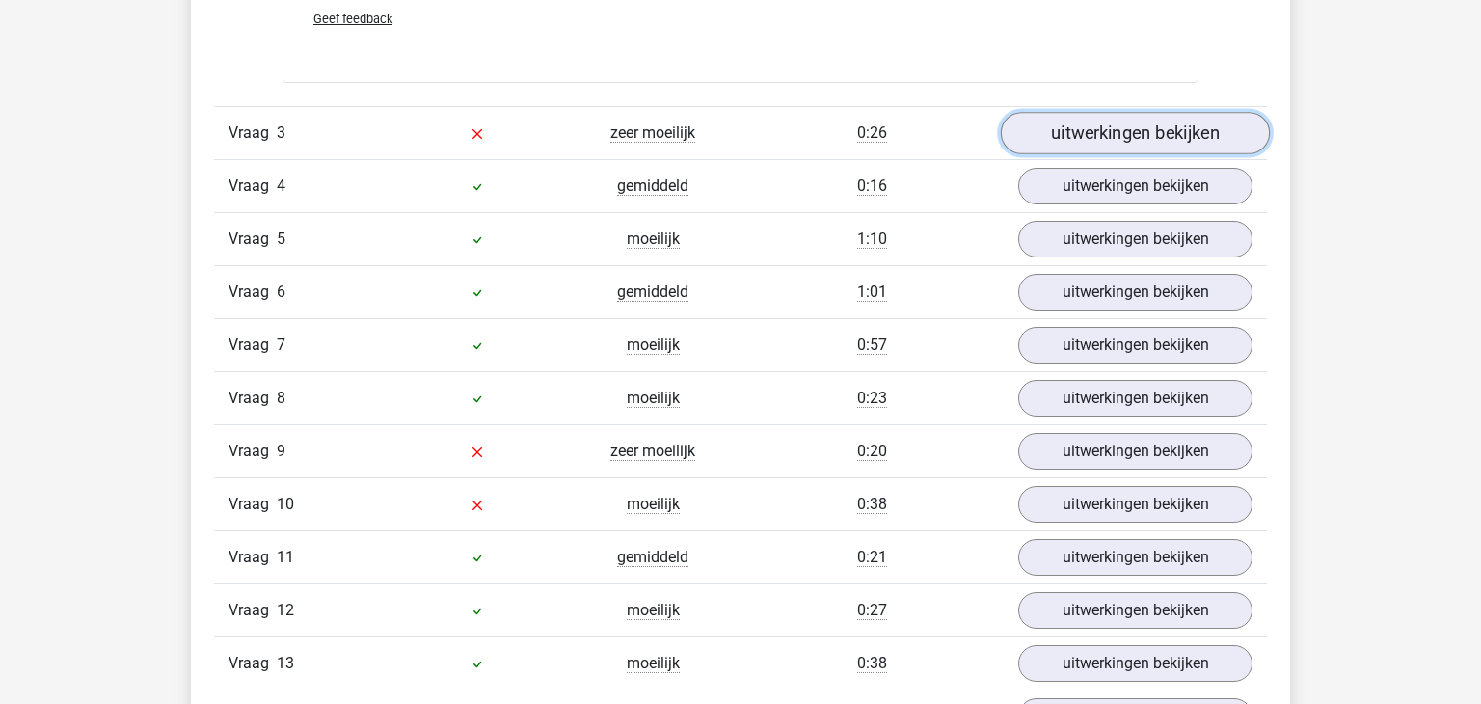
scroll to position [3104, 0]
click at [1177, 173] on link "uitwerkingen bekijken" at bounding box center [1135, 185] width 234 height 37
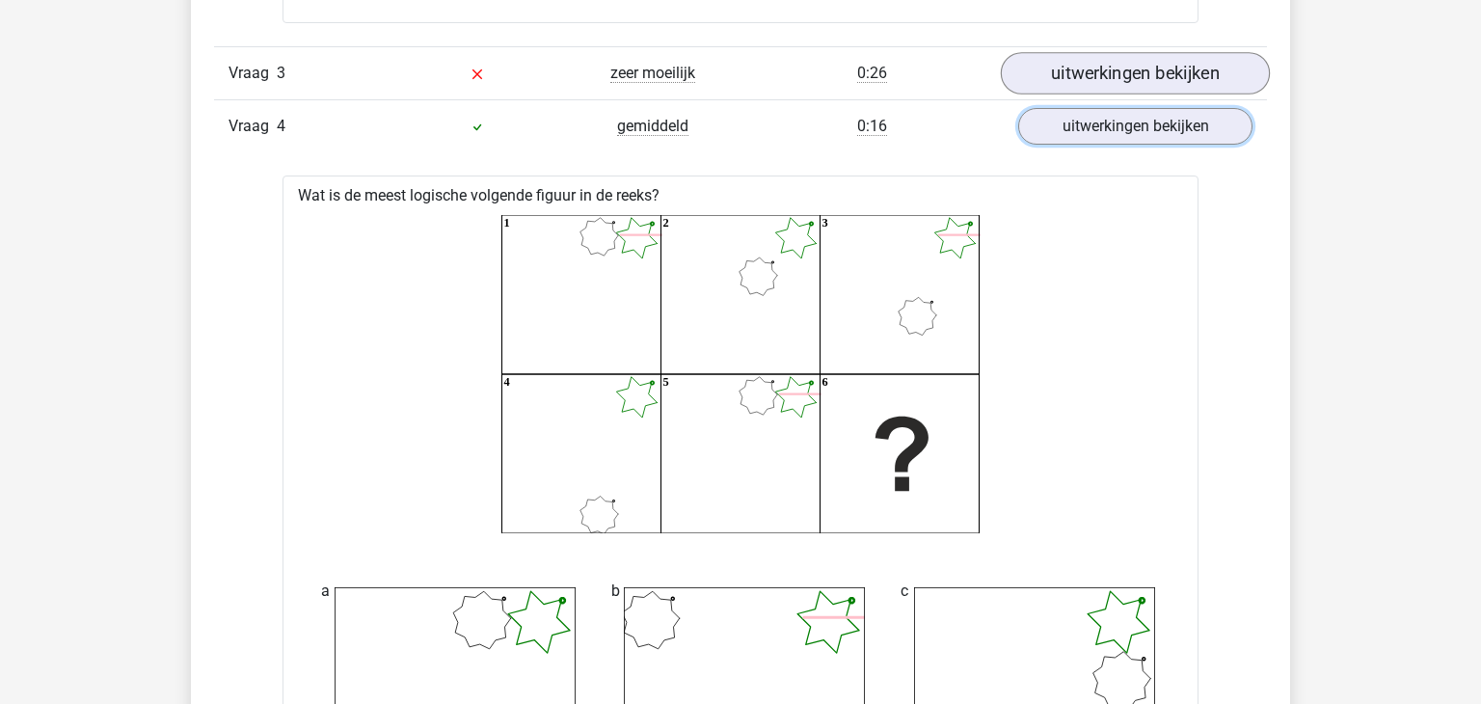
scroll to position [3161, 0]
click at [1169, 128] on link "uitwerkingen bekijken" at bounding box center [1135, 128] width 269 height 42
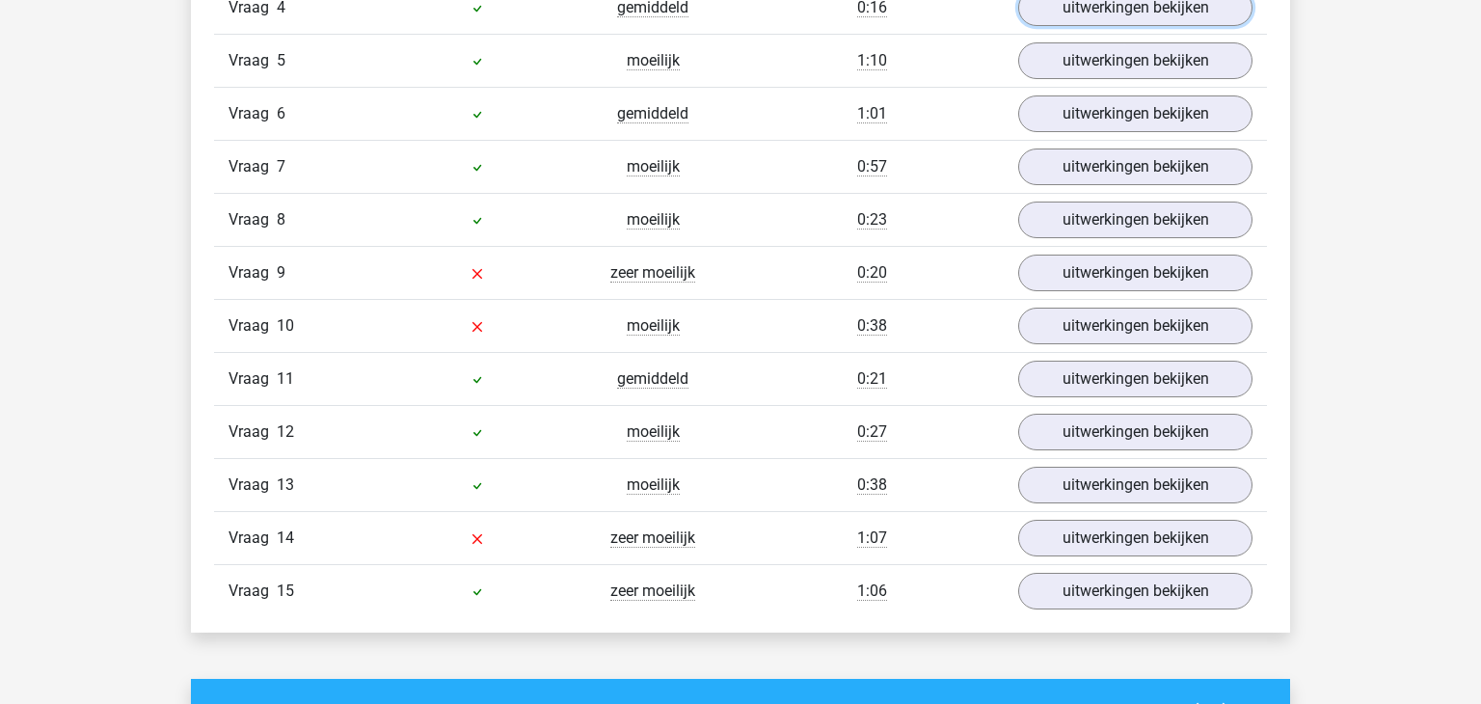
scroll to position [3295, 0]
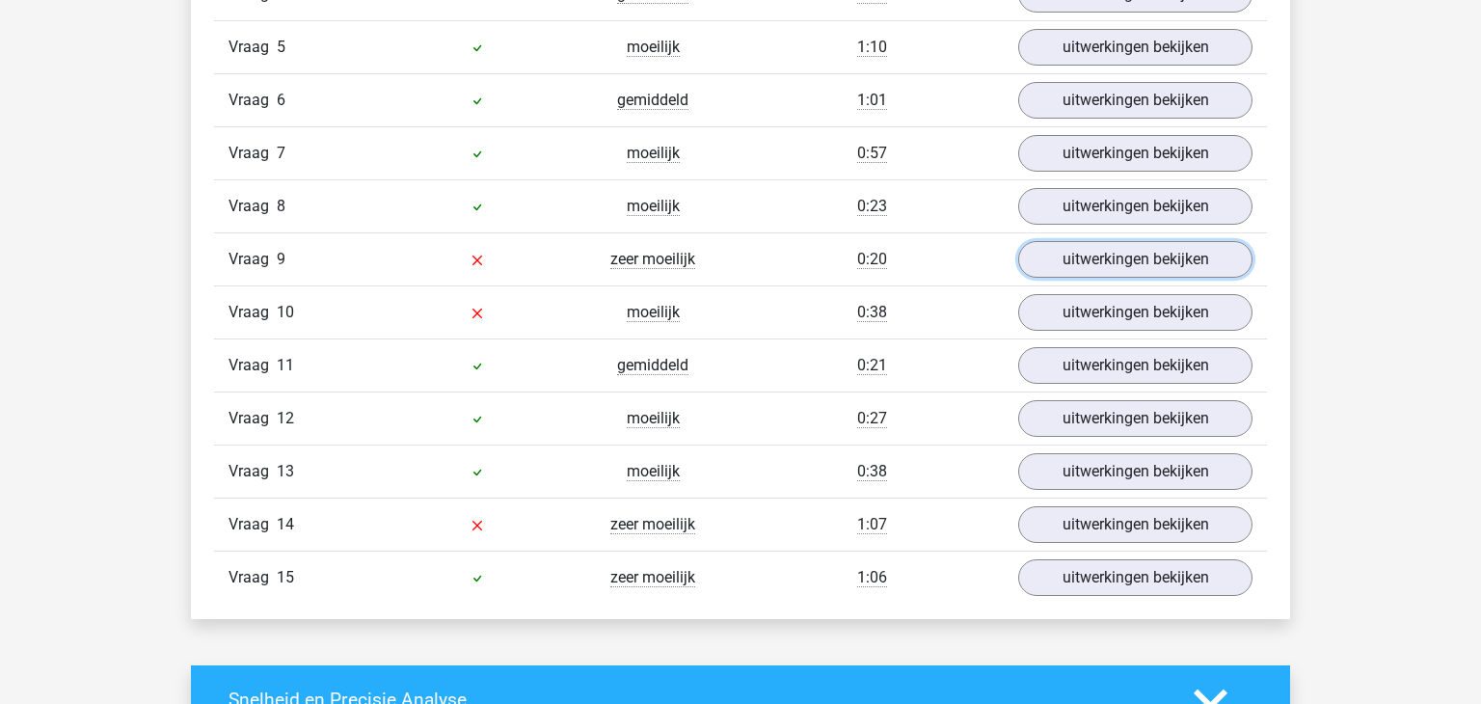
click at [1109, 252] on link "uitwerkingen bekijken" at bounding box center [1135, 259] width 234 height 37
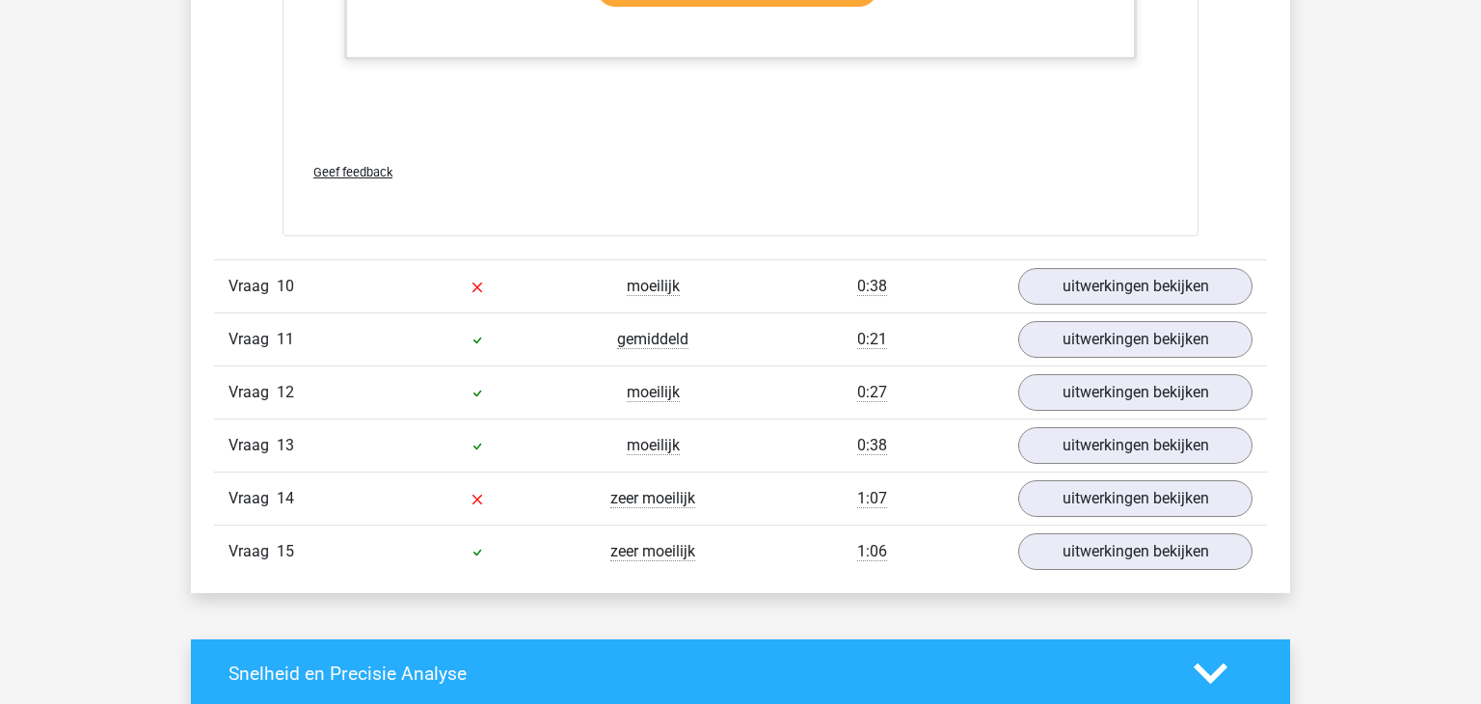
scroll to position [5059, 0]
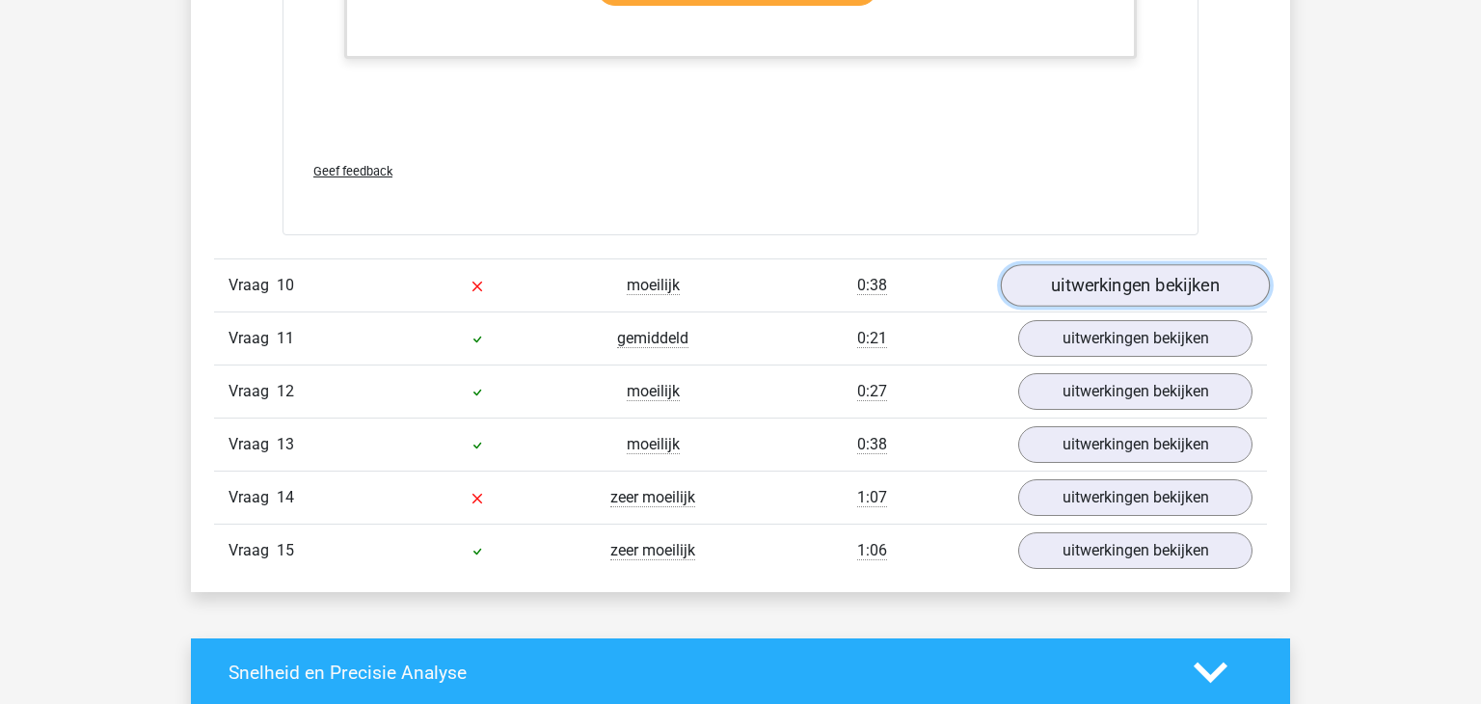
click at [1124, 264] on link "uitwerkingen bekijken" at bounding box center [1135, 285] width 269 height 42
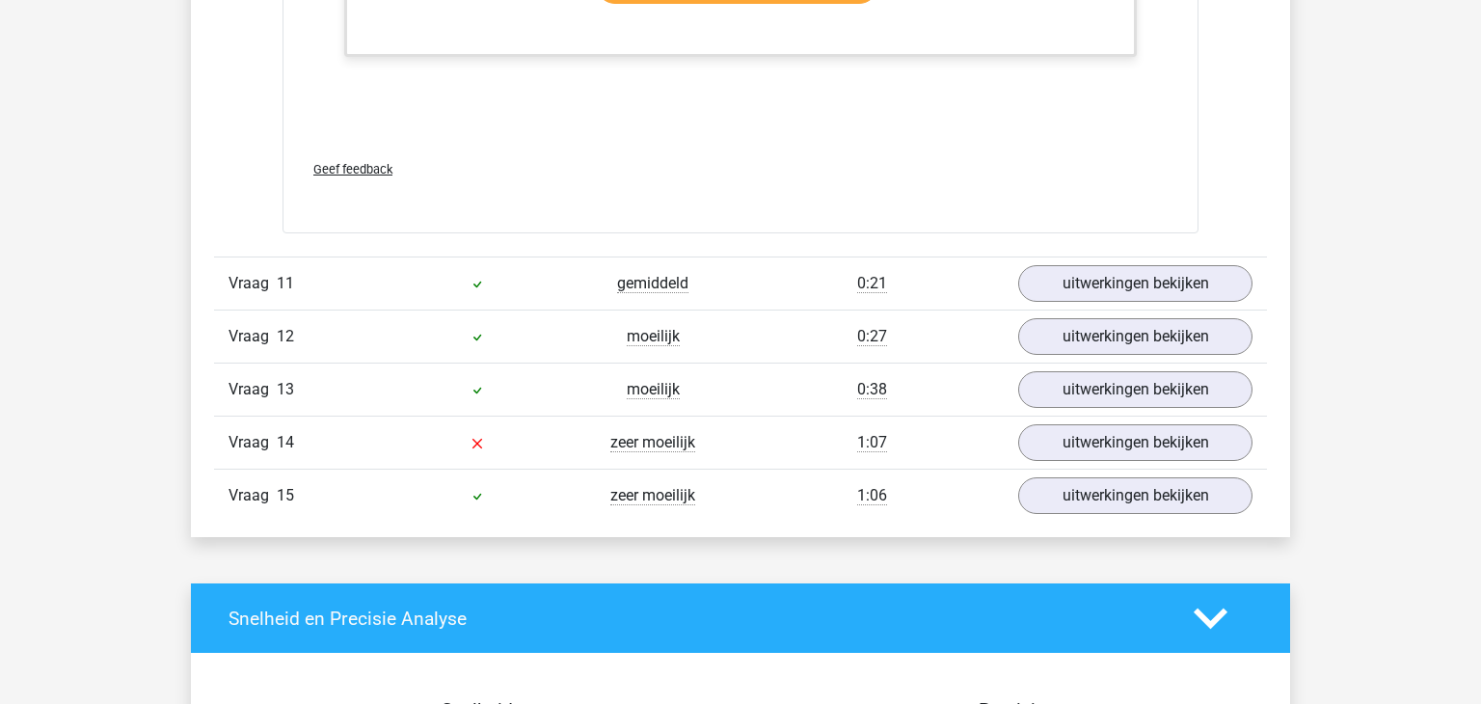
scroll to position [6162, 0]
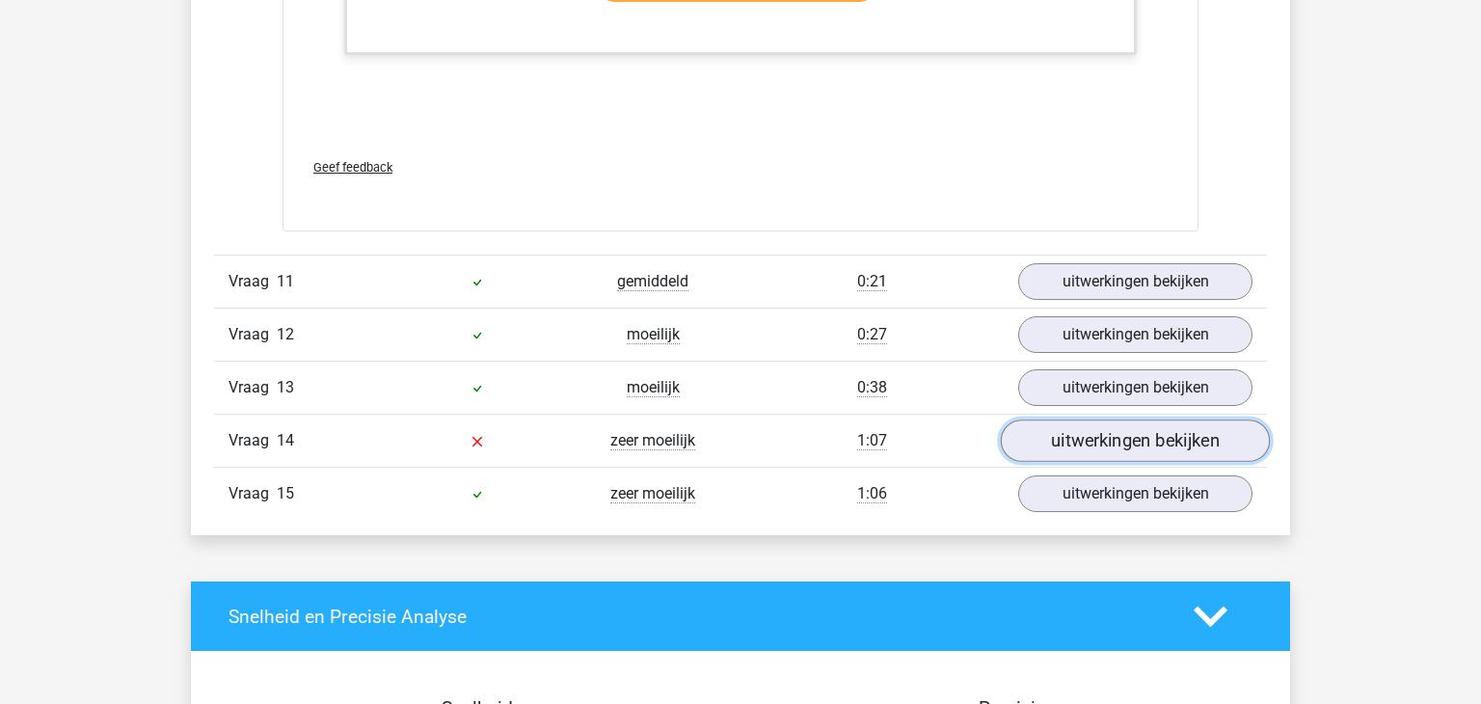
click at [1107, 425] on link "uitwerkingen bekijken" at bounding box center [1135, 440] width 269 height 42
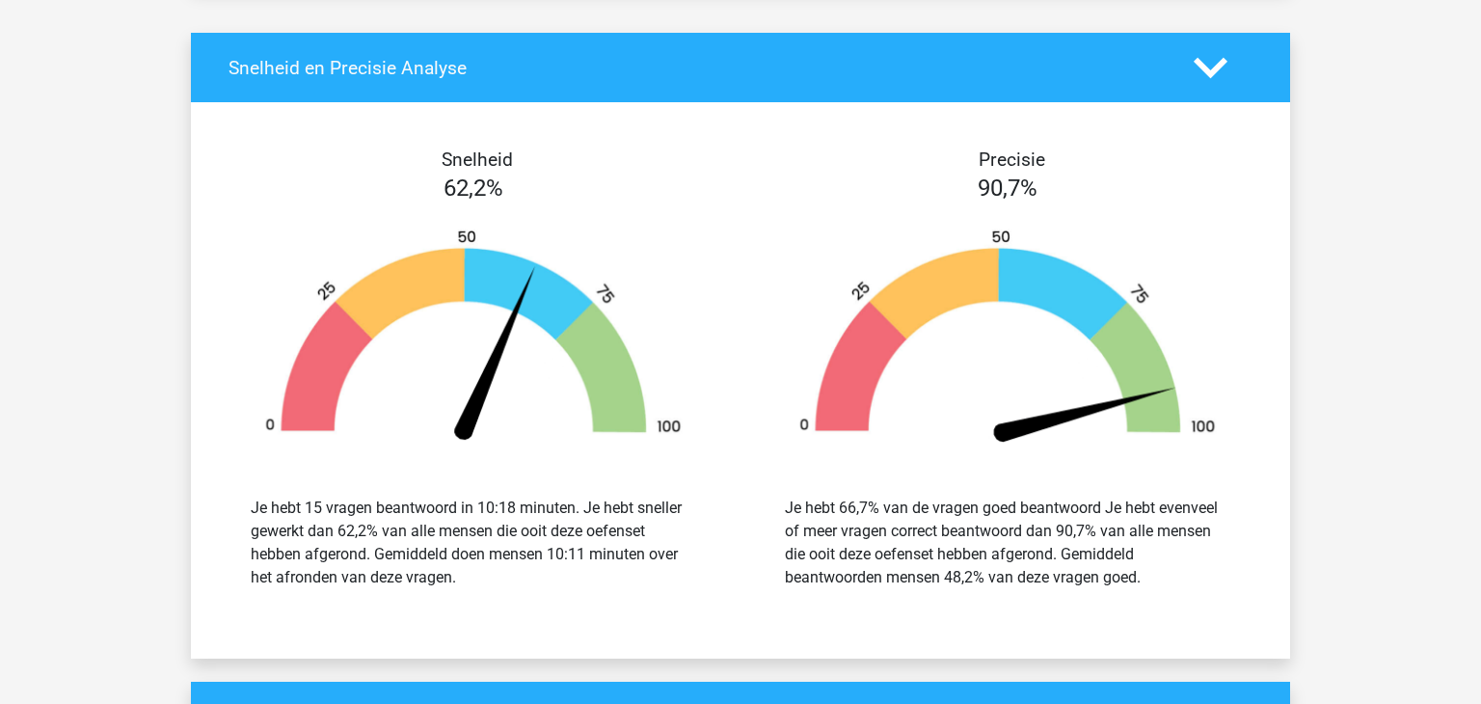
scroll to position [8354, 0]
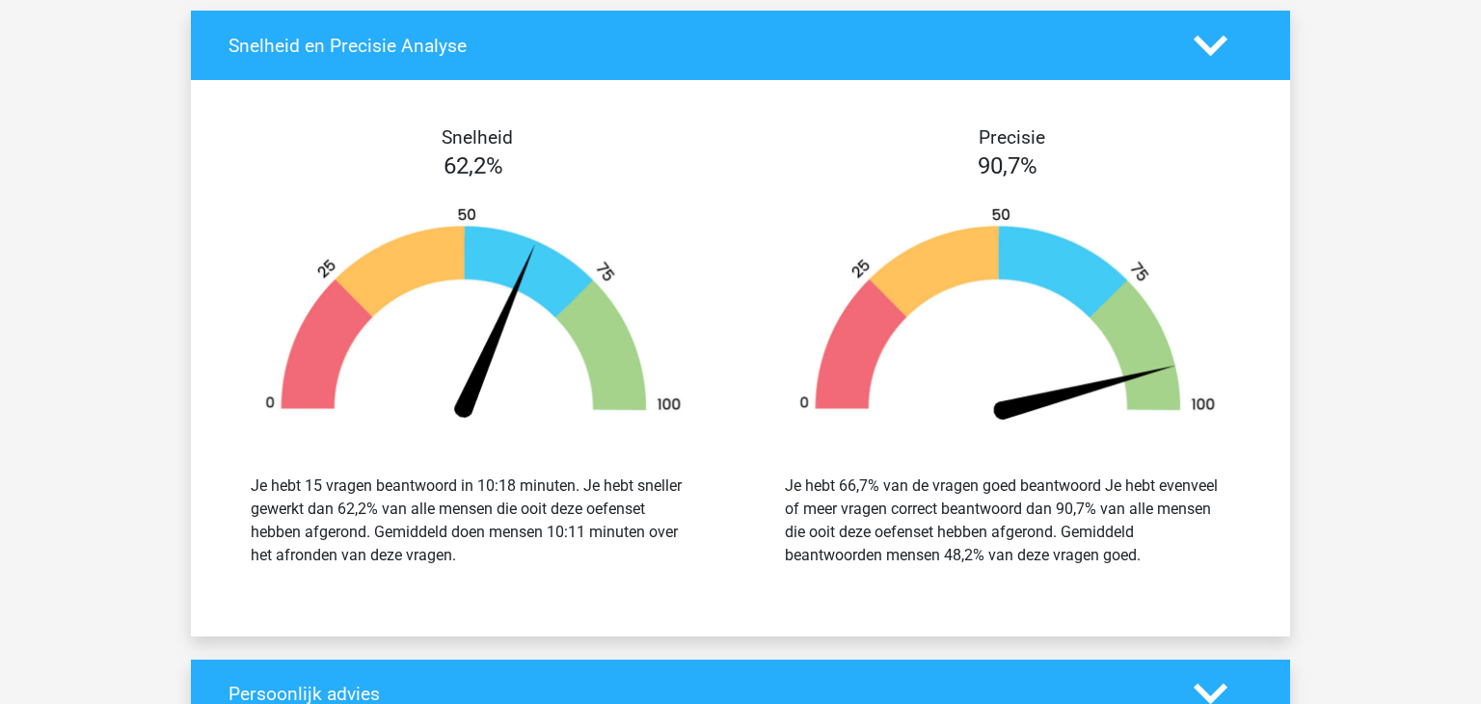
click at [387, 304] on img at bounding box center [473, 316] width 476 height 221
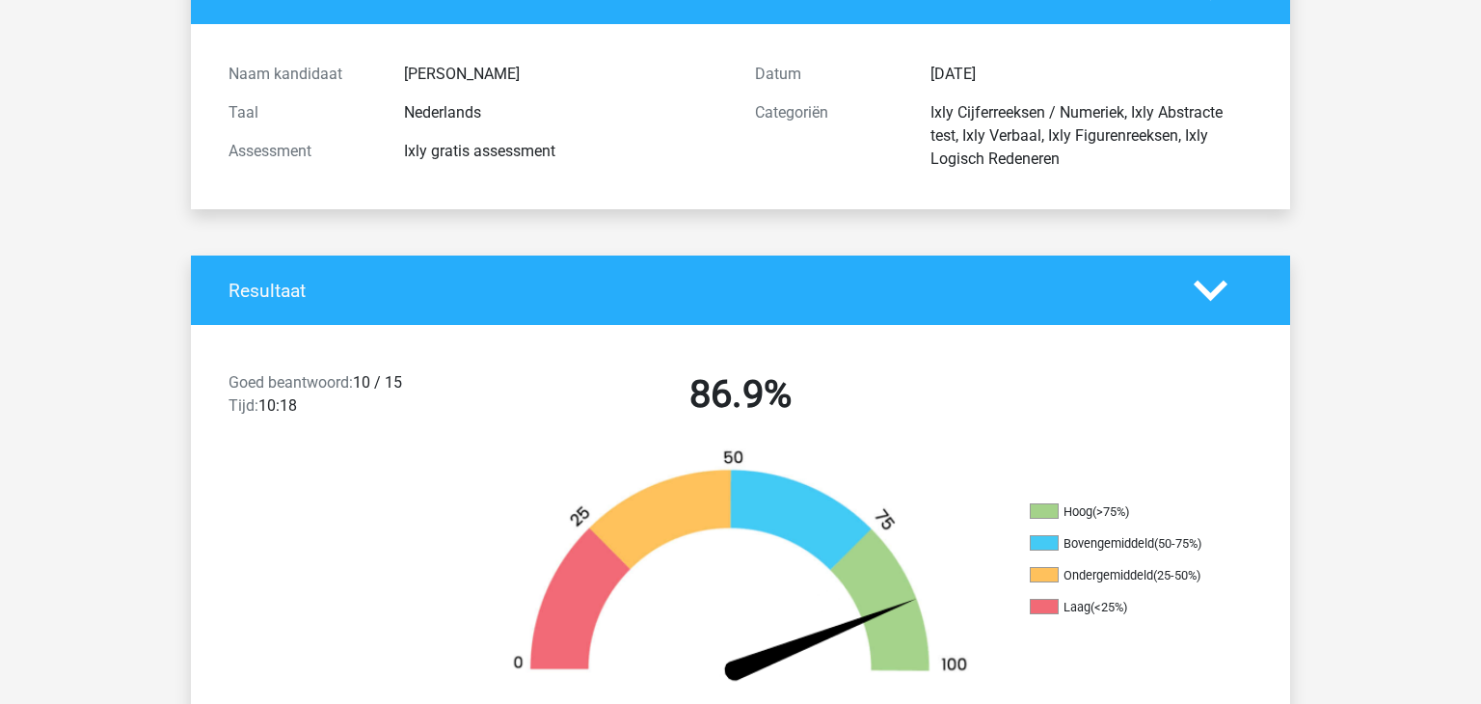
scroll to position [0, 0]
